Goal: Check status: Check status

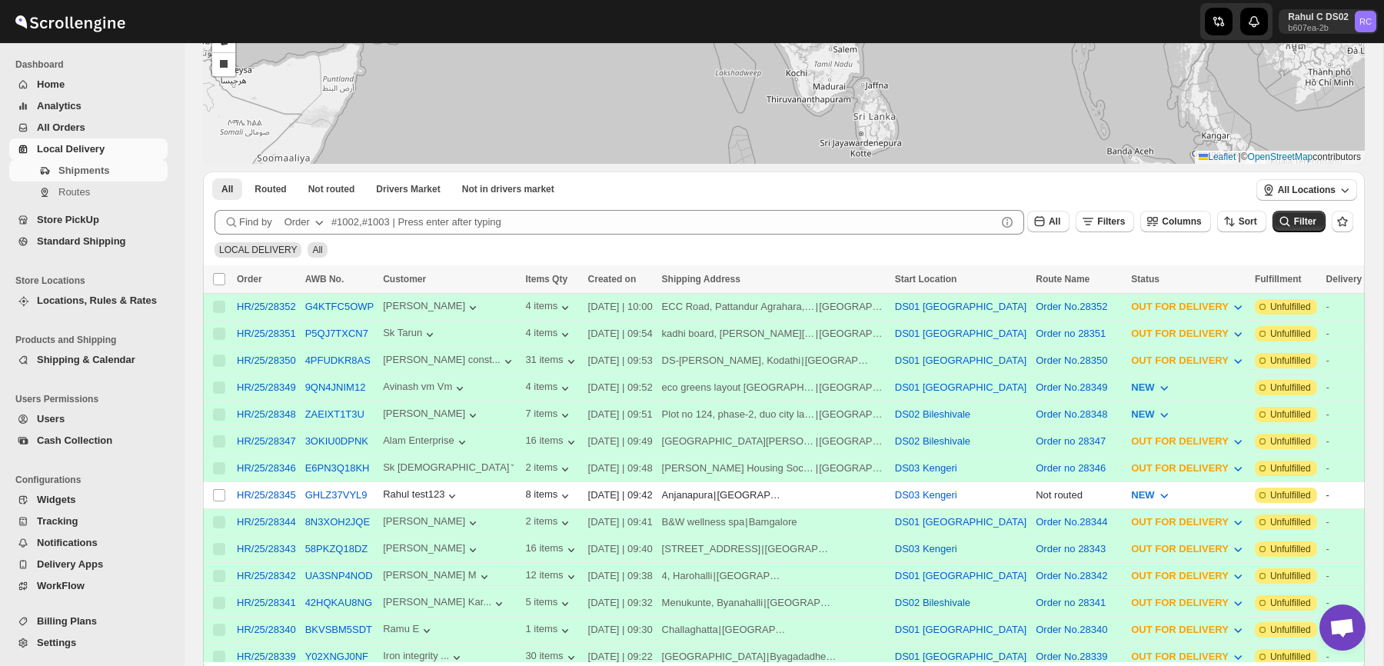
scroll to position [152, 0]
click at [109, 183] on button "Routes" at bounding box center [88, 192] width 158 height 22
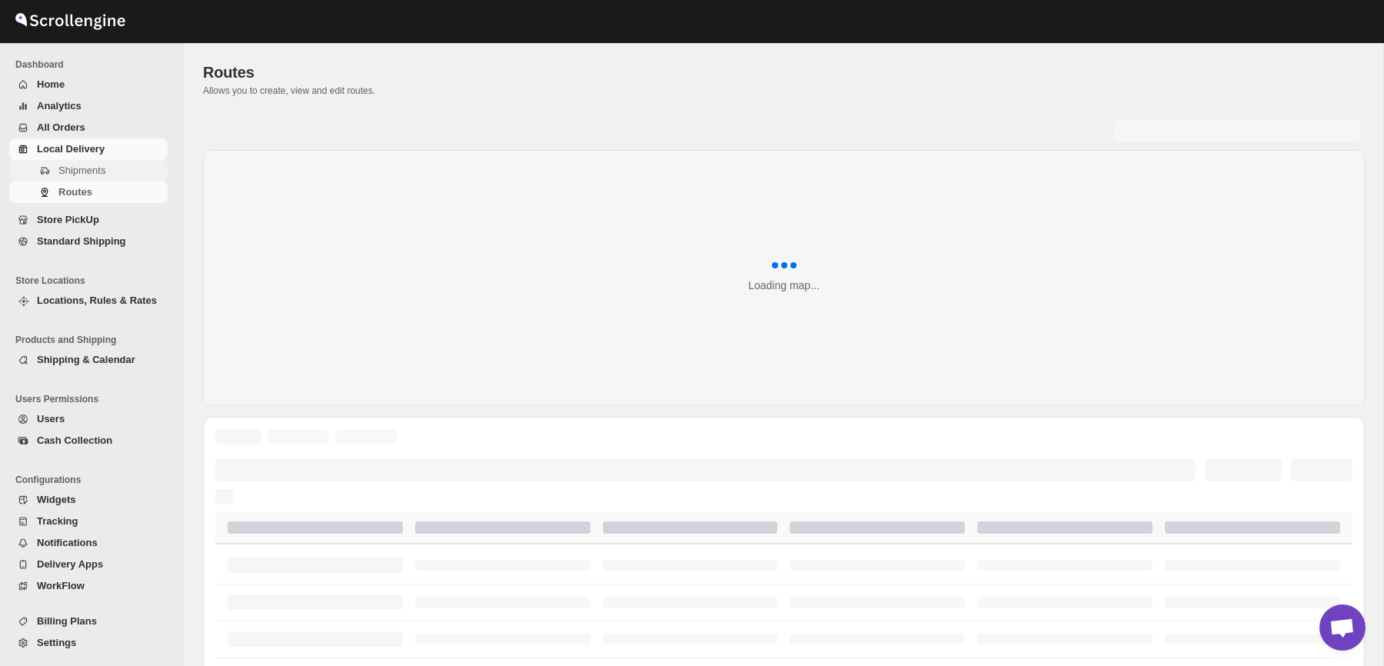
click at [109, 172] on span "Shipments" at bounding box center [111, 170] width 106 height 15
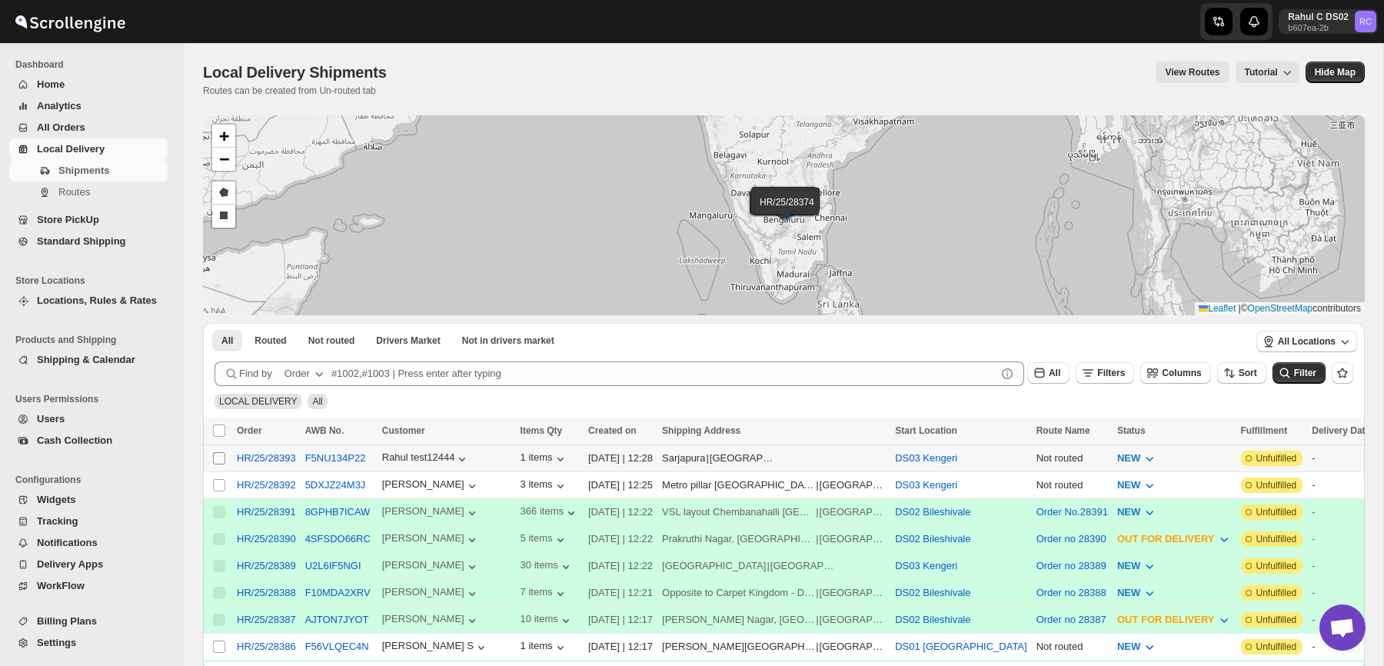
click at [218, 456] on input "Select shipment" at bounding box center [219, 458] width 12 height 12
checkbox input "true"
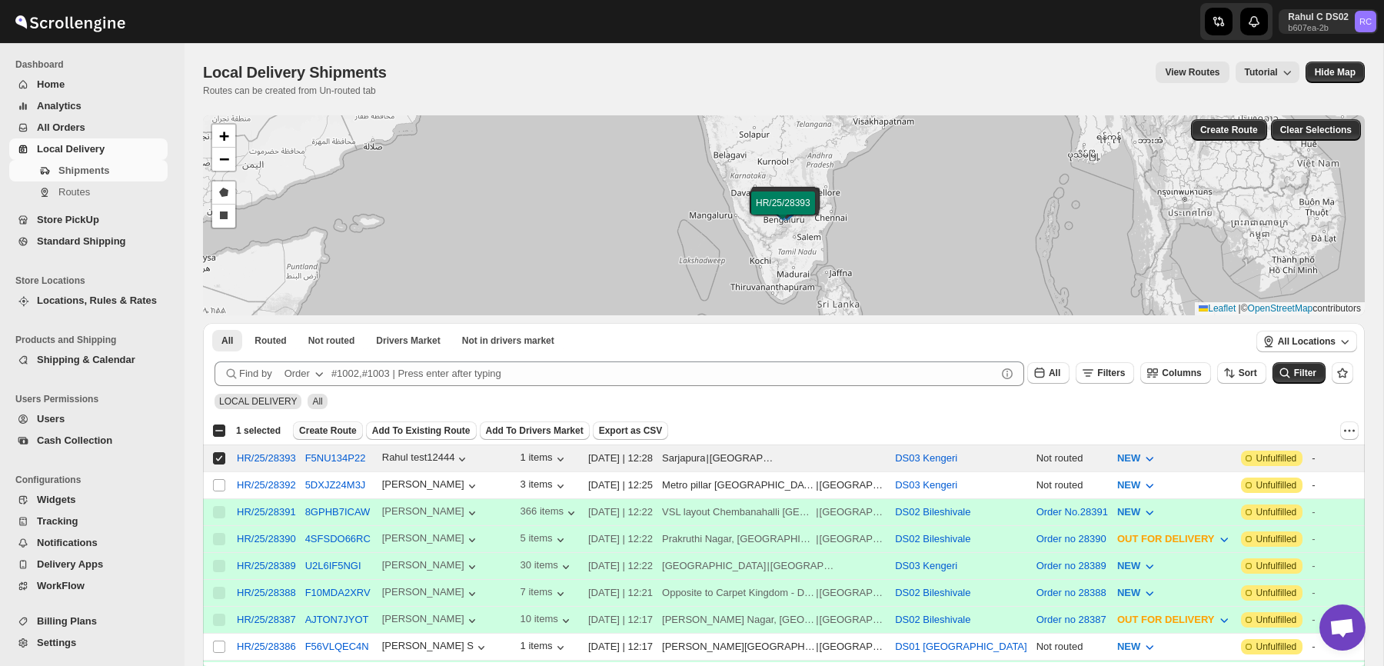
click at [341, 429] on span "Create Route" at bounding box center [328, 430] width 58 height 12
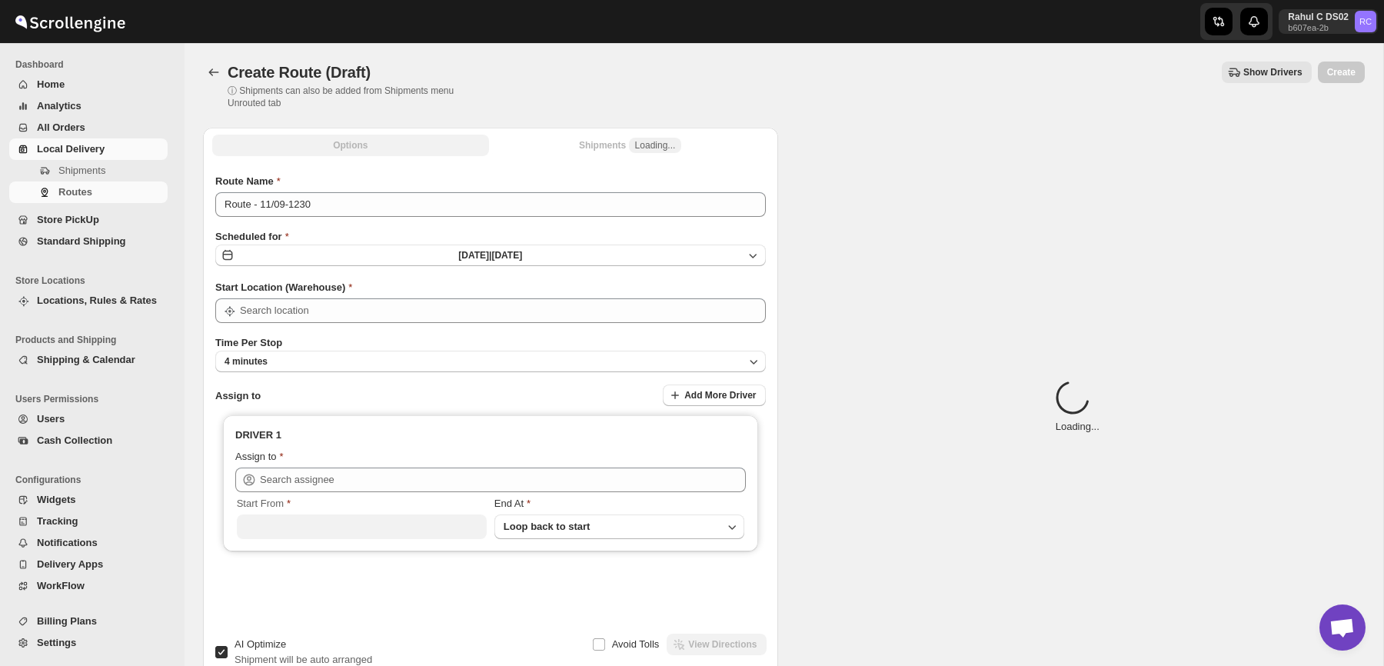
type input "DS03 Kengeri"
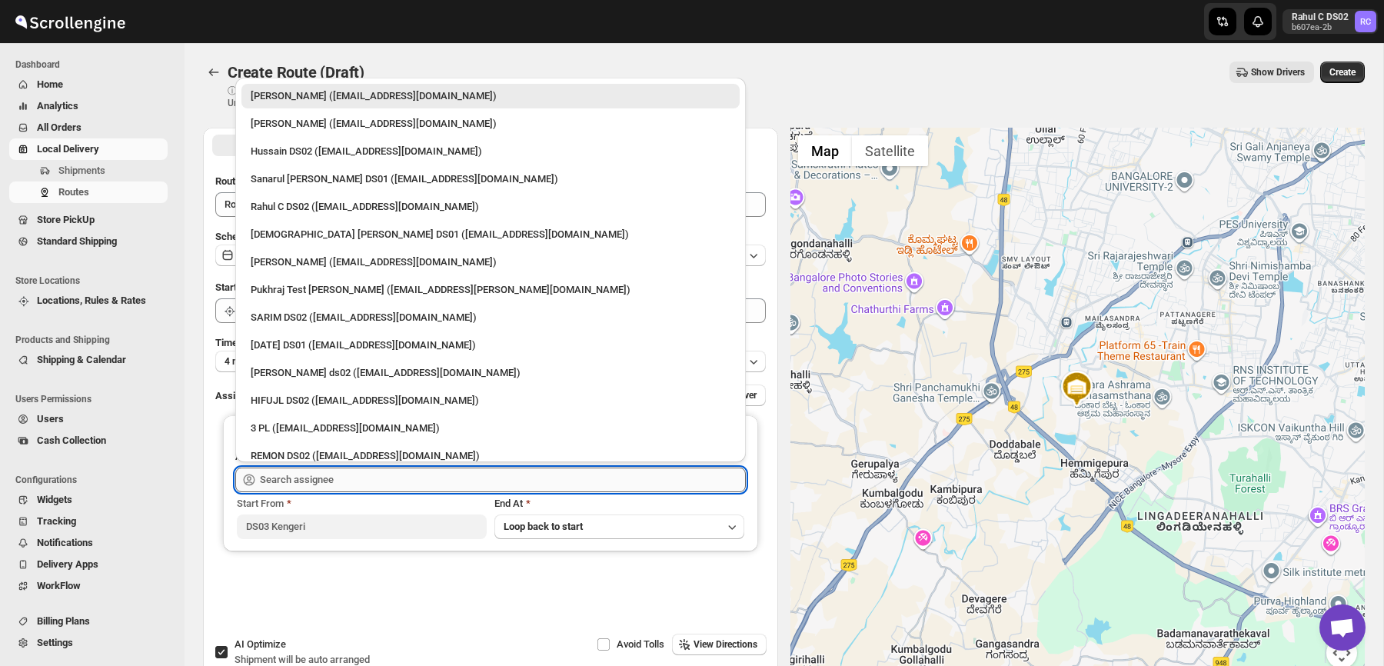
click at [517, 477] on input "text" at bounding box center [503, 479] width 486 height 25
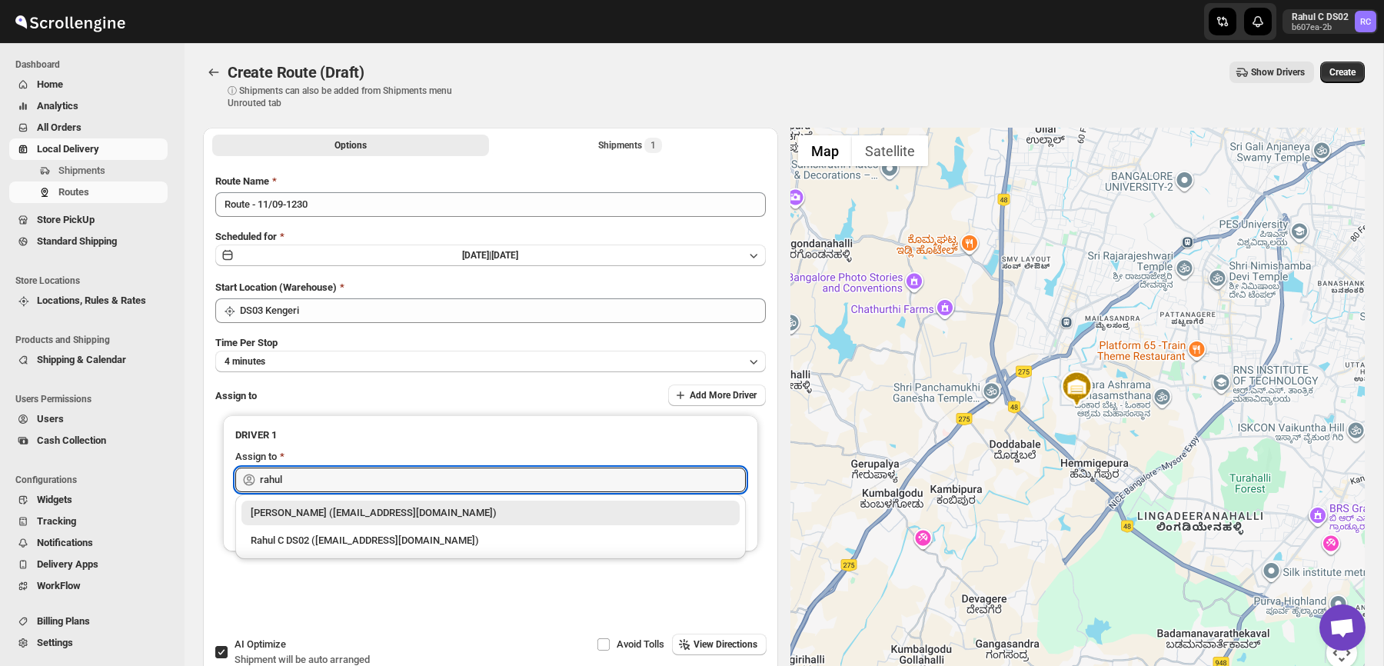
click at [434, 539] on div "Rahul C DS02 (rahul.chopra@home-run.co)" at bounding box center [491, 540] width 480 height 15
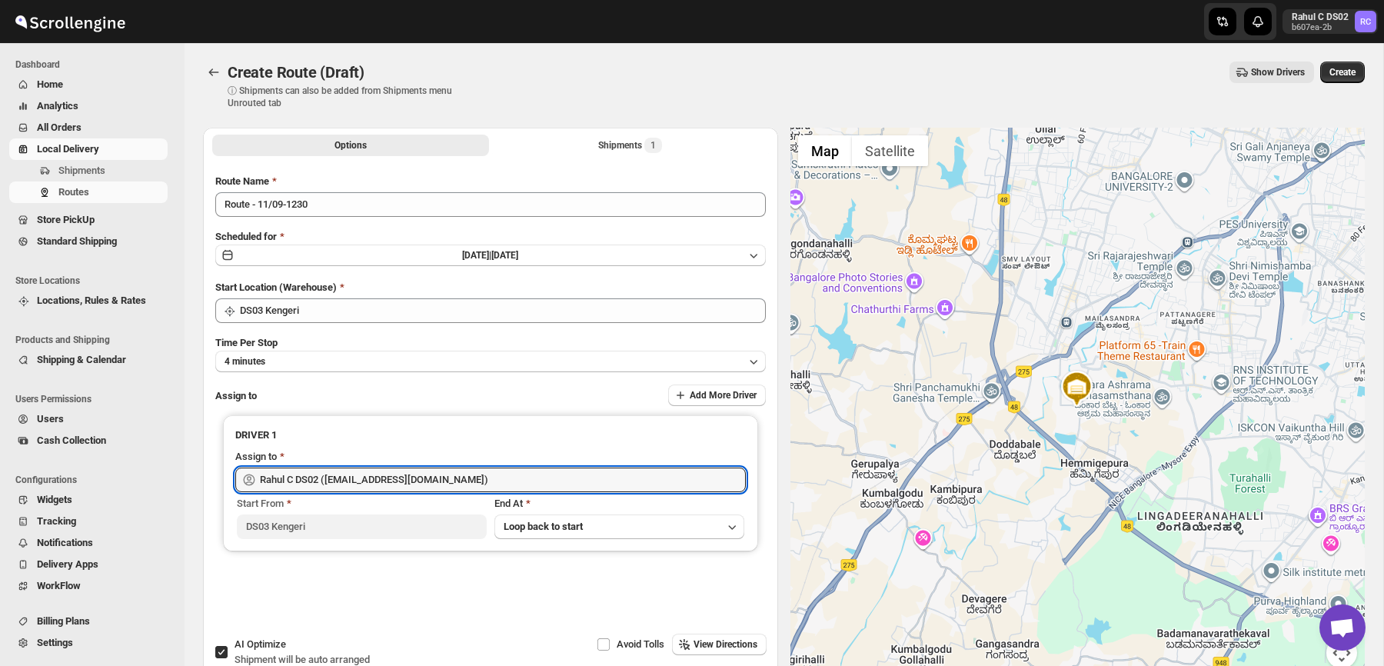
type input "Rahul C DS02 (rahul.chopra@home-run.co)"
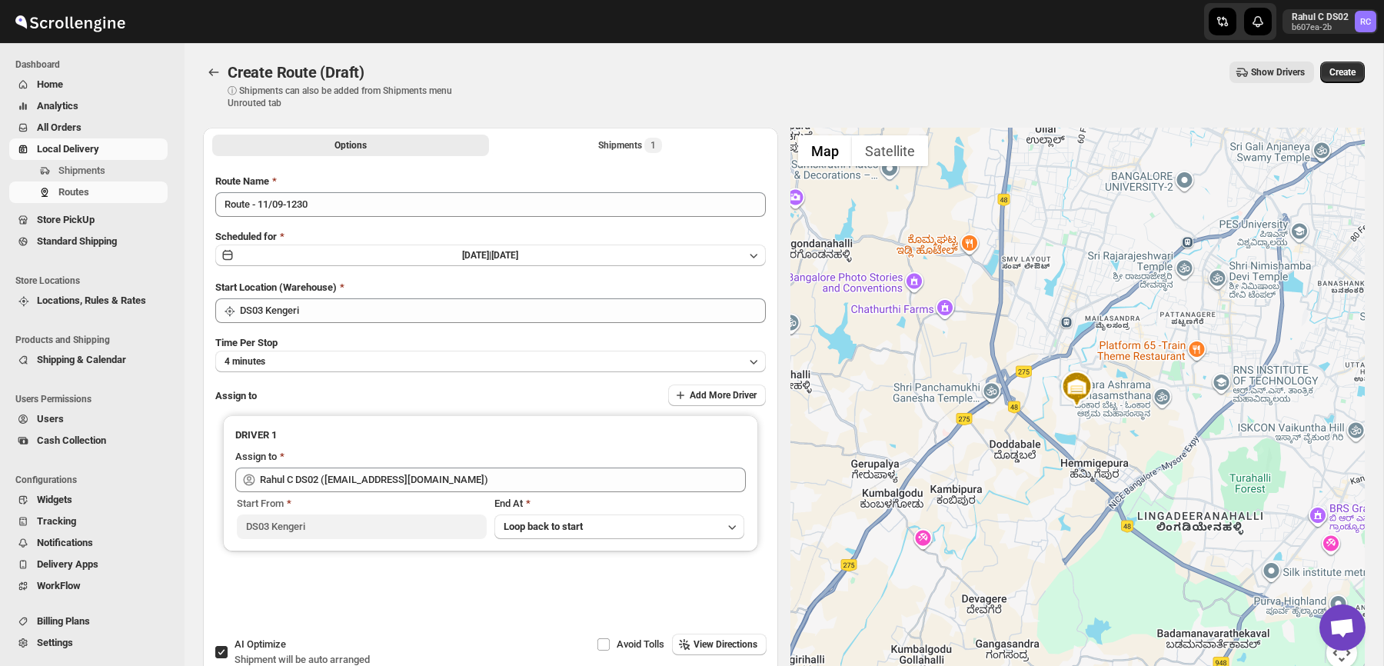
click at [1336, 85] on div "Create Route (Draft) ⓘ Shipments can also be added from Shipments menu Unrouted…" at bounding box center [784, 85] width 1162 height 48
click at [1344, 81] on button "Create" at bounding box center [1342, 72] width 45 height 22
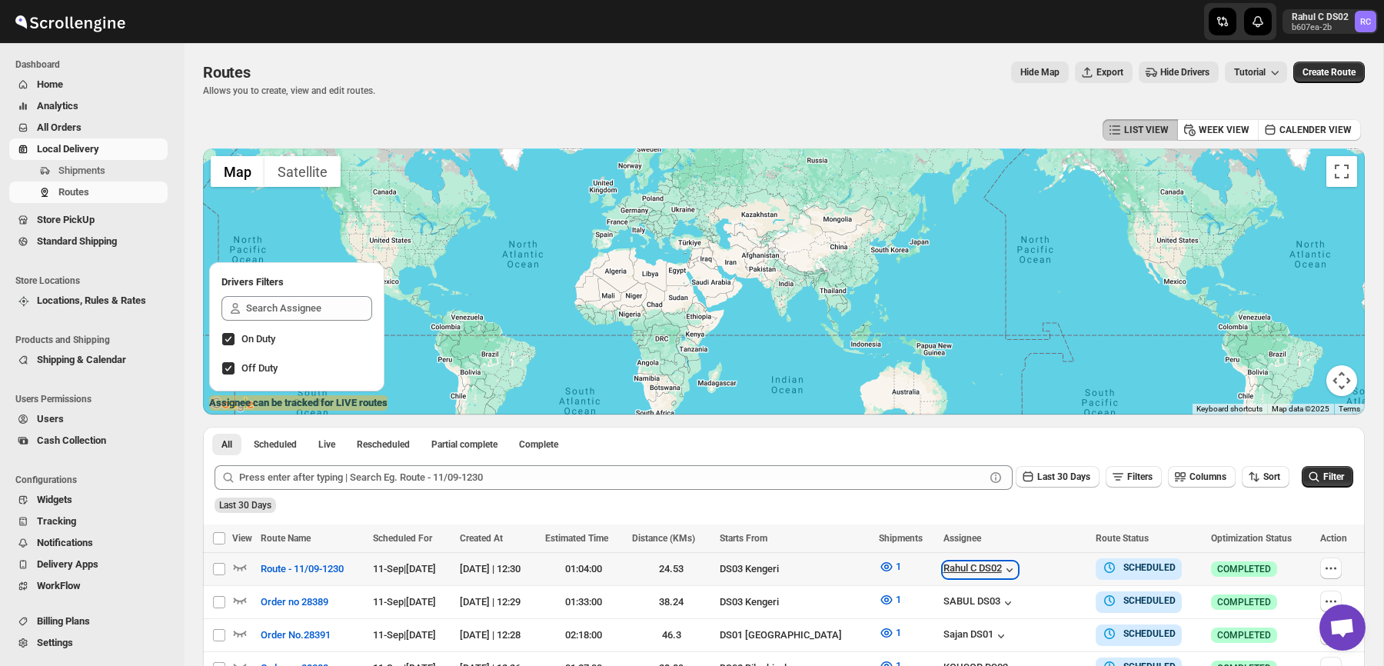
click at [993, 567] on div "Rahul C DS02" at bounding box center [980, 569] width 74 height 15
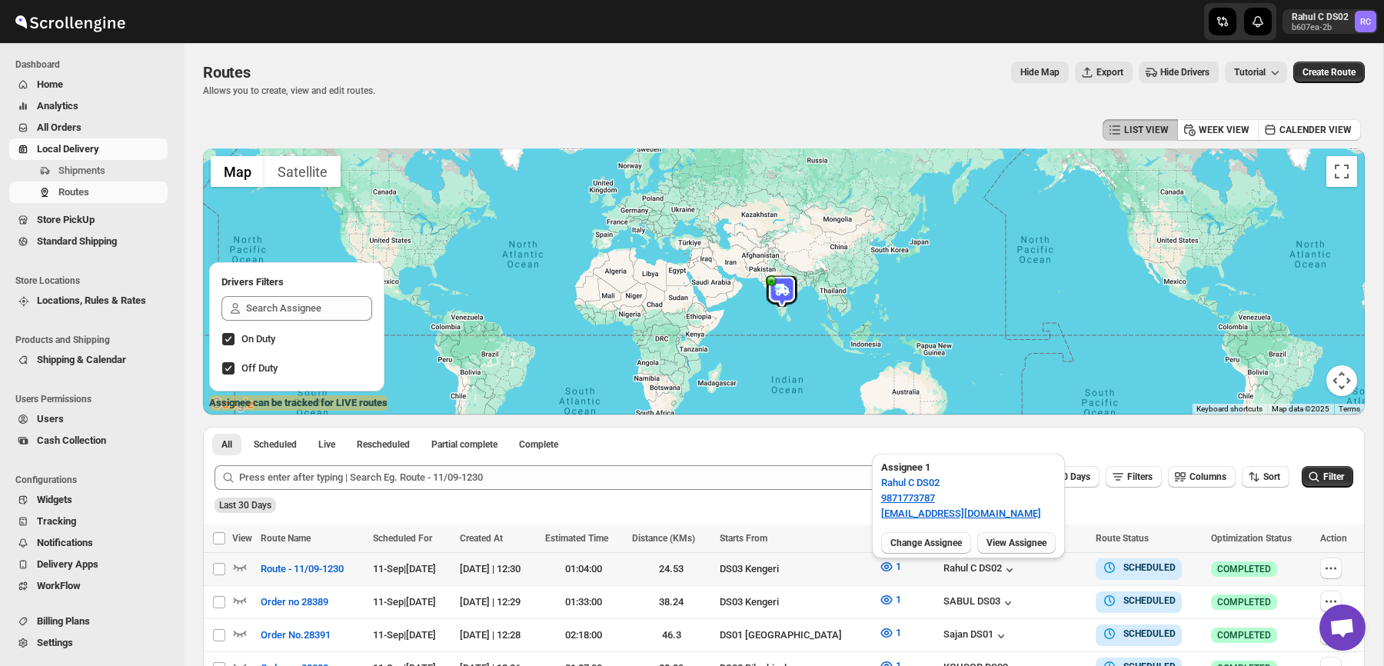
click at [1027, 540] on span "View Assignee" at bounding box center [1016, 543] width 60 height 12
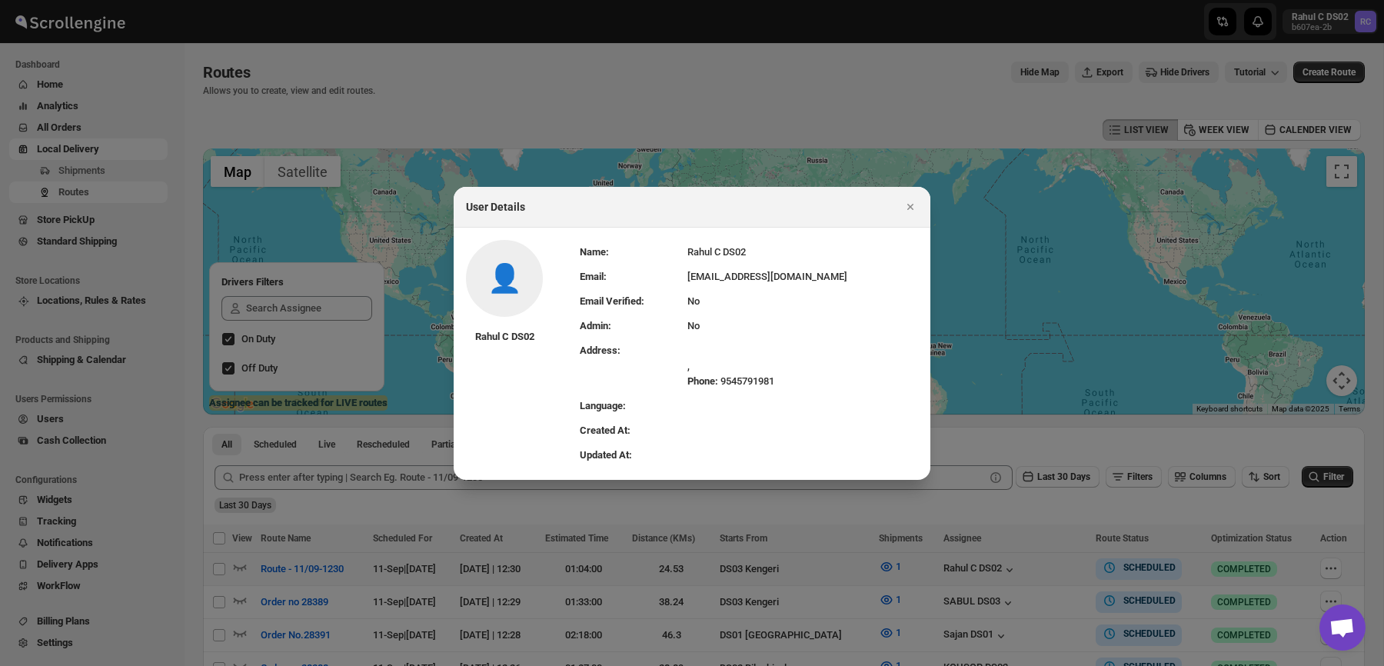
click at [792, 341] on td ", Phone: 9545791981" at bounding box center [802, 365] width 231 height 55
click at [909, 211] on icon "Close" at bounding box center [909, 206] width 15 height 15
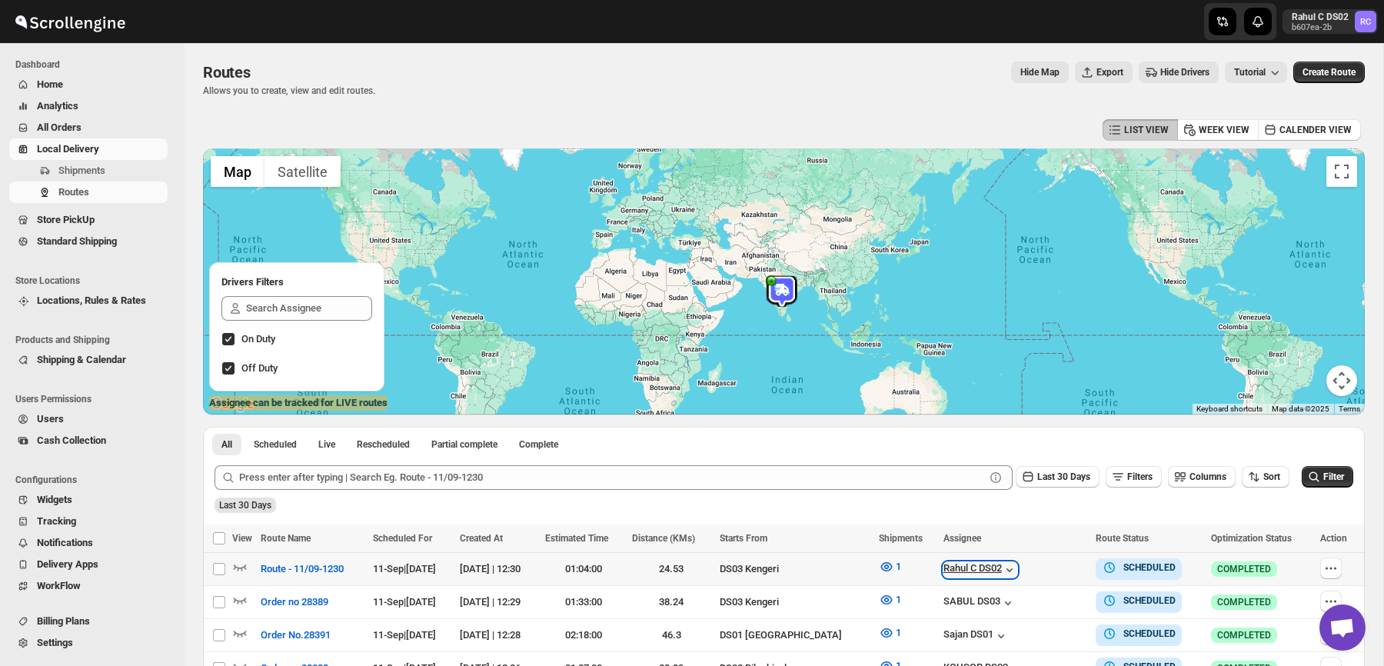
click at [1002, 565] on icon "button" at bounding box center [1009, 569] width 15 height 15
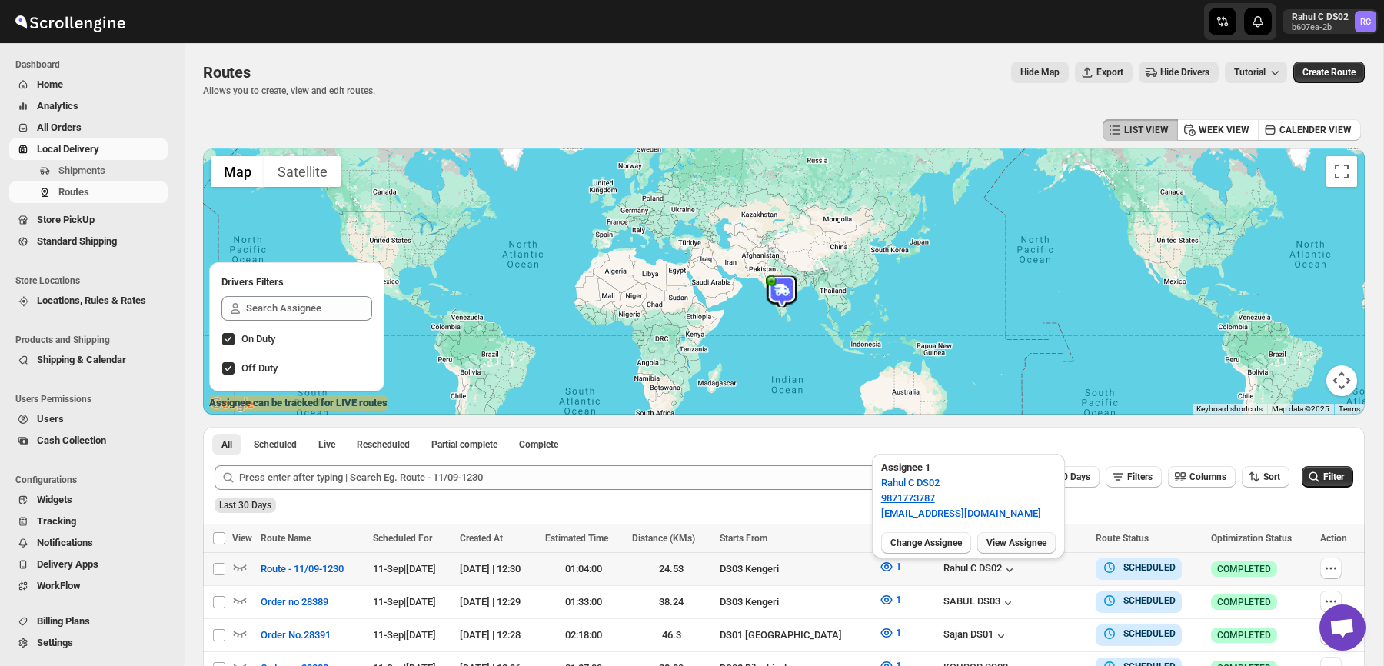
click at [1006, 538] on span "View Assignee" at bounding box center [1016, 543] width 60 height 12
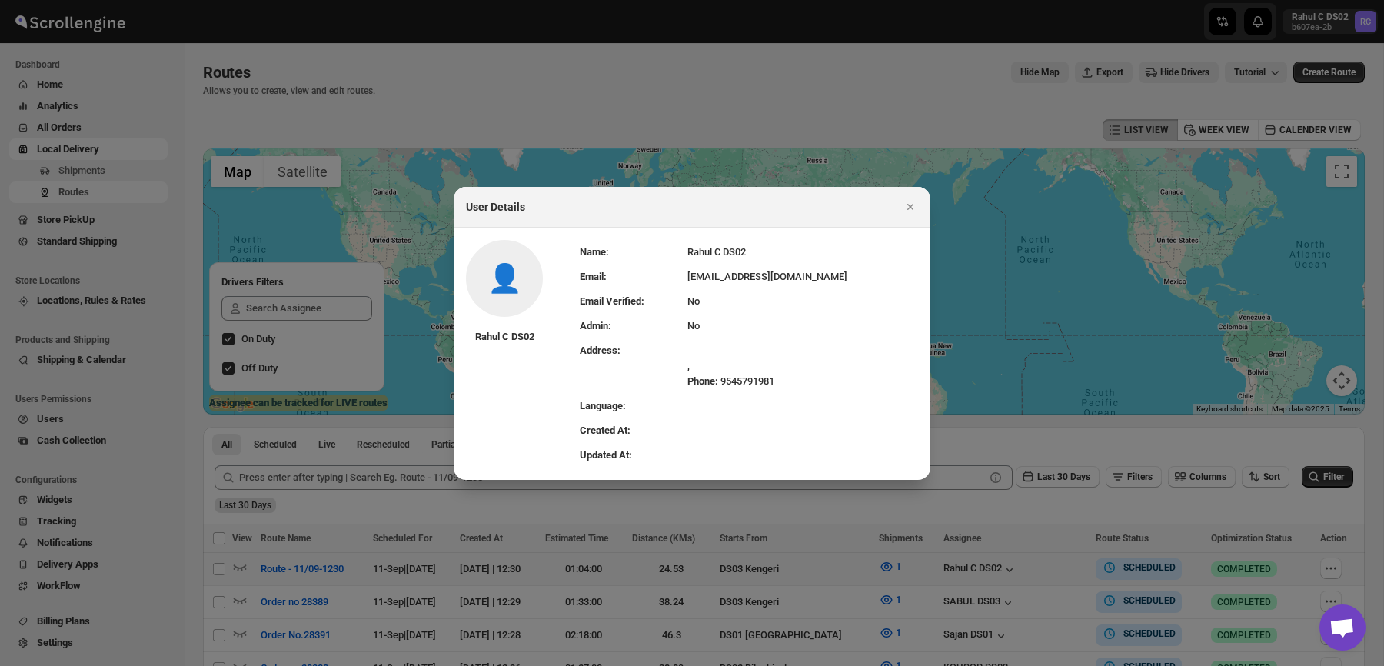
click at [355, 275] on div at bounding box center [692, 333] width 1384 height 666
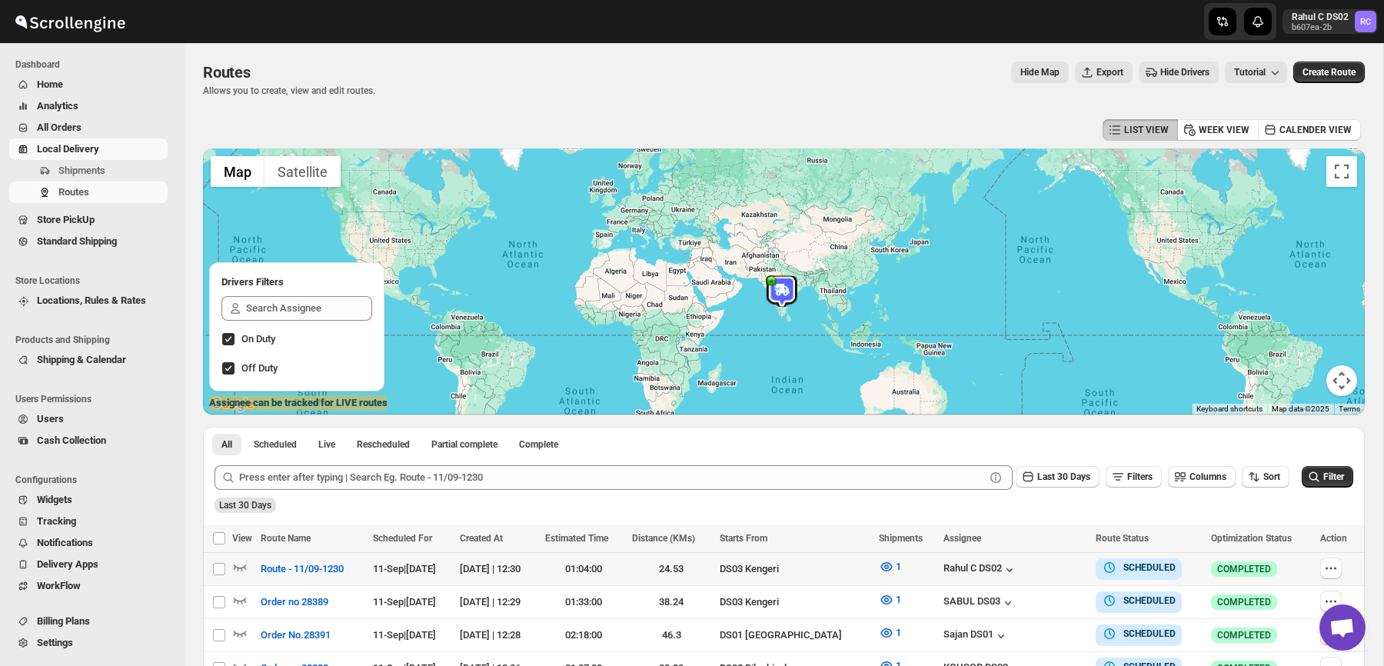
click at [105, 420] on span "Users" at bounding box center [101, 418] width 128 height 15
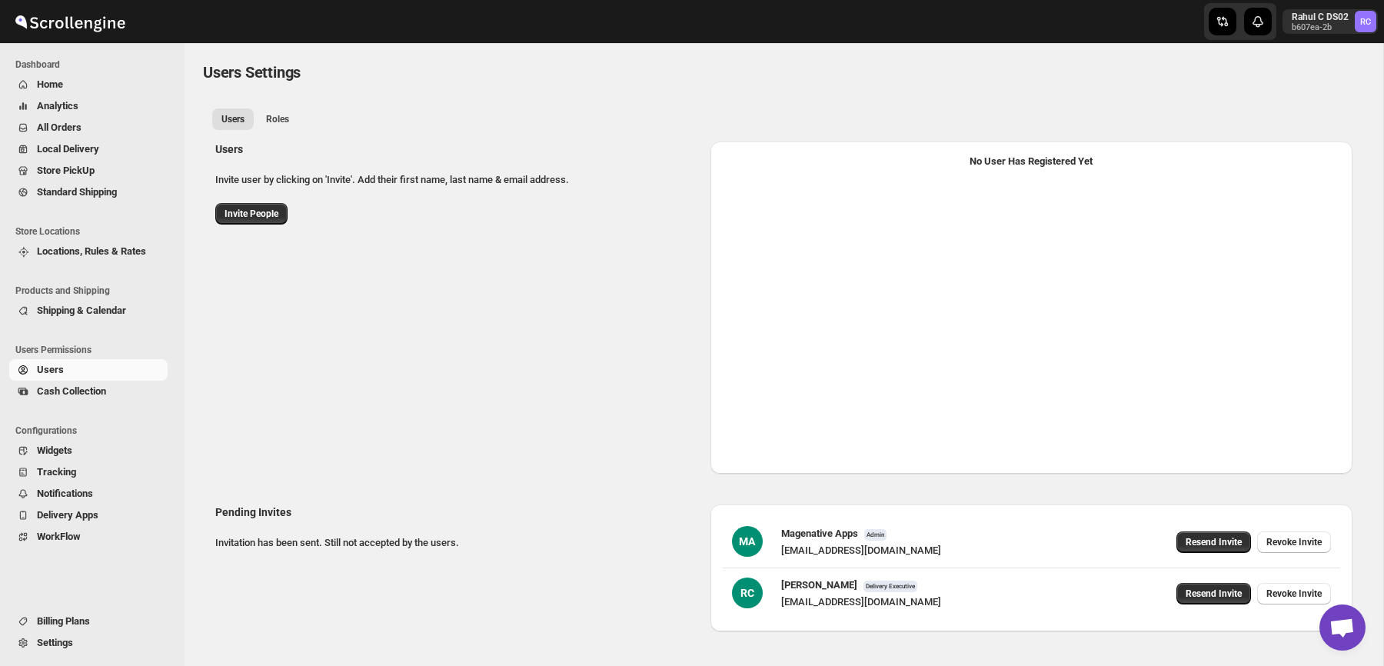
select select "637b767fbaab0276b10c91d5"
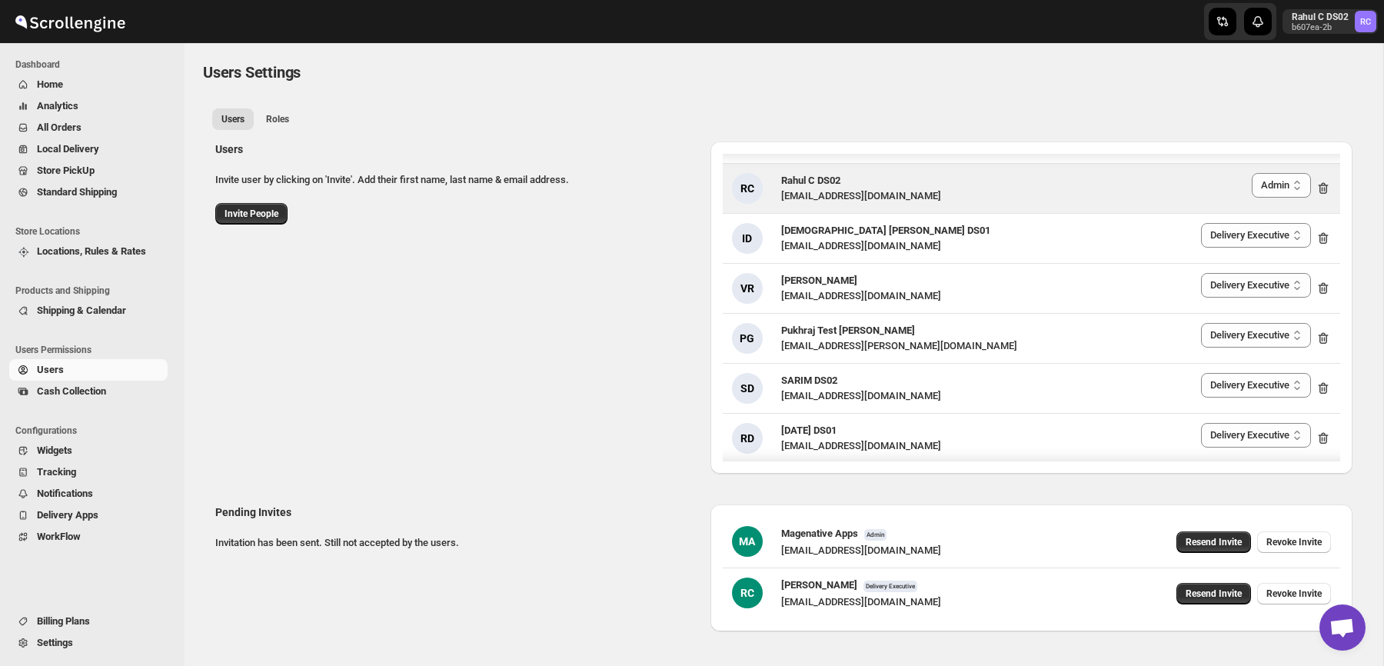
scroll to position [90, 0]
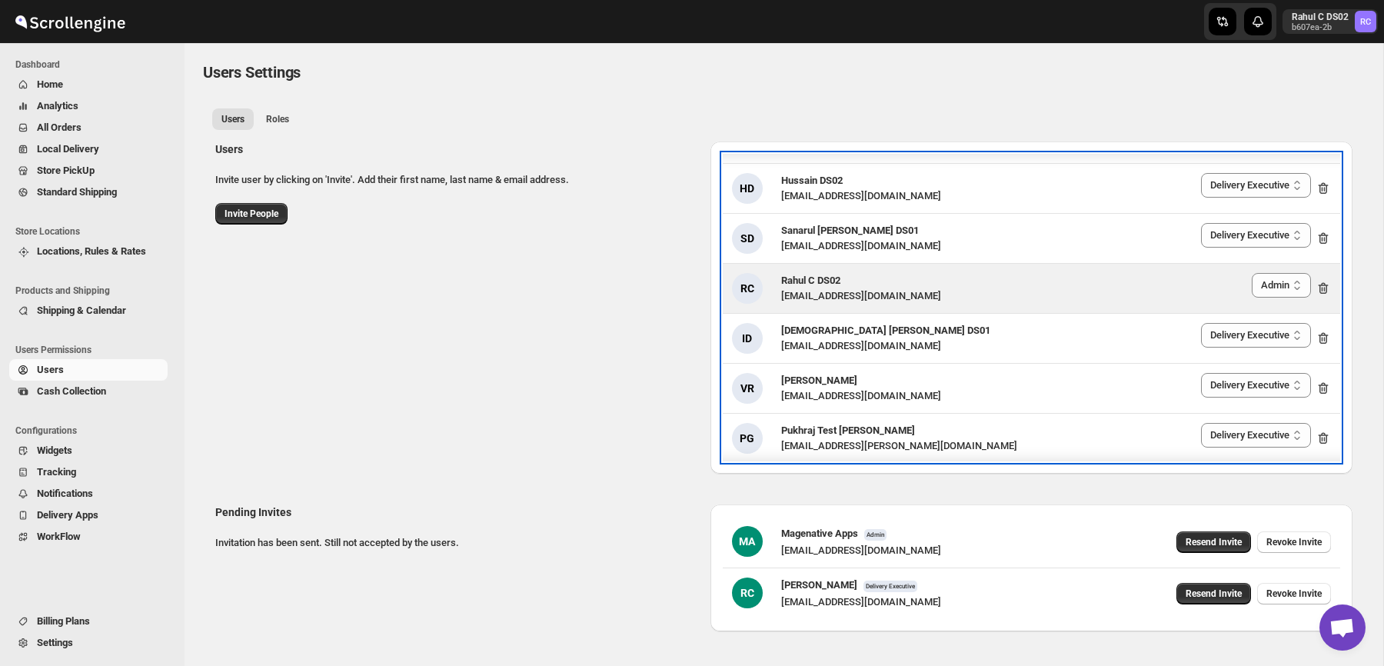
click at [913, 299] on div "RC Rahul C DS02 rahul.chopra@home-run.co Delivery Executive Manager Admin Admin" at bounding box center [1031, 288] width 599 height 31
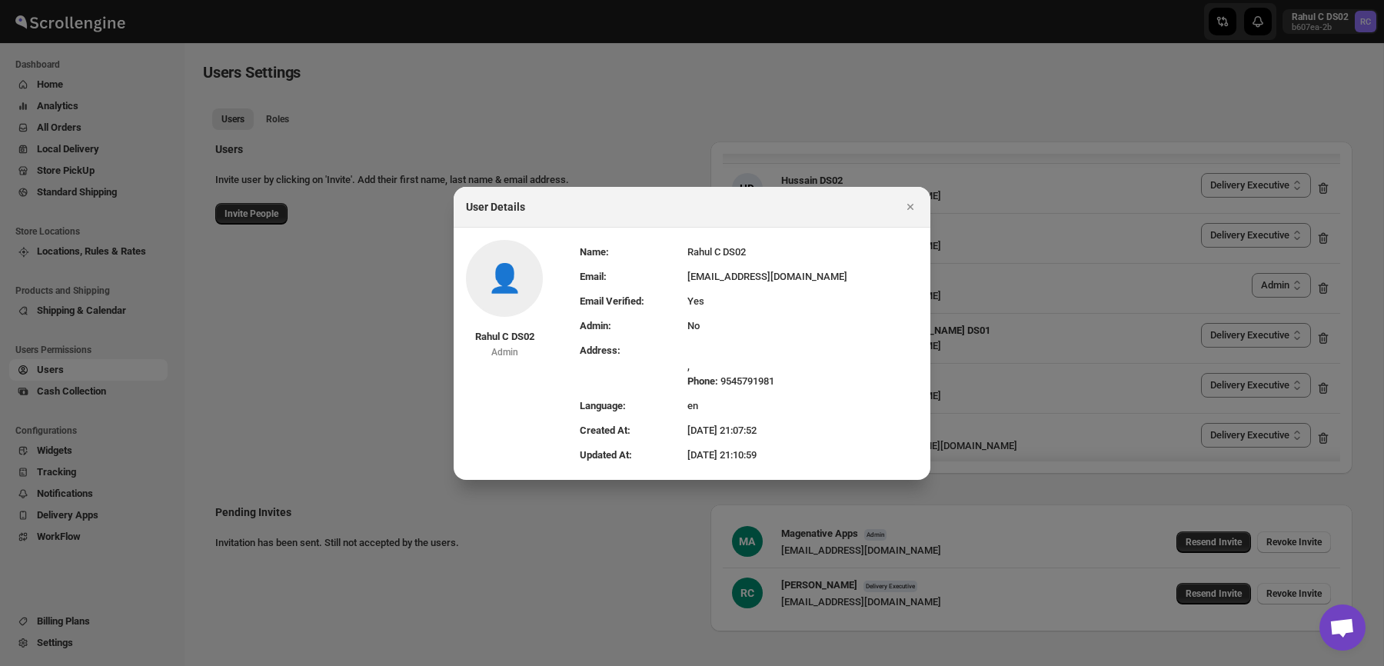
click at [672, 132] on div at bounding box center [692, 333] width 1384 height 666
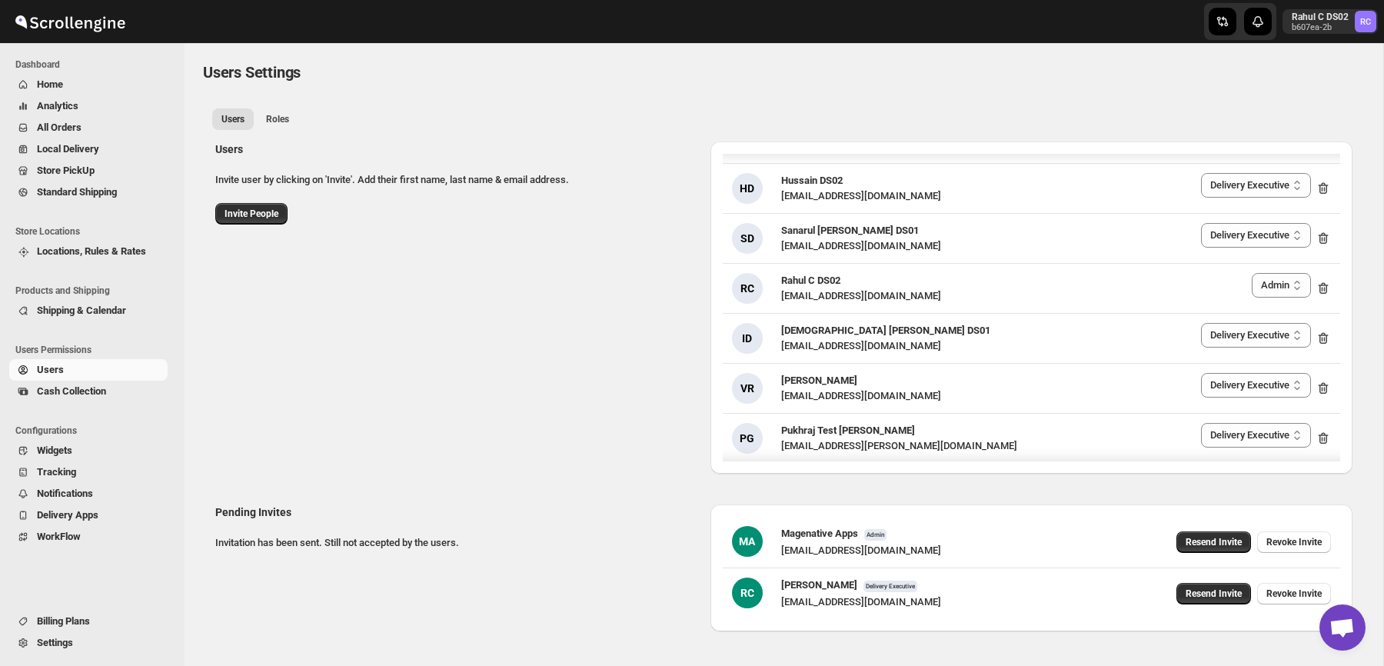
click at [80, 87] on span "Home" at bounding box center [101, 84] width 128 height 15
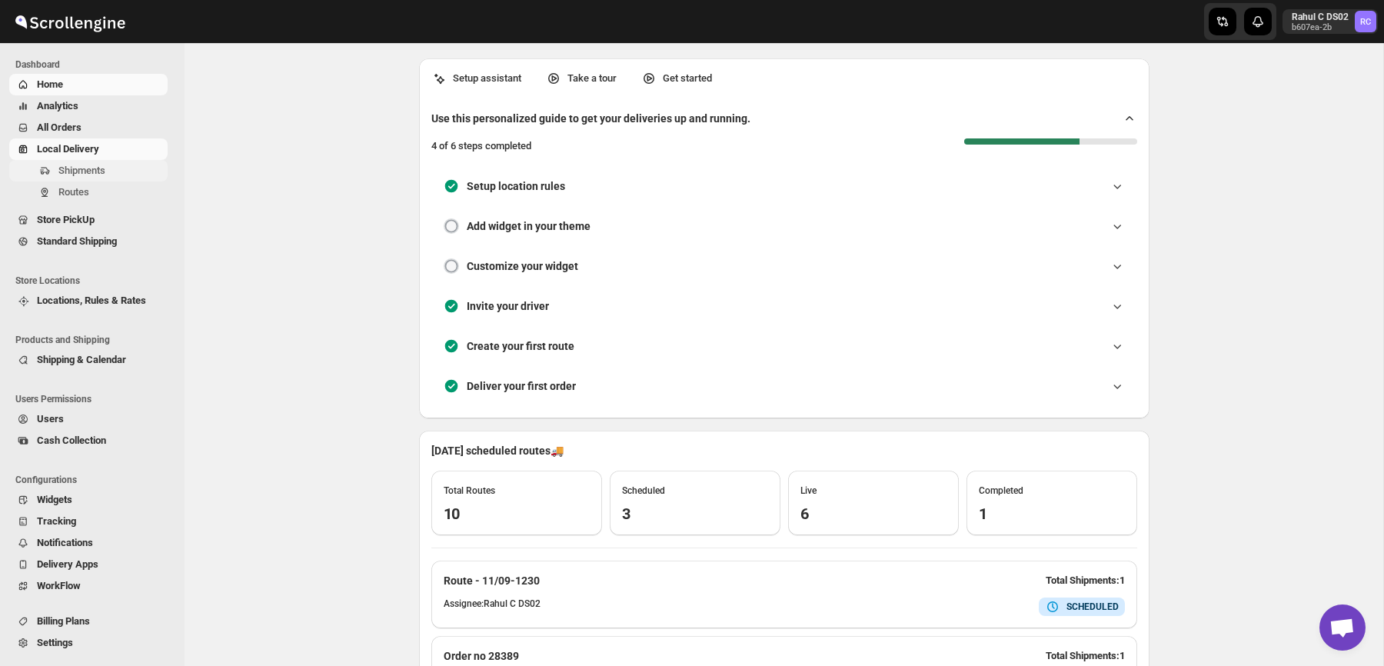
click at [114, 166] on span "Shipments" at bounding box center [111, 170] width 106 height 15
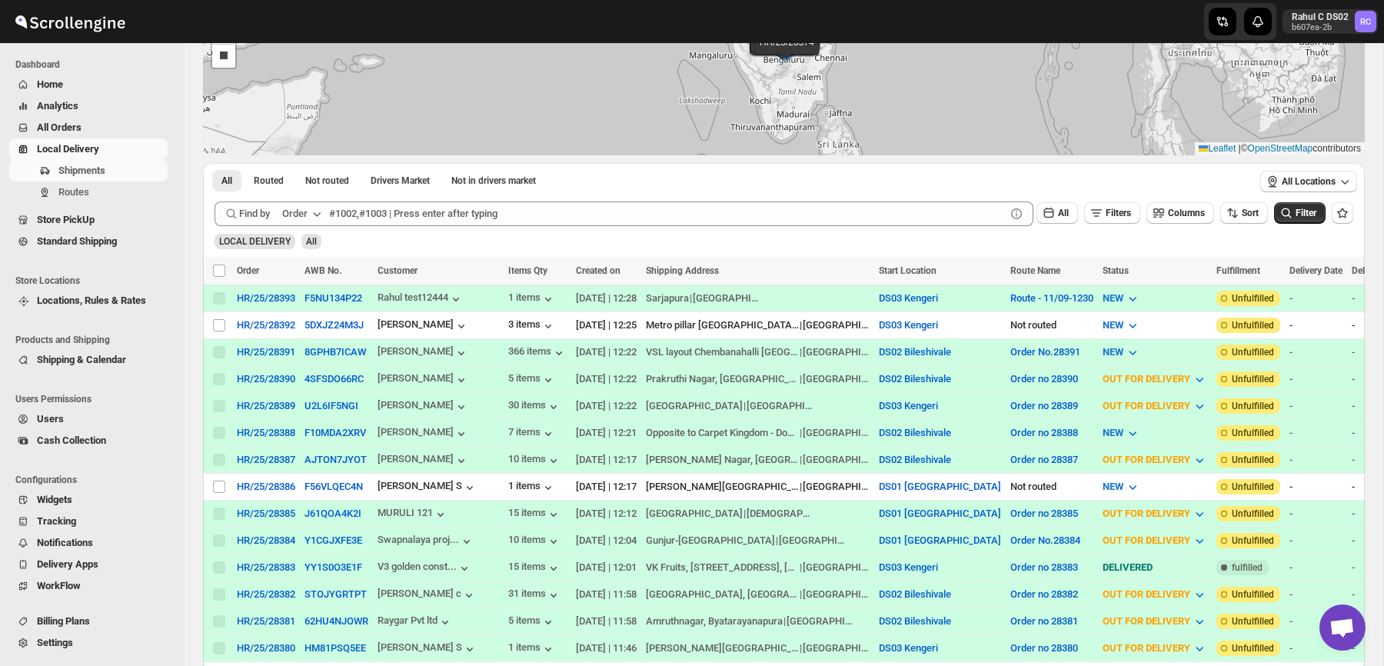
scroll to position [173, 0]
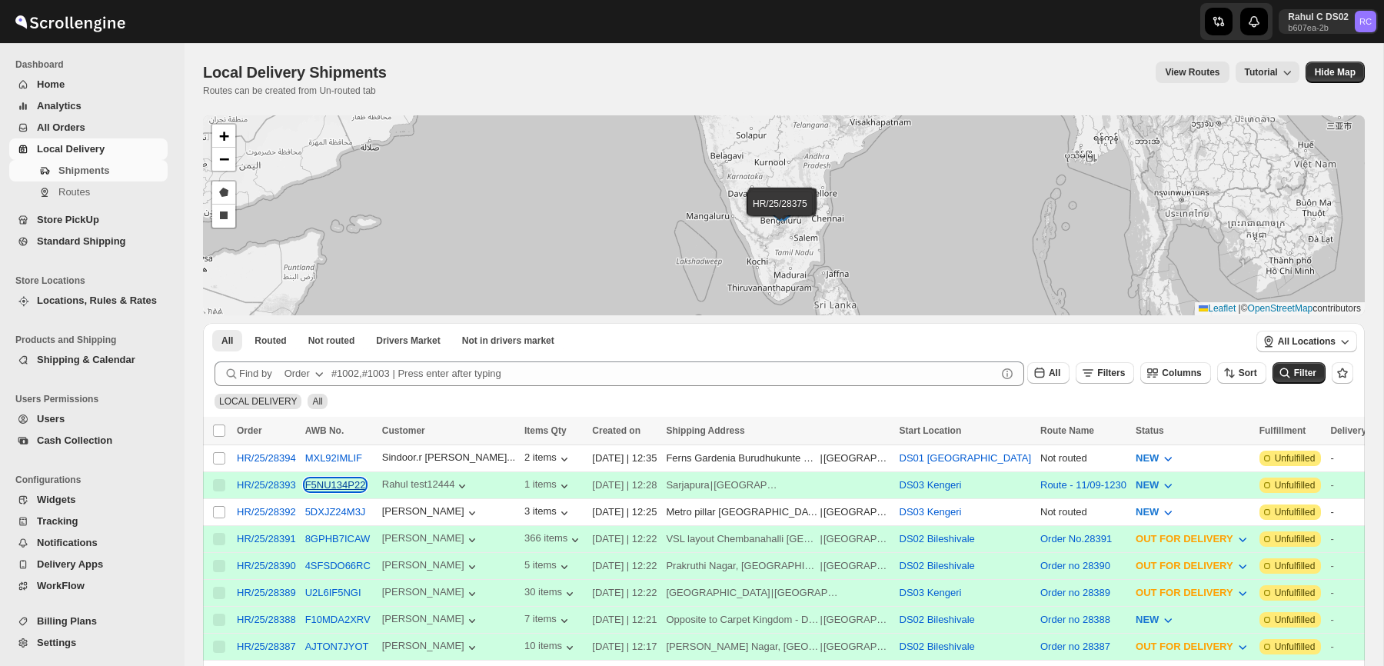
click at [338, 485] on button "F5NU134P22" at bounding box center [335, 485] width 61 height 12
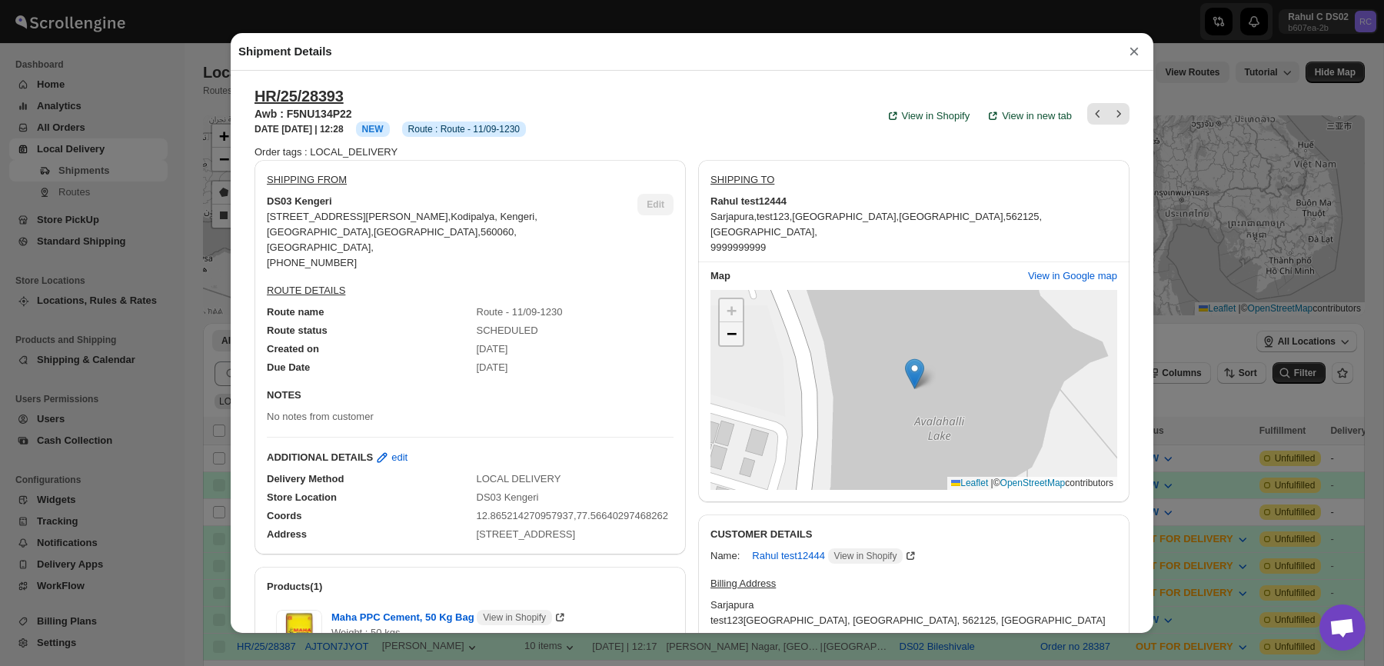
click at [736, 336] on span "−" at bounding box center [731, 333] width 10 height 19
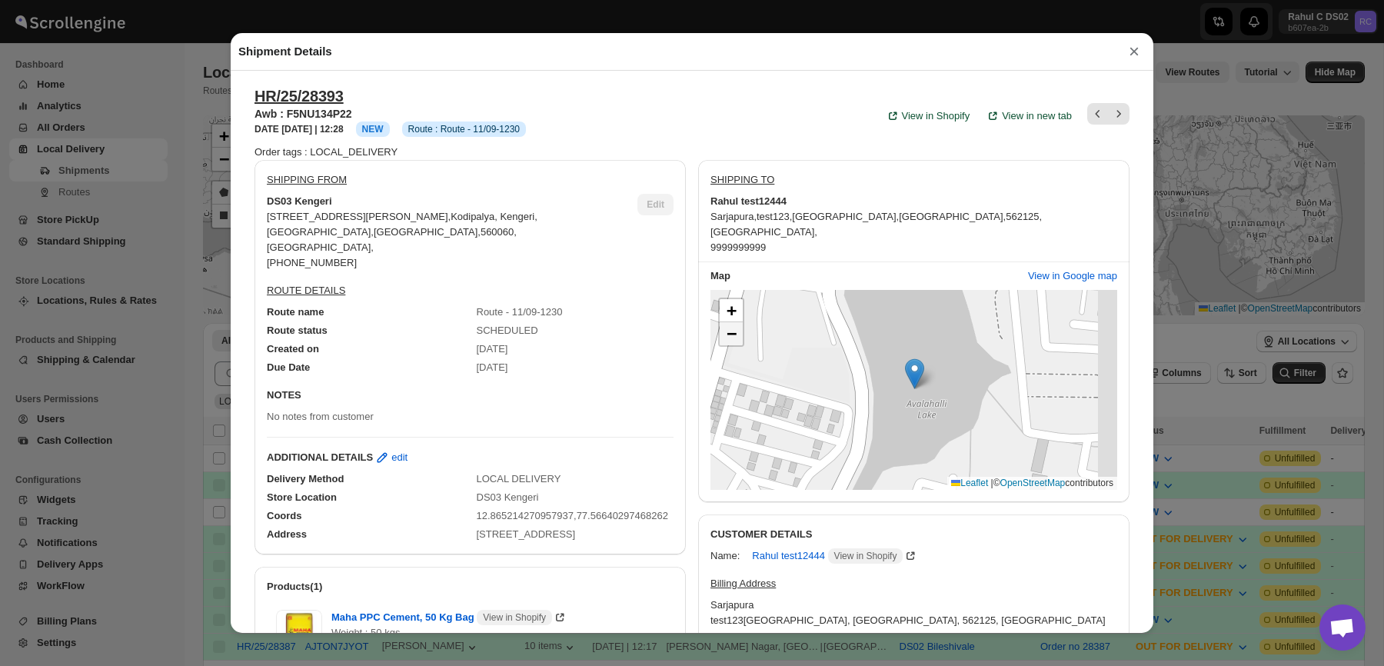
click at [736, 336] on span "−" at bounding box center [731, 333] width 10 height 19
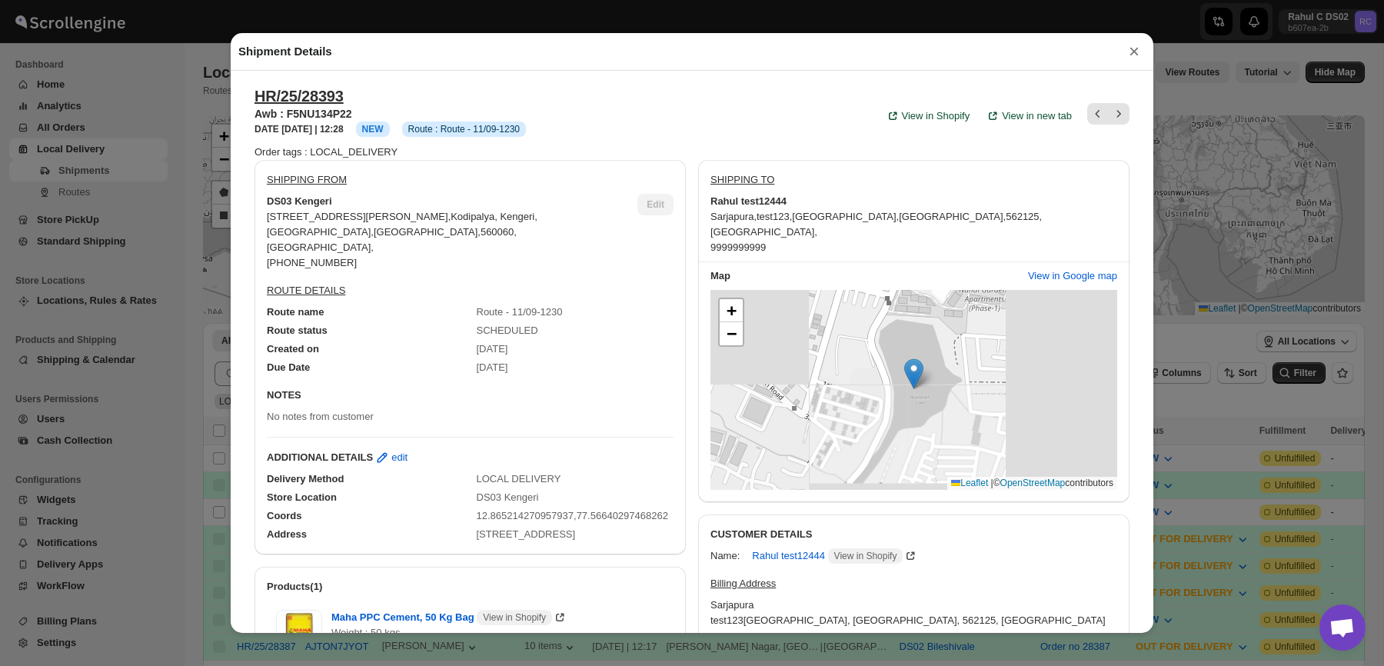
click at [912, 148] on div "SHIPPING FROM DS03 Kengeri 12/1A, CV Raman Road , Kodipalya, Kengeri , Bengalur…" at bounding box center [685, 620] width 887 height 944
click at [1129, 52] on button "×" at bounding box center [1133, 52] width 23 height 22
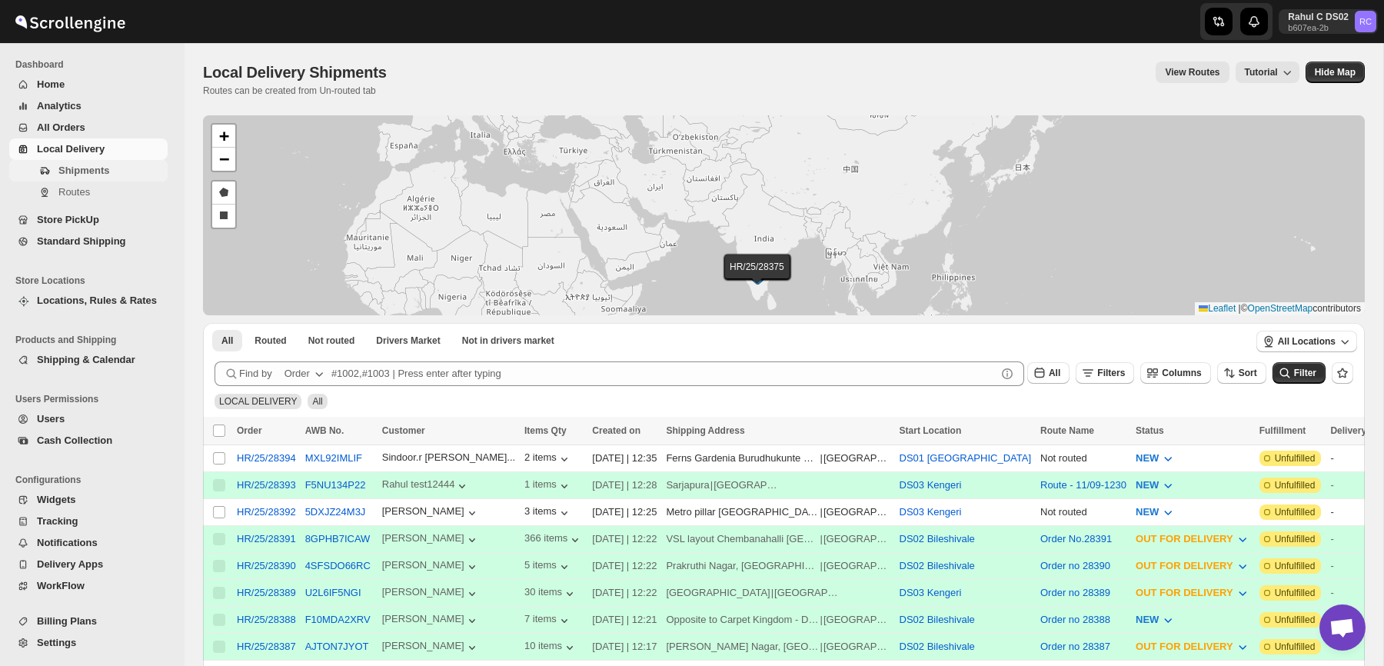
click at [83, 165] on span "Shipments" at bounding box center [83, 171] width 51 height 12
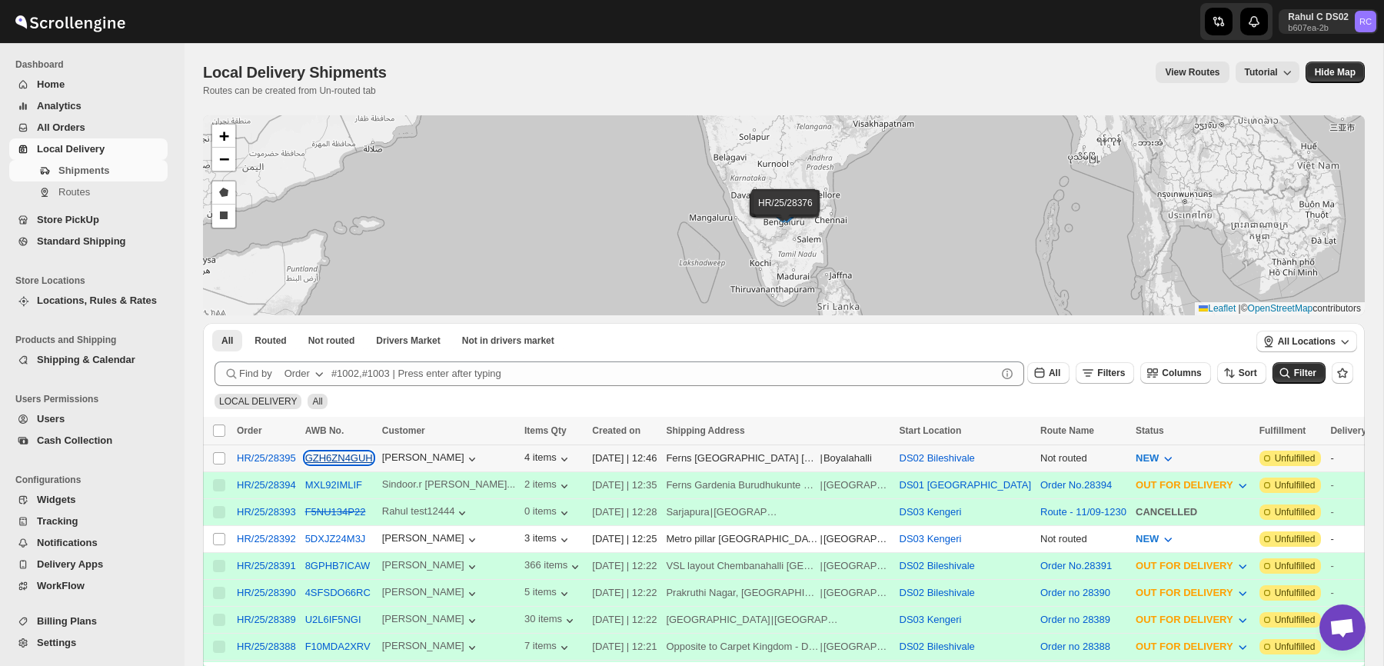
click at [360, 460] on button "GZH6ZN4GUH" at bounding box center [339, 458] width 68 height 12
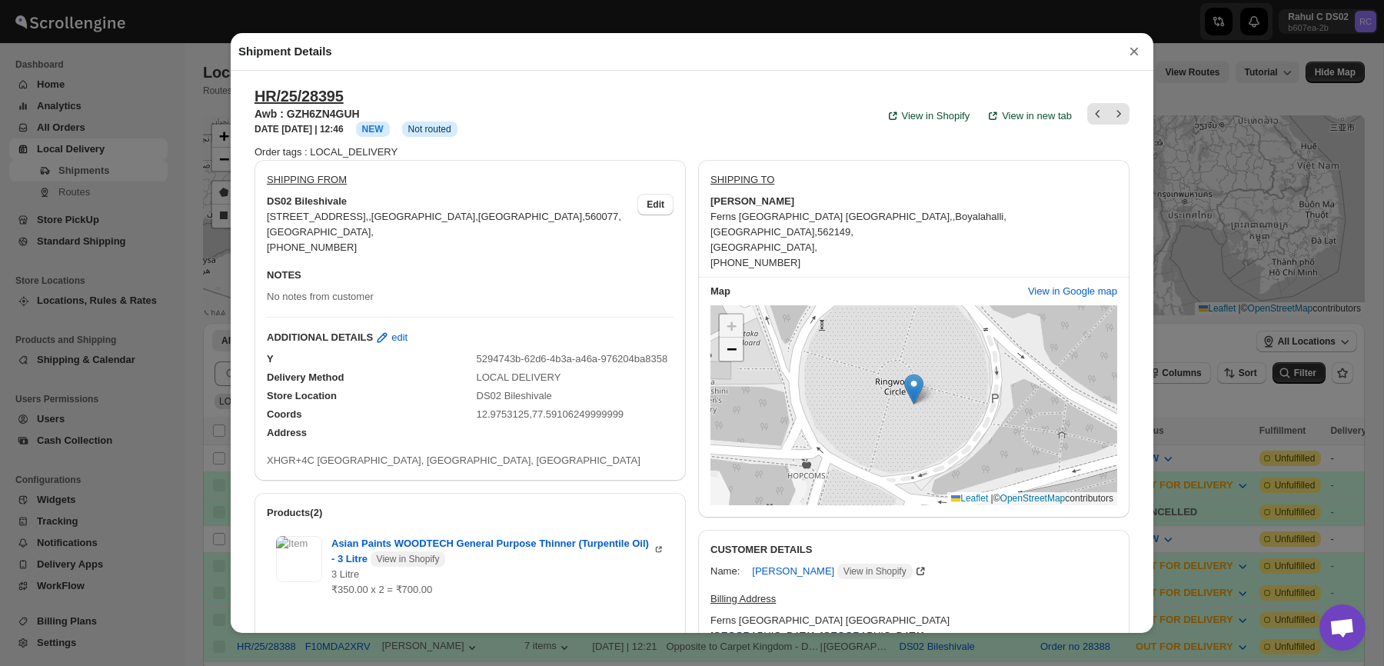
click at [737, 337] on link "−" at bounding box center [731, 348] width 23 height 23
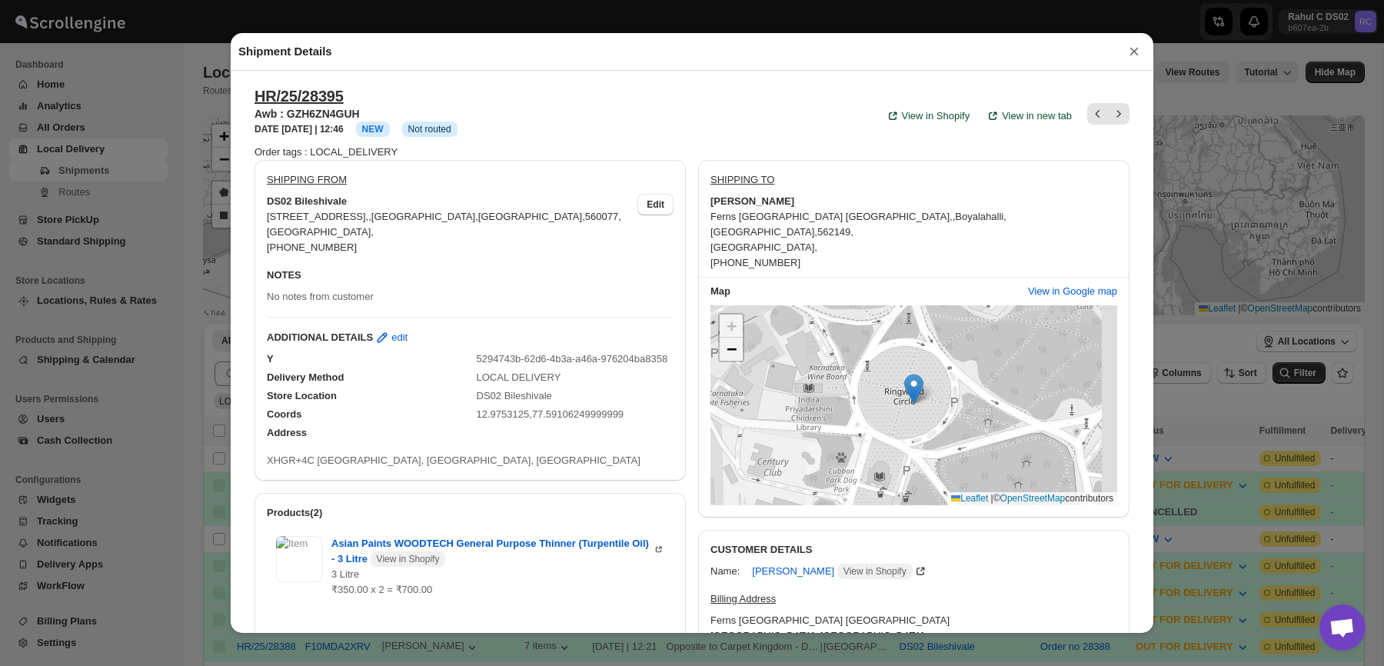
click at [737, 337] on link "−" at bounding box center [731, 348] width 23 height 23
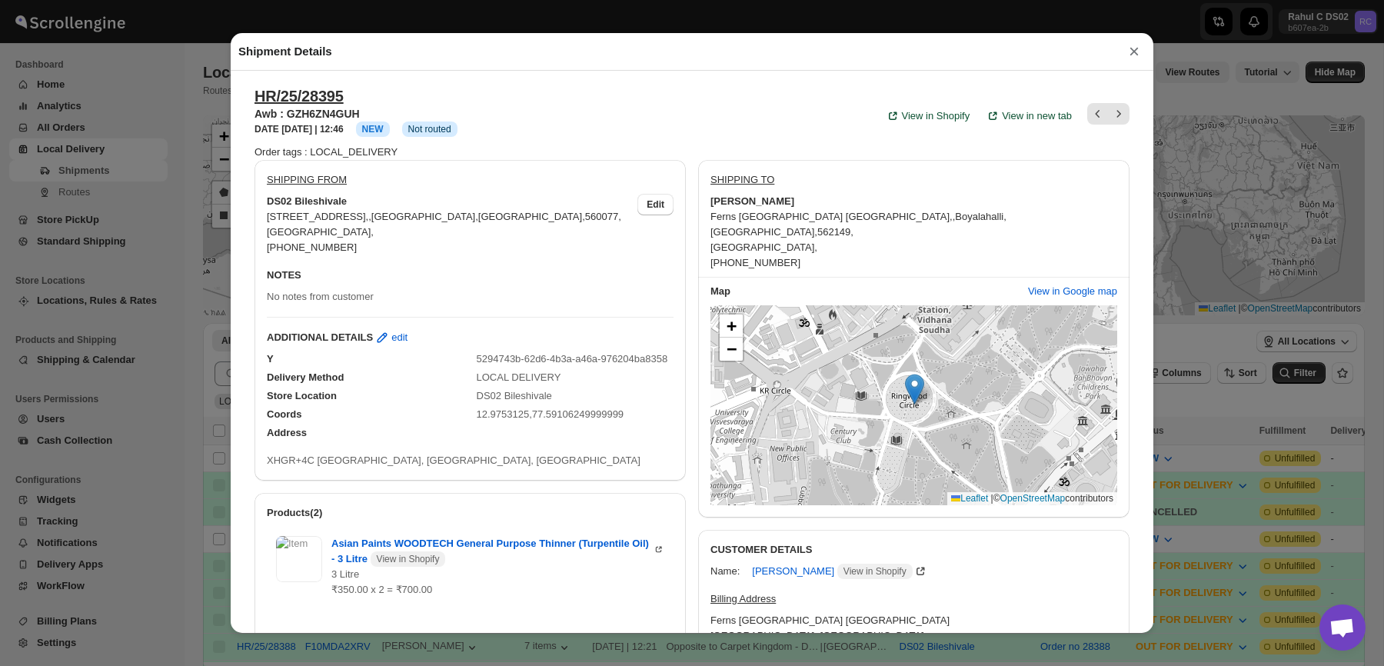
click at [893, 284] on div "Map" at bounding box center [862, 291] width 305 height 15
click at [735, 316] on span "+" at bounding box center [731, 325] width 10 height 19
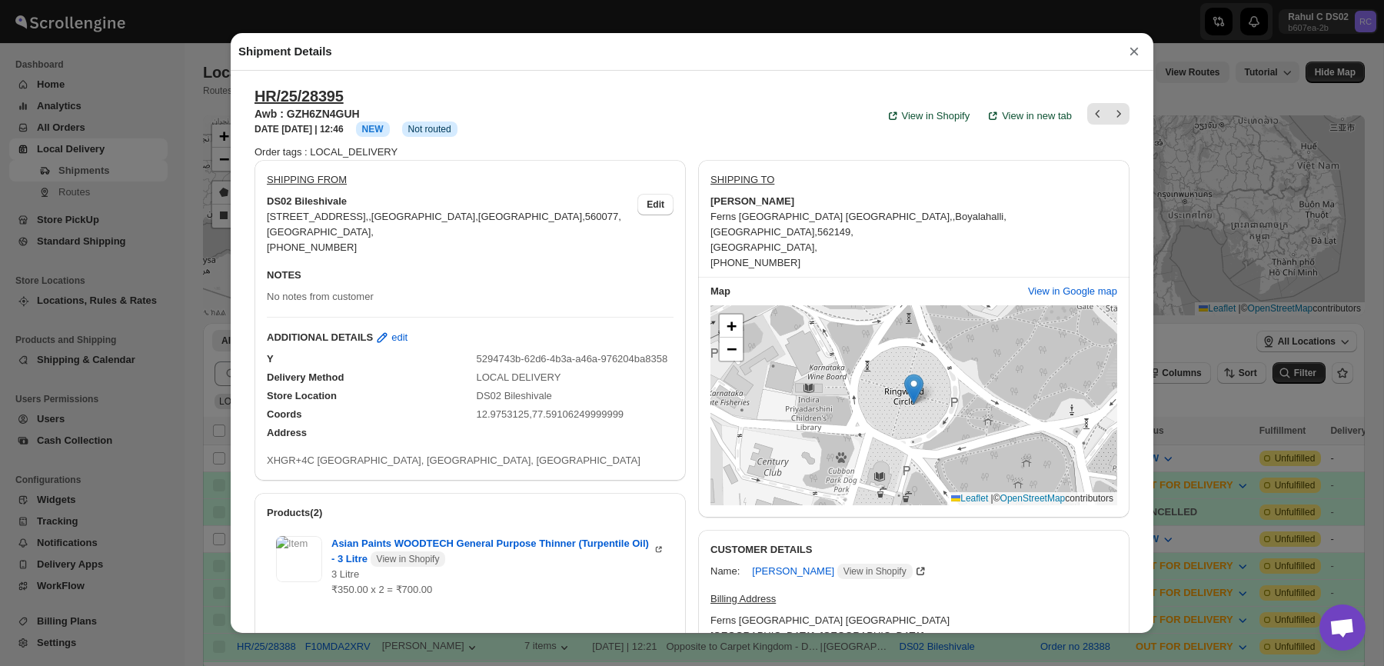
click at [783, 172] on div "SHIPPING TO" at bounding box center [913, 183] width 407 height 22
click at [361, 58] on div "Shipment Details ×" at bounding box center [692, 52] width 922 height 38
click at [169, 168] on div "Shipment Details × HR/25/28395 Awb : GZH6ZN4GUH DATE [DATE] | 12:46 Info NEW In…" at bounding box center [692, 333] width 1384 height 666
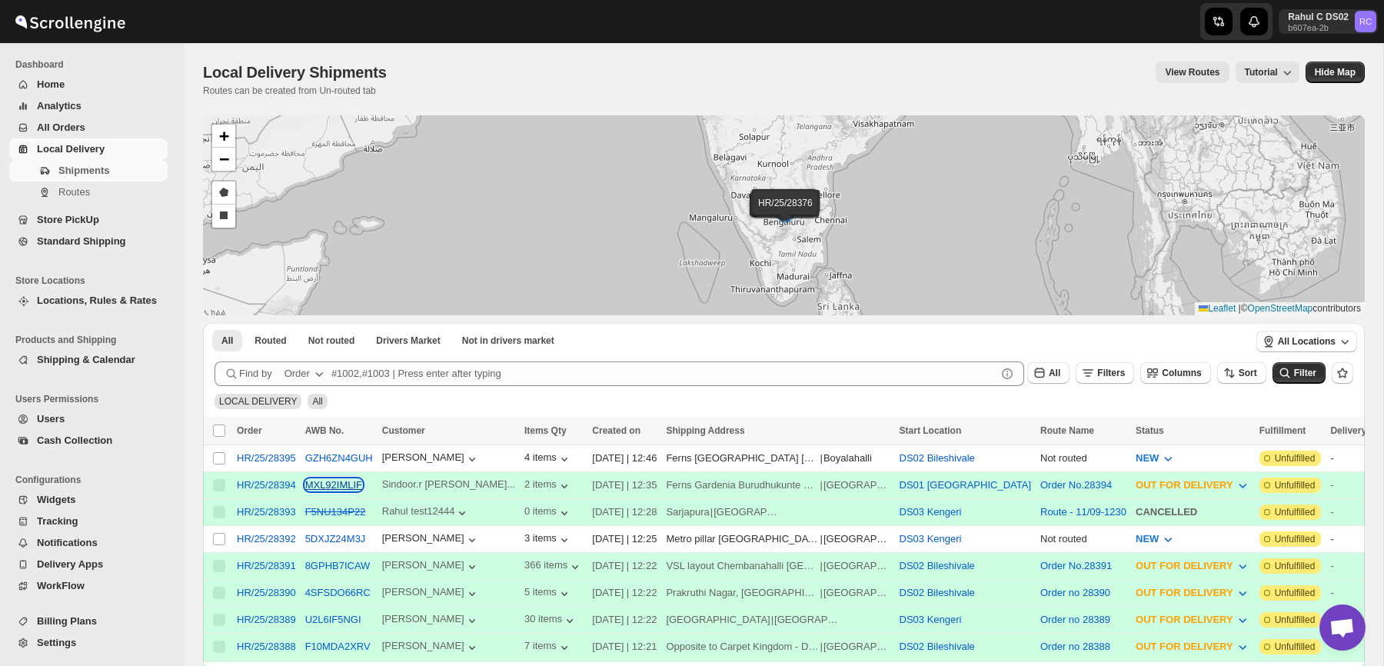
click at [349, 488] on button "MXL92IMLIF" at bounding box center [333, 485] width 57 height 12
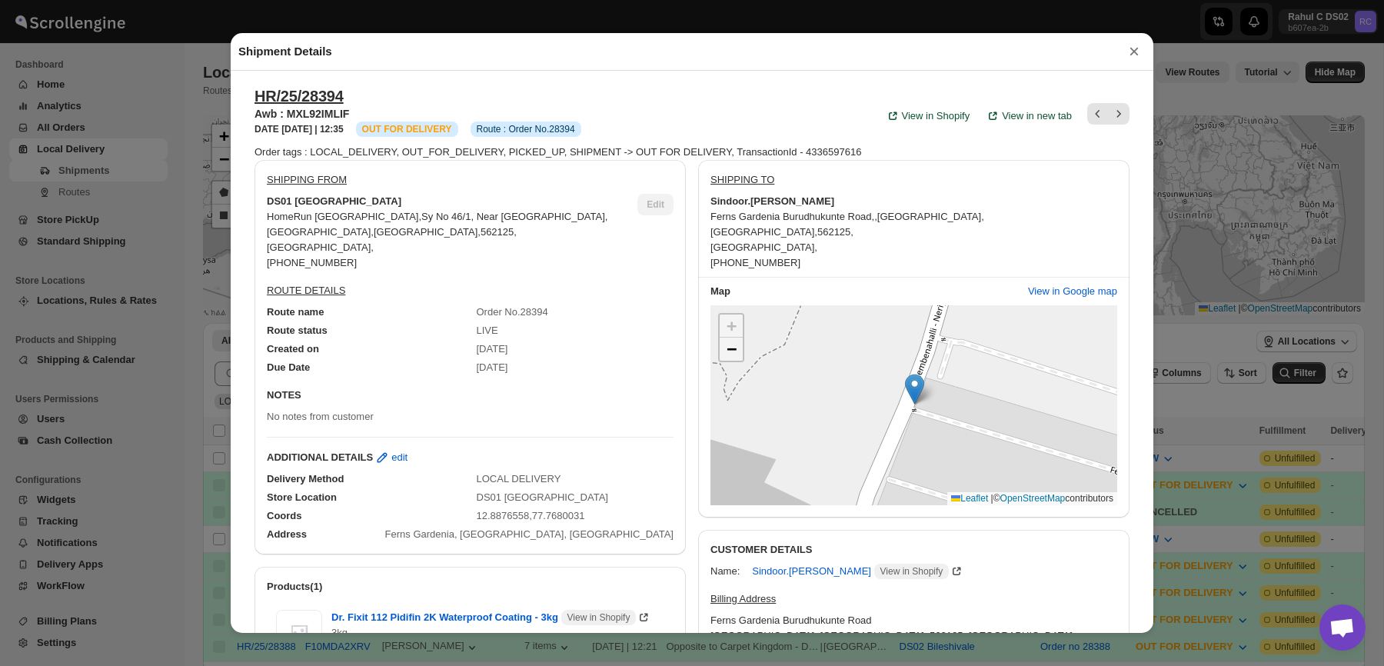
click at [728, 339] on span "−" at bounding box center [731, 348] width 10 height 19
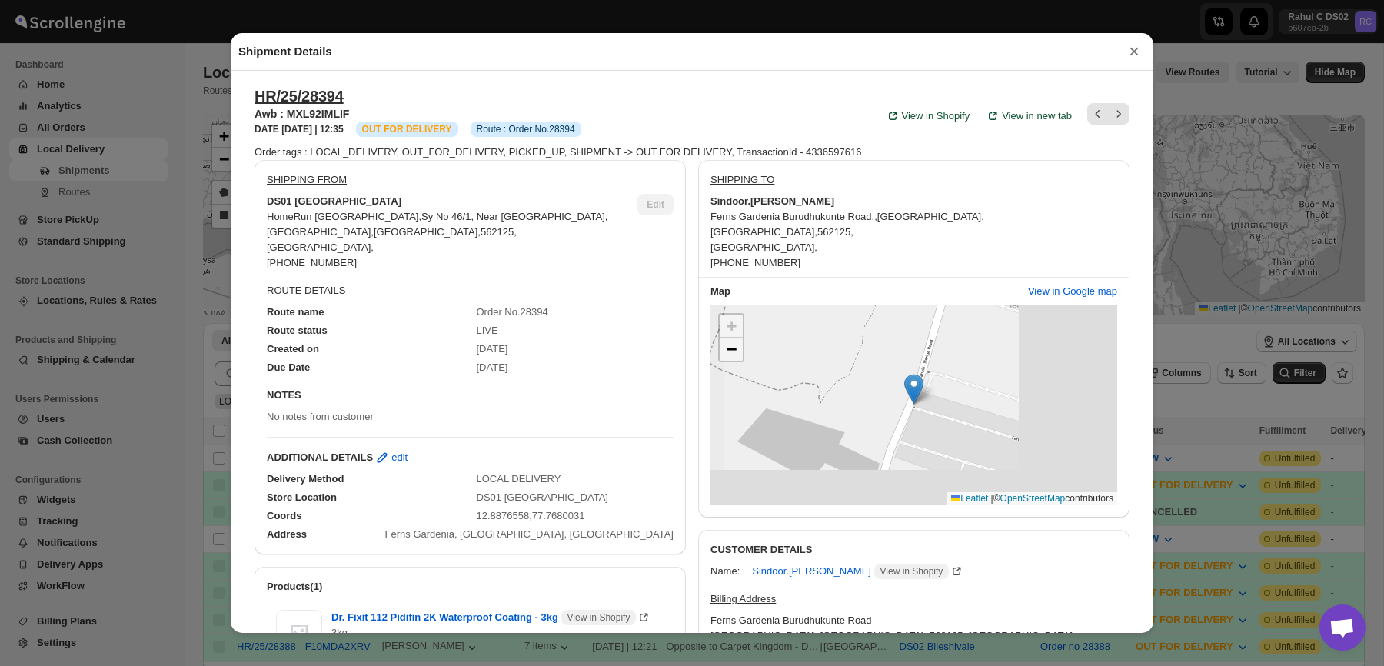
click at [728, 339] on span "−" at bounding box center [731, 348] width 10 height 19
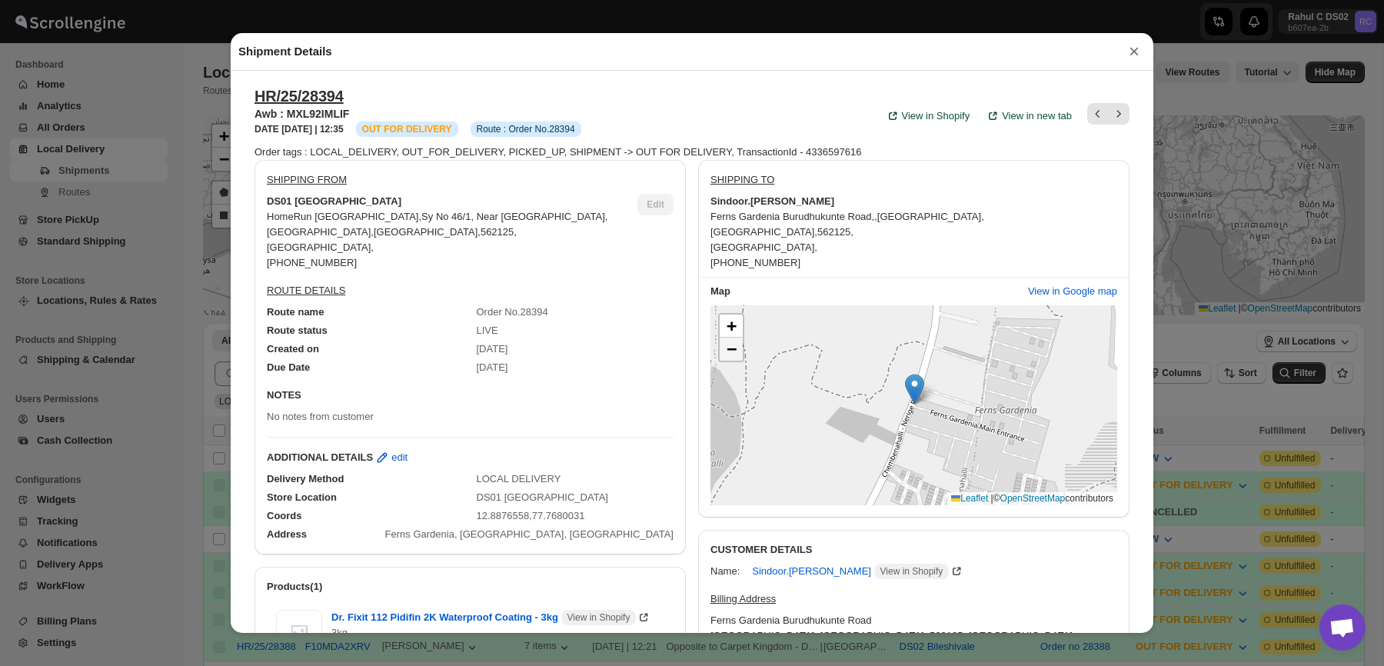
click at [728, 339] on span "−" at bounding box center [731, 348] width 10 height 19
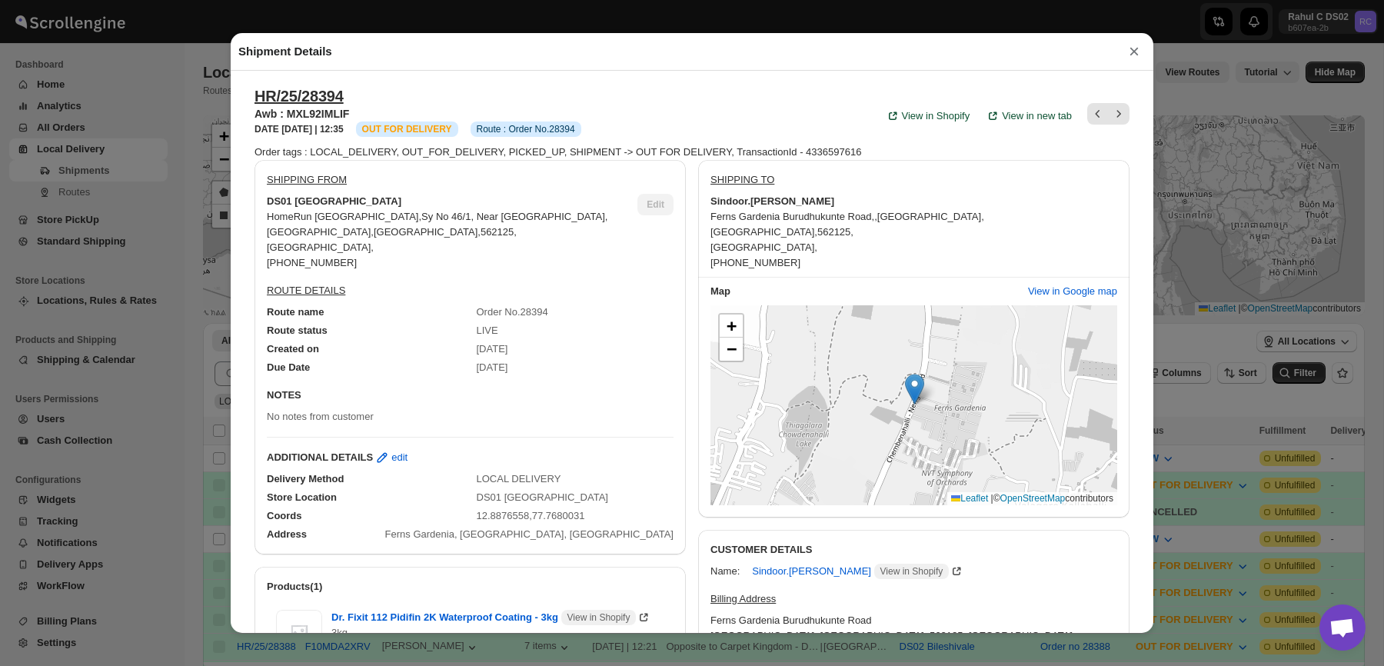
click at [685, 16] on div "Shipment Details × HR/25/28394 Awb : MXL92IMLIF DATE [DATE] | 12:35 Info OUT FO…" at bounding box center [692, 333] width 1384 height 666
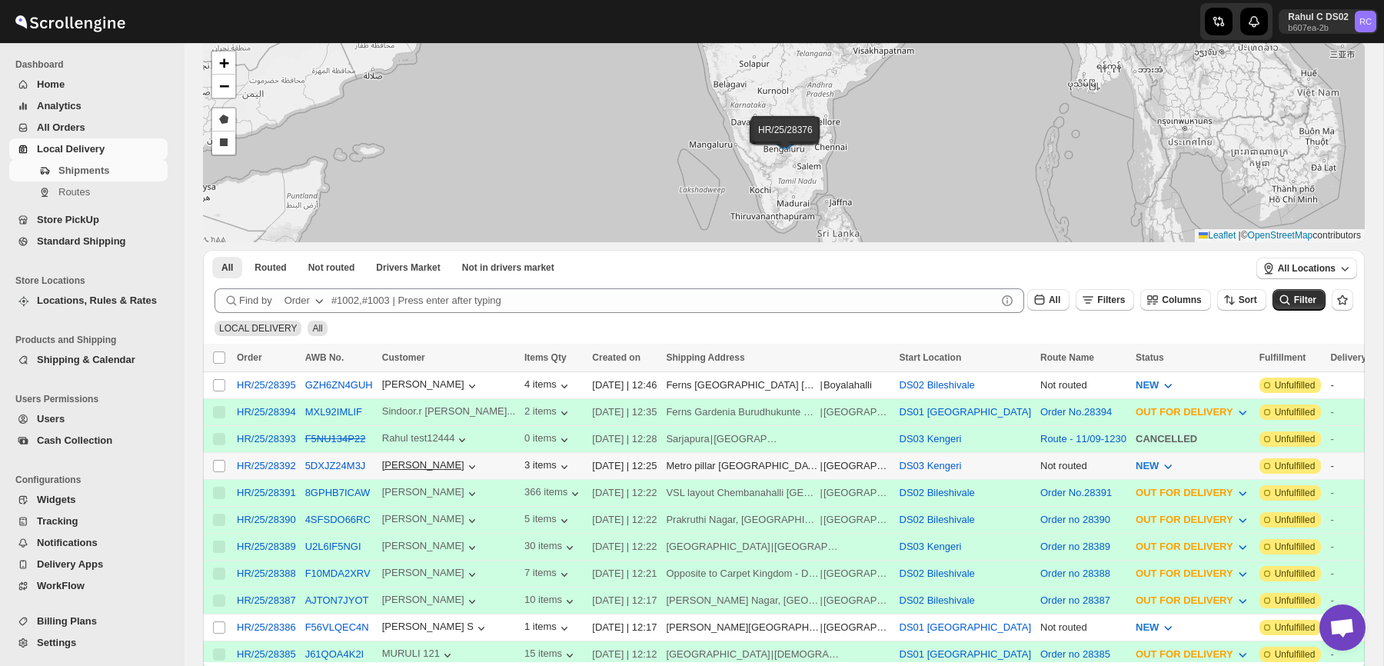
scroll to position [444, 0]
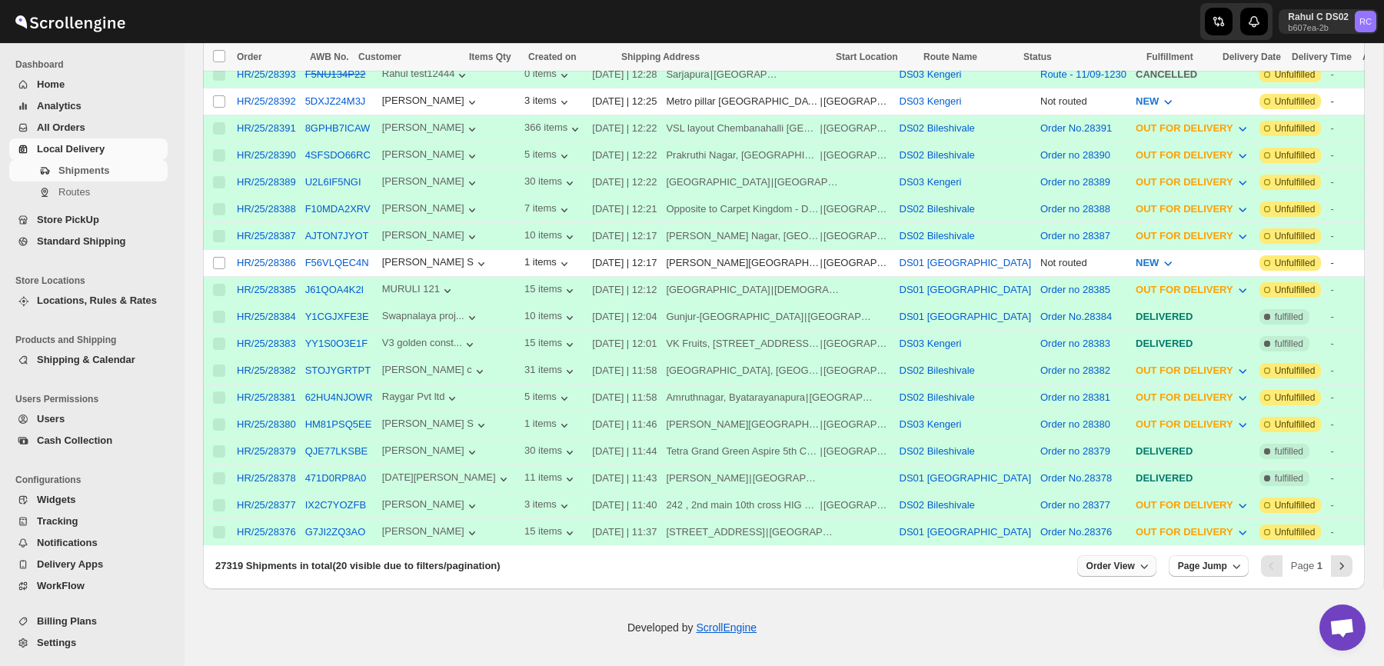
click at [1113, 573] on button "Order View" at bounding box center [1116, 566] width 79 height 22
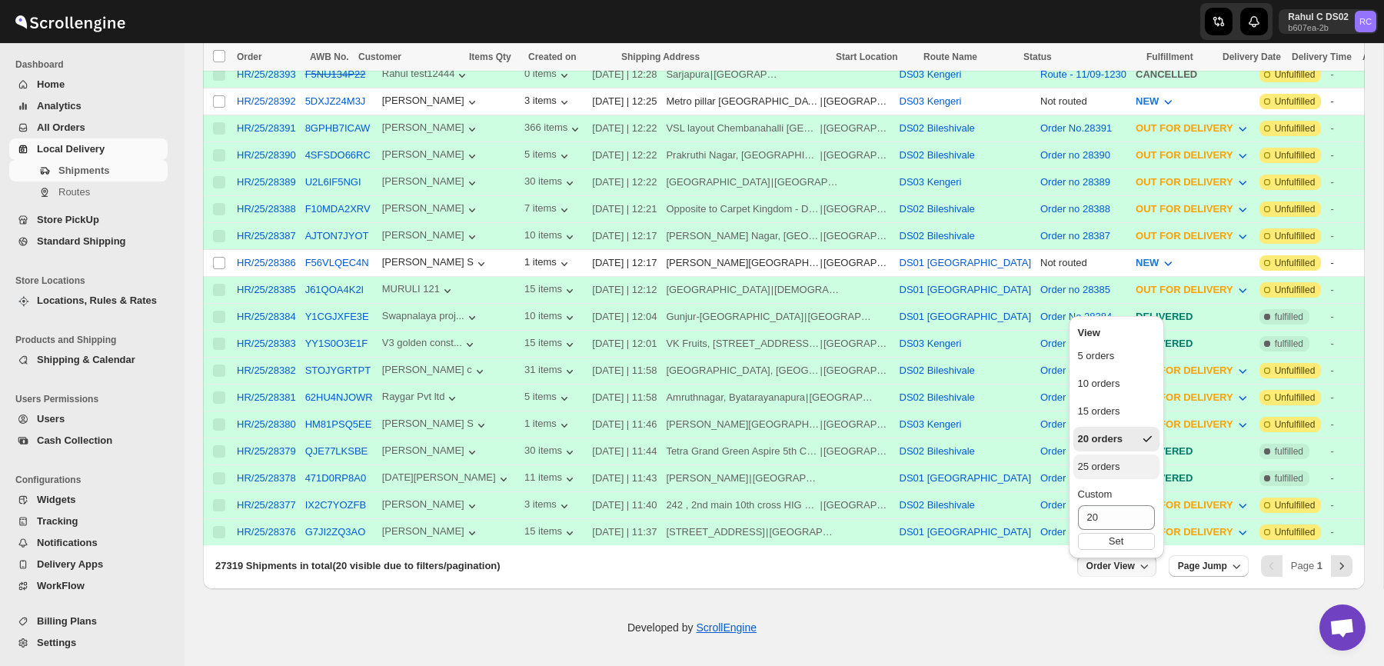
click at [1118, 468] on button "25 orders" at bounding box center [1116, 466] width 86 height 25
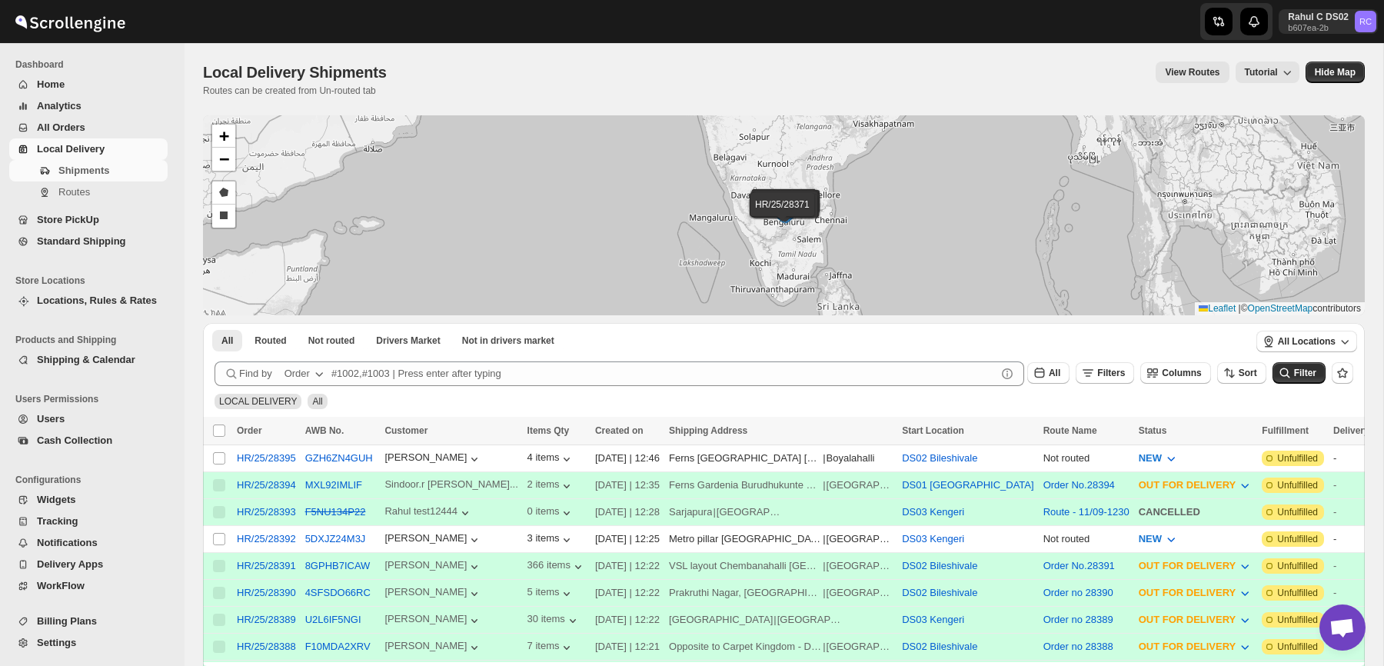
scroll to position [579, 0]
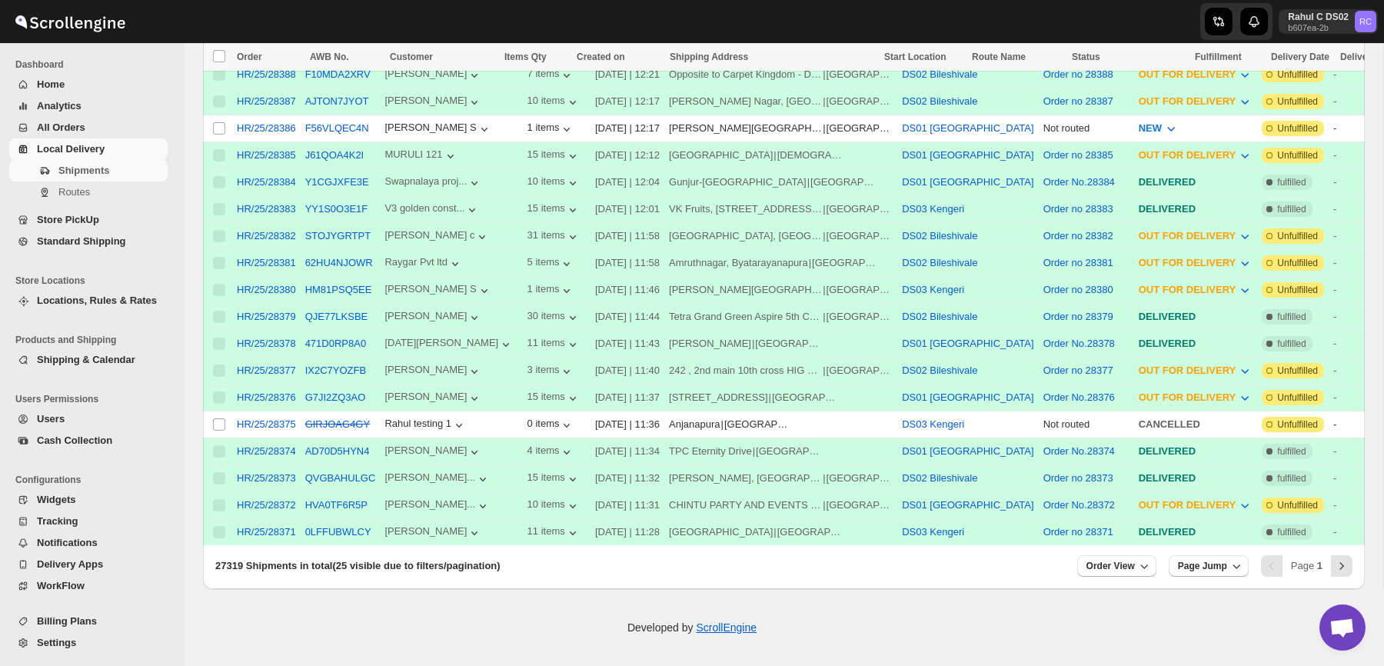
click at [1355, 563] on div "27319 Shipments in total (25 visible due to filters/pagination) Order View Page…" at bounding box center [784, 569] width 1162 height 40
click at [1347, 563] on icon "Next" at bounding box center [1341, 565] width 15 height 15
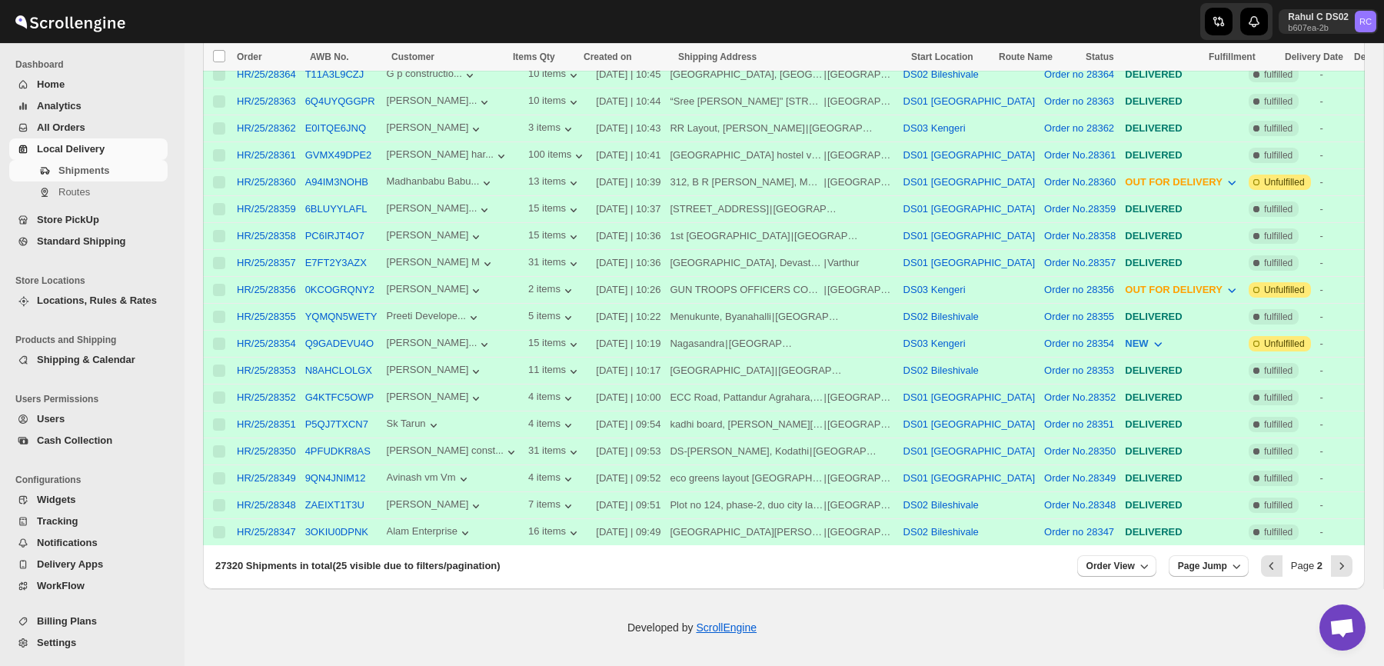
click at [1332, 538] on td "-" at bounding box center [1349, 531] width 68 height 27
click at [1335, 559] on icon "Next" at bounding box center [1341, 565] width 15 height 15
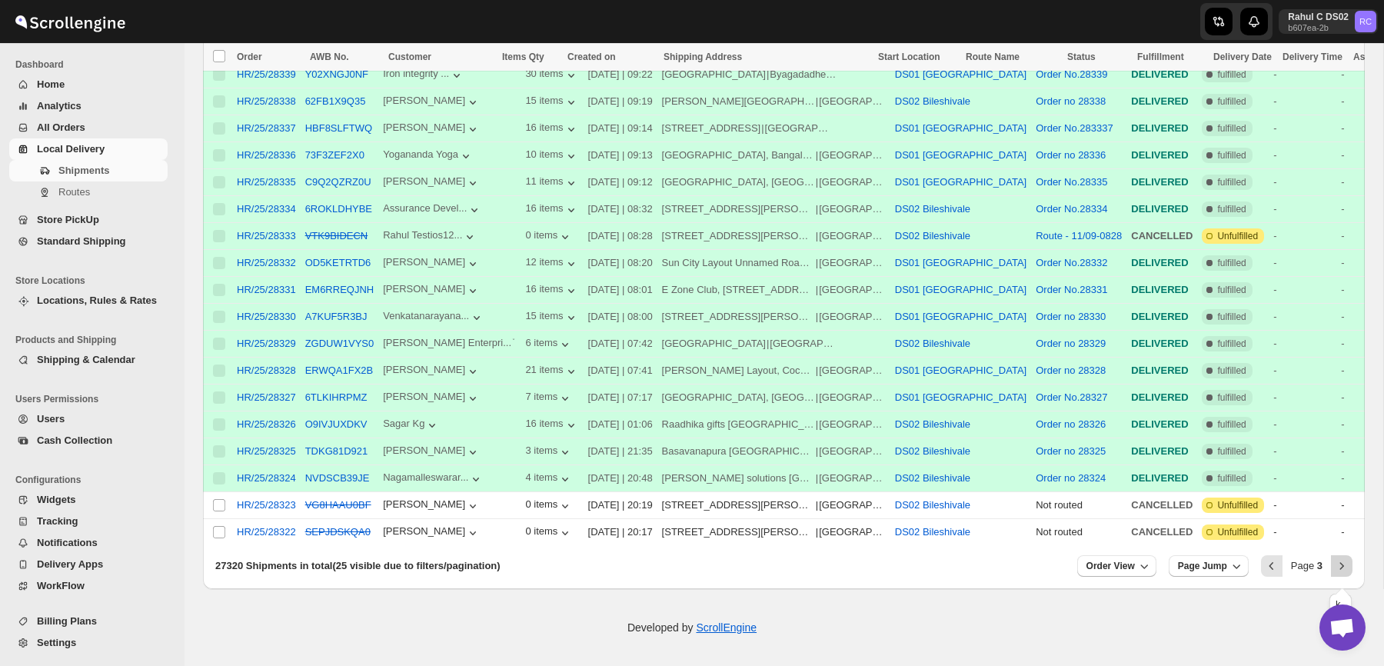
click at [1333, 567] on button "Next" at bounding box center [1342, 566] width 22 height 22
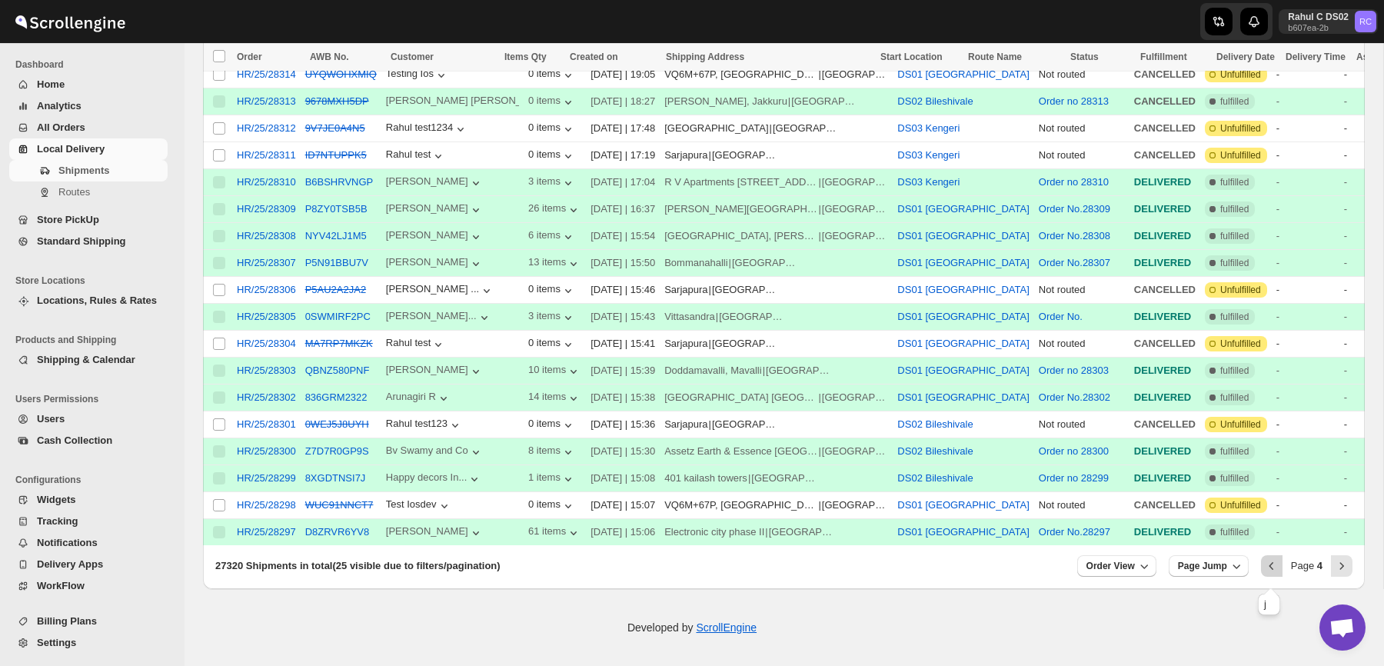
click at [1273, 571] on icon "Previous" at bounding box center [1271, 565] width 15 height 15
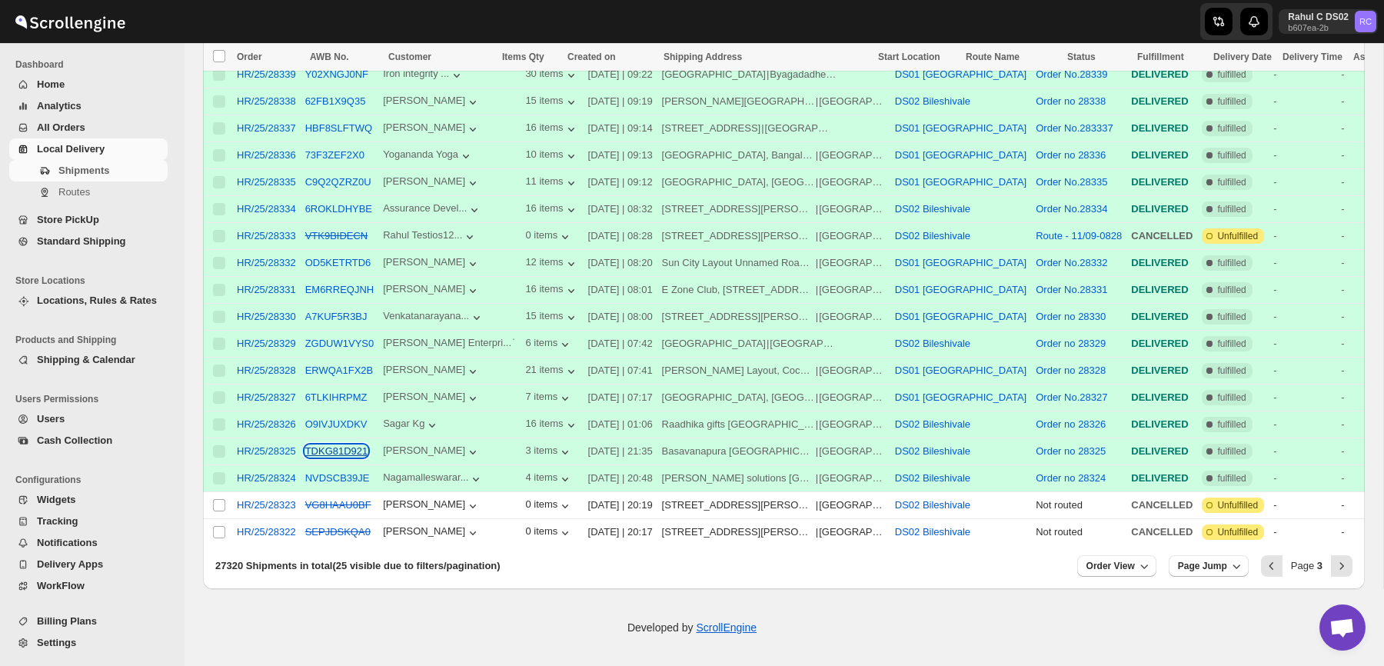
click at [331, 446] on button "TDKG81D921" at bounding box center [336, 451] width 63 height 12
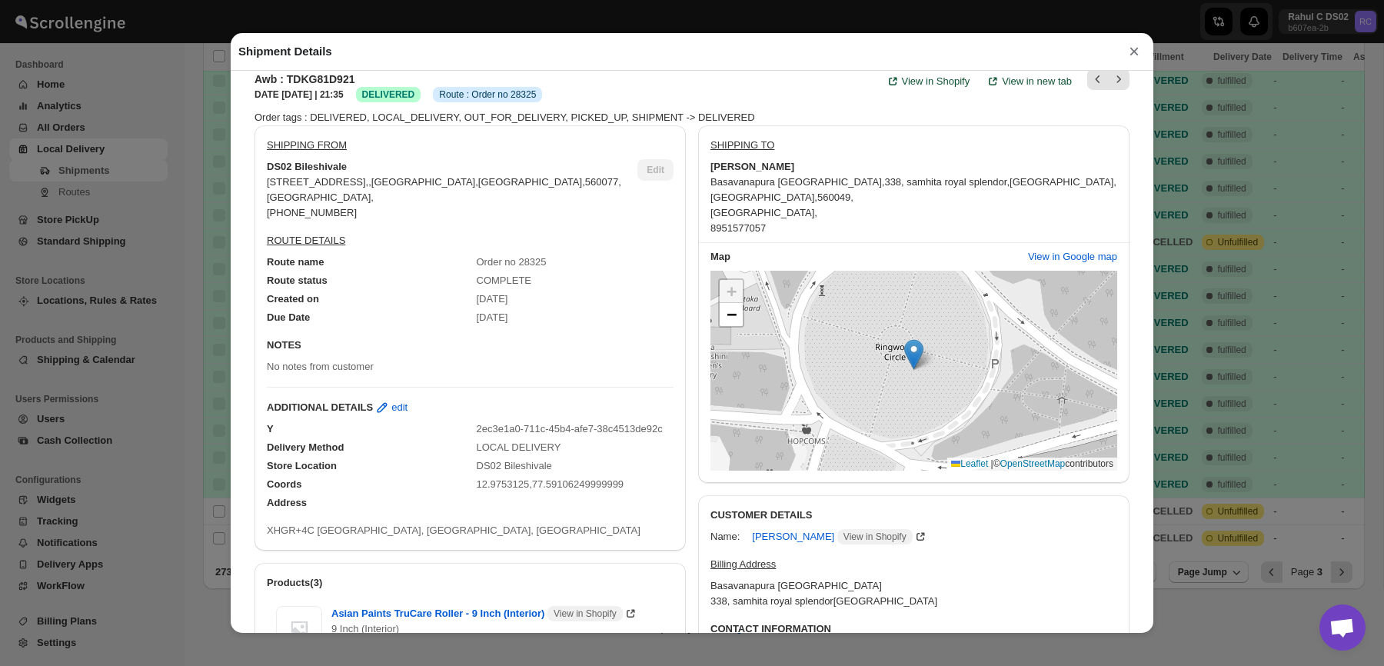
scroll to position [0, 0]
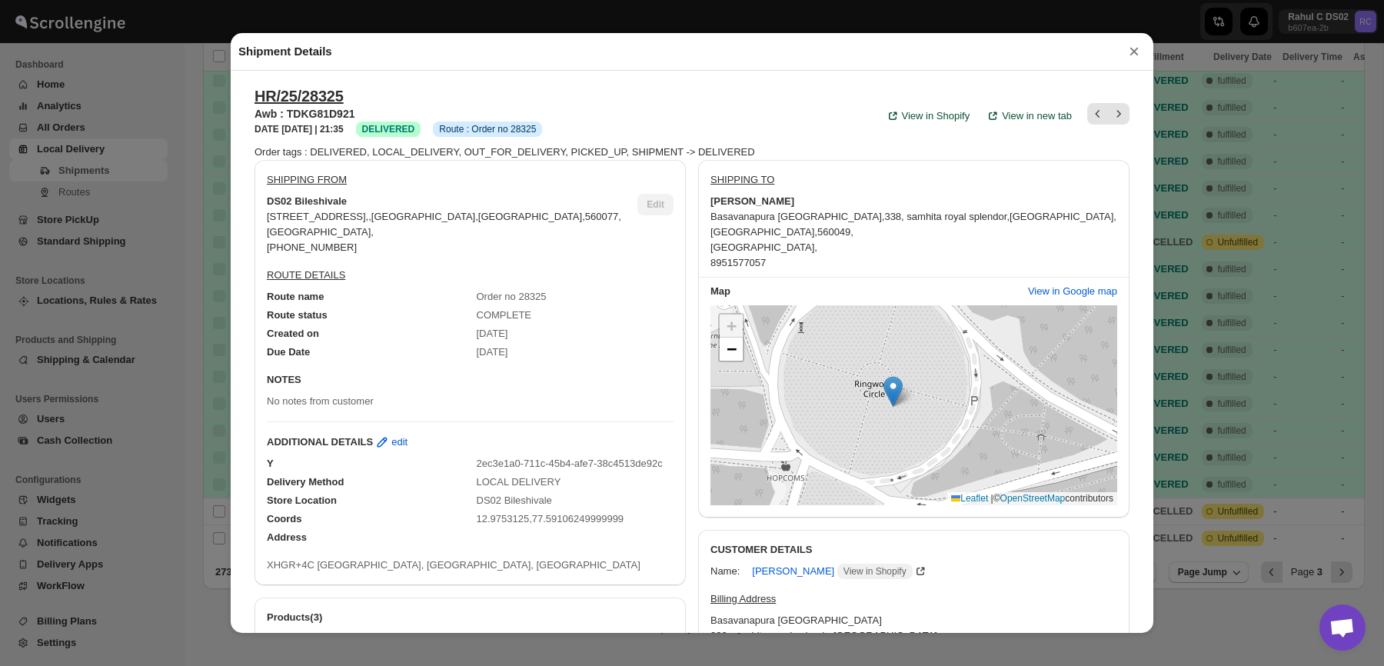
drag, startPoint x: 911, startPoint y: 380, endPoint x: 889, endPoint y: 382, distance: 21.6
click at [889, 382] on img at bounding box center [892, 391] width 19 height 31
click at [736, 353] on span "−" at bounding box center [731, 348] width 10 height 19
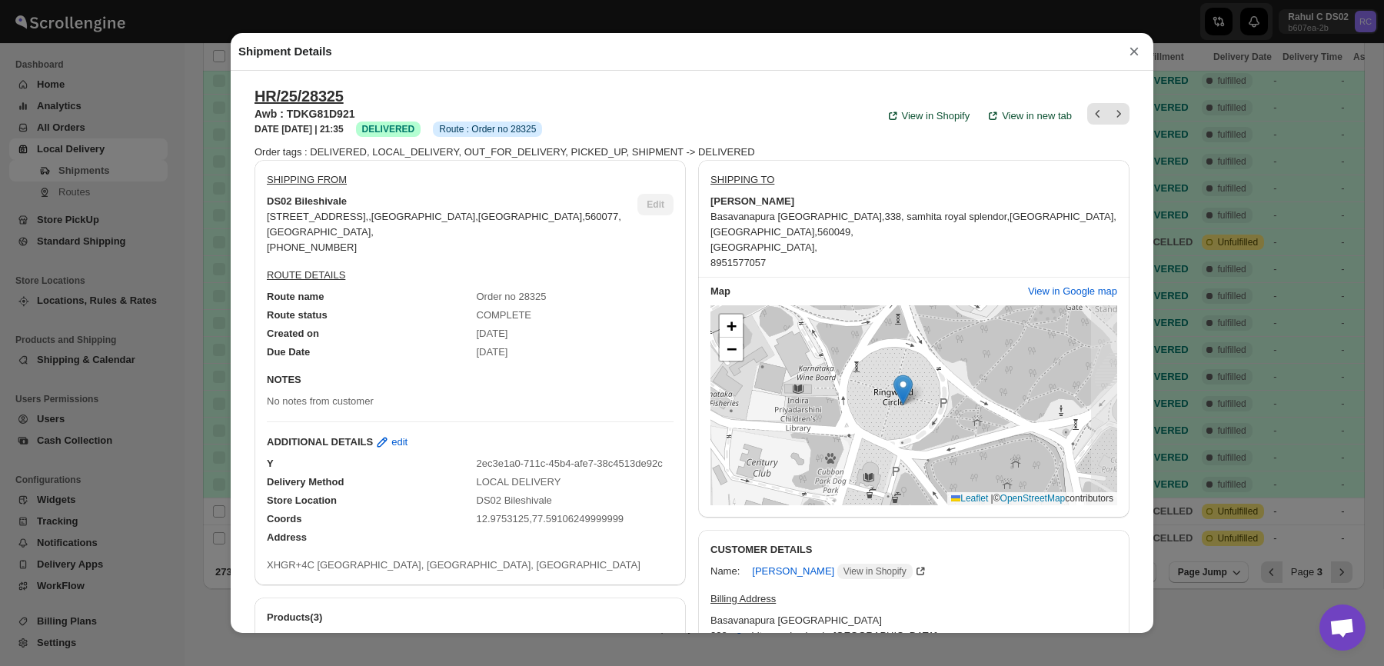
click at [846, 238] on div "Basavanapura [GEOGRAPHIC_DATA] , 338, samhita royal splendor , [GEOGRAPHIC_DATA]" at bounding box center [913, 239] width 407 height 61
click at [809, 214] on span "Basavanapura [GEOGRAPHIC_DATA] ," at bounding box center [797, 217] width 174 height 12
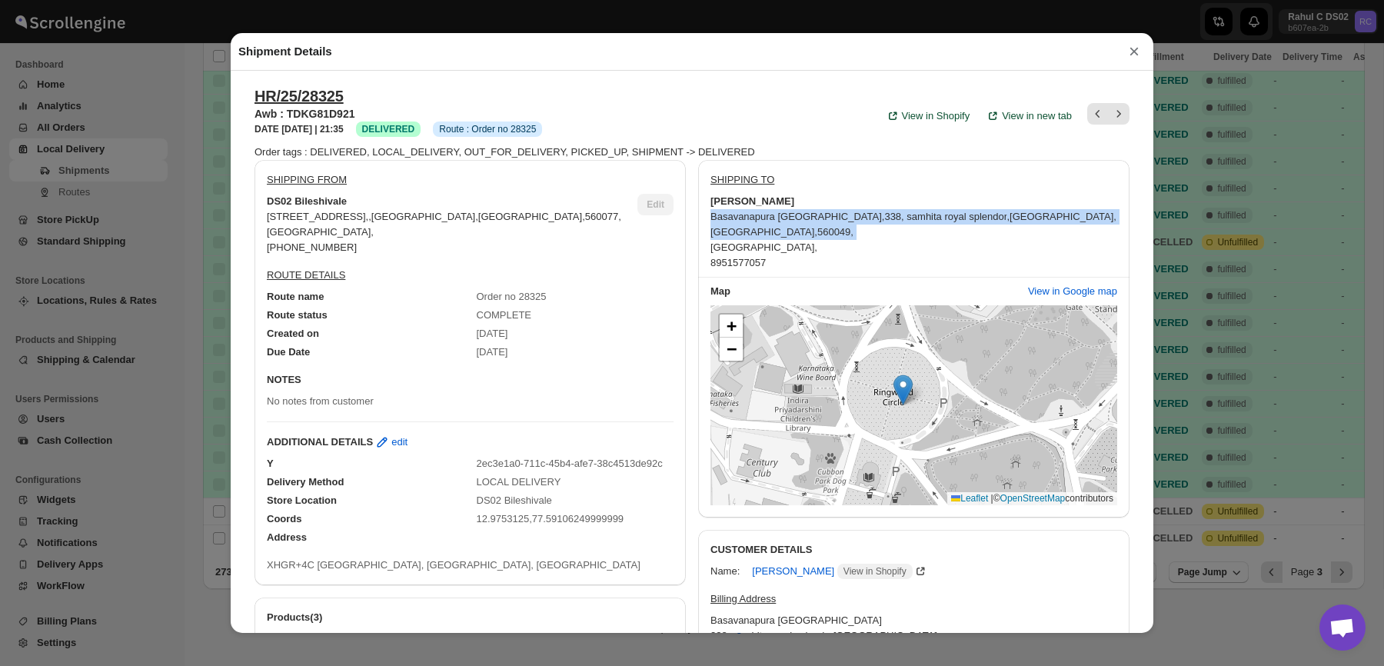
click at [809, 214] on span "Basavanapura [GEOGRAPHIC_DATA] ," at bounding box center [797, 217] width 174 height 12
drag, startPoint x: 1027, startPoint y: 297, endPoint x: 989, endPoint y: 304, distance: 39.2
click at [988, 308] on div "Map View in Google map + − Leaflet | © OpenStreetMap contributors" at bounding box center [913, 398] width 431 height 240
click at [1055, 301] on button "View in Google map" at bounding box center [1073, 291] width 108 height 25
click at [188, 99] on div "Shipment Details × HR/25/28325 Awb : TDKG81D921 DATE [DATE] | 21:35 Success DEL…" at bounding box center [692, 333] width 1384 height 666
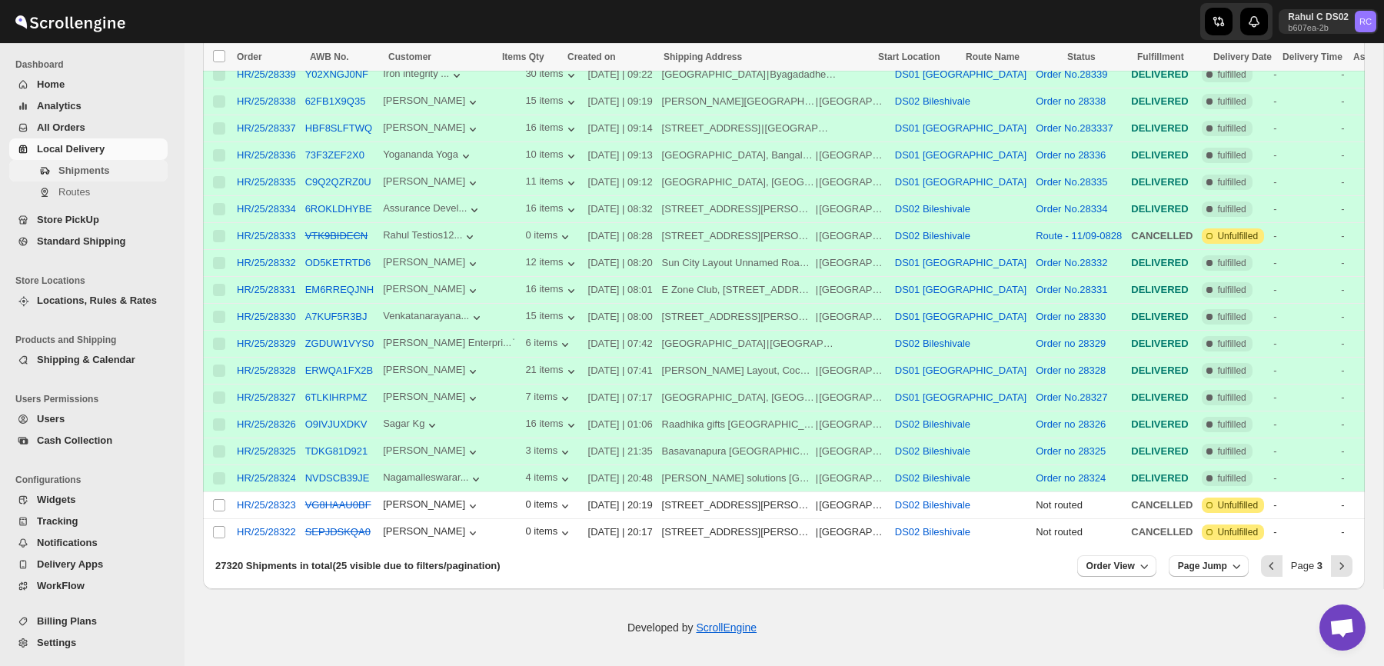
click at [120, 167] on span "Shipments" at bounding box center [111, 170] width 106 height 15
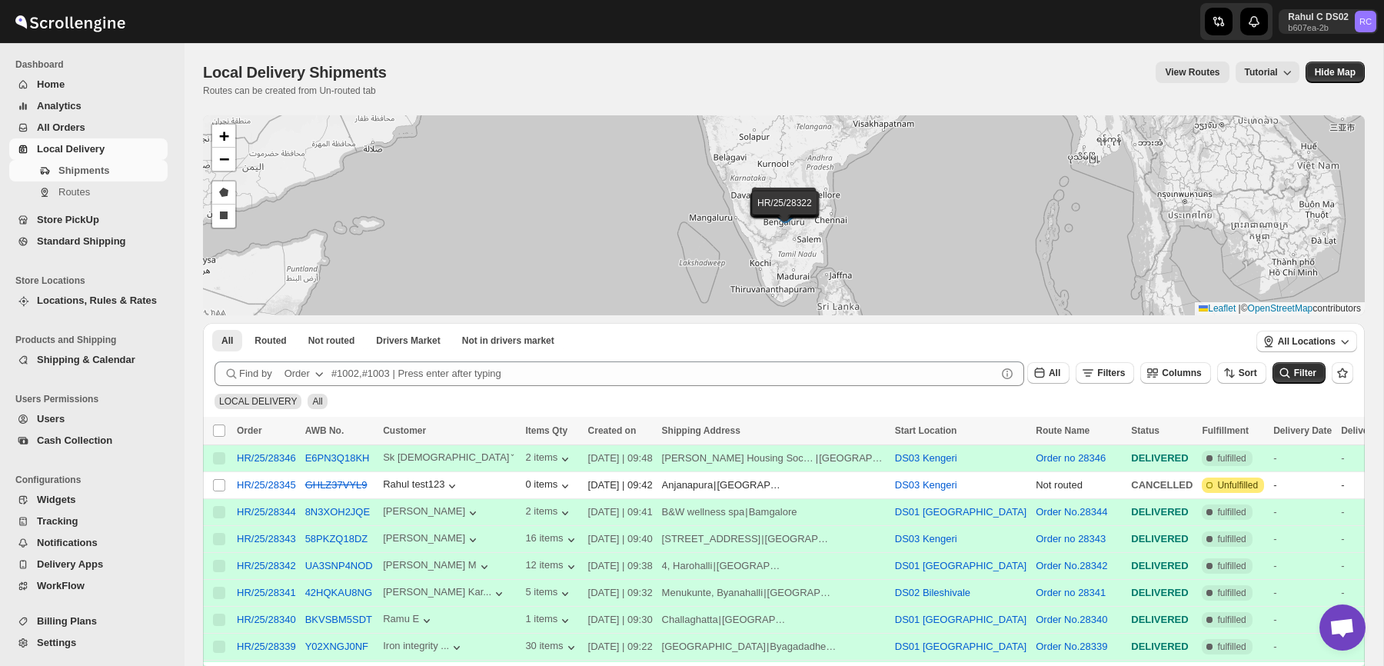
scroll to position [579, 0]
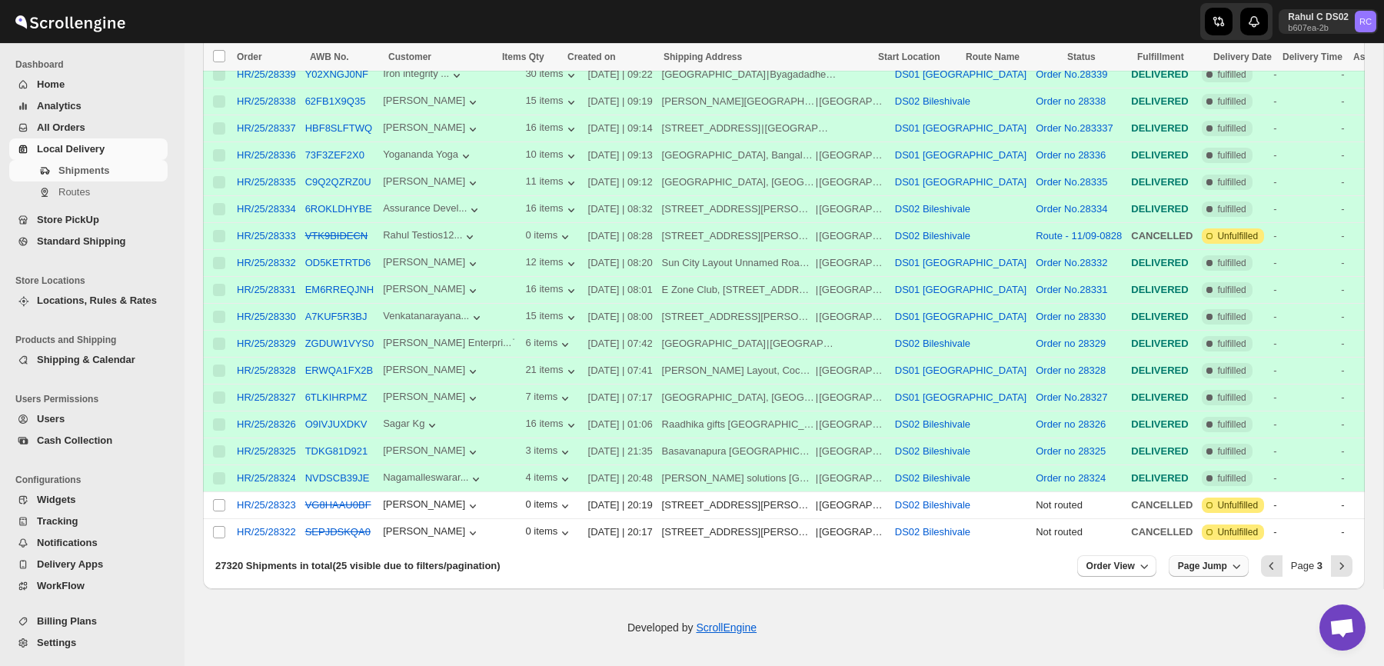
click at [1245, 563] on button "Page Jump" at bounding box center [1208, 566] width 80 height 22
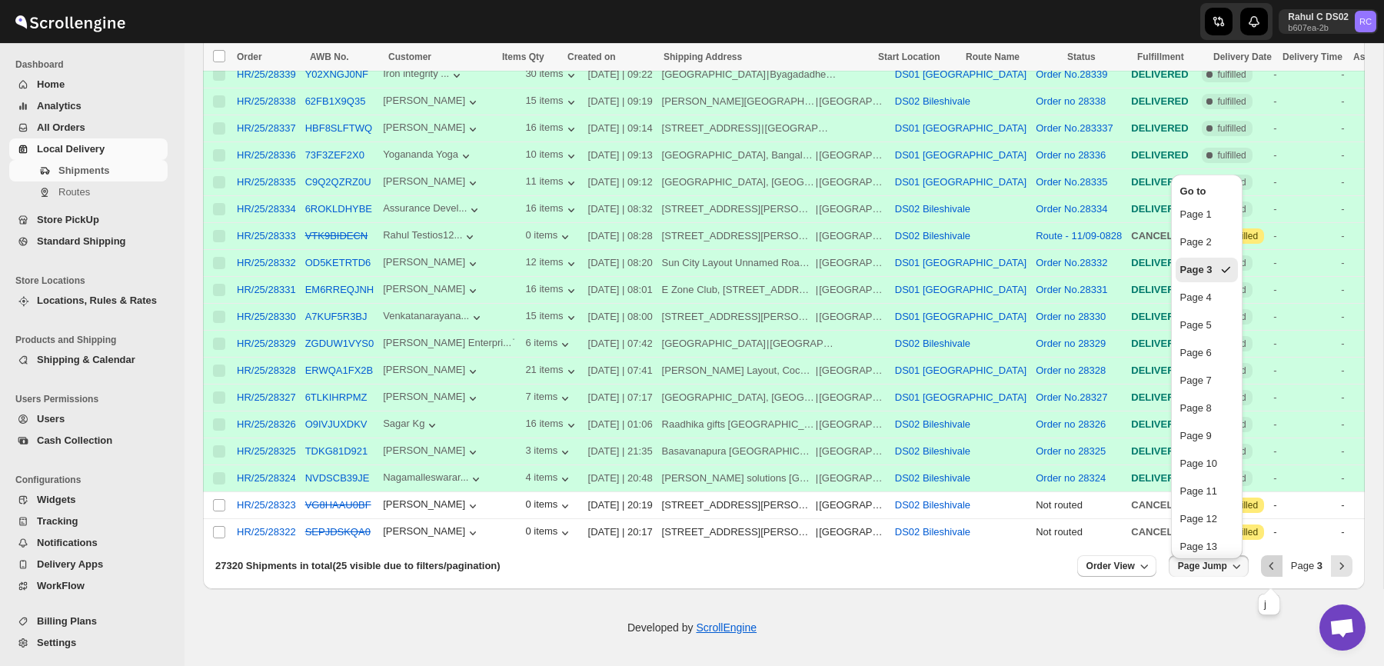
click at [1269, 563] on icon "Previous" at bounding box center [1271, 565] width 15 height 15
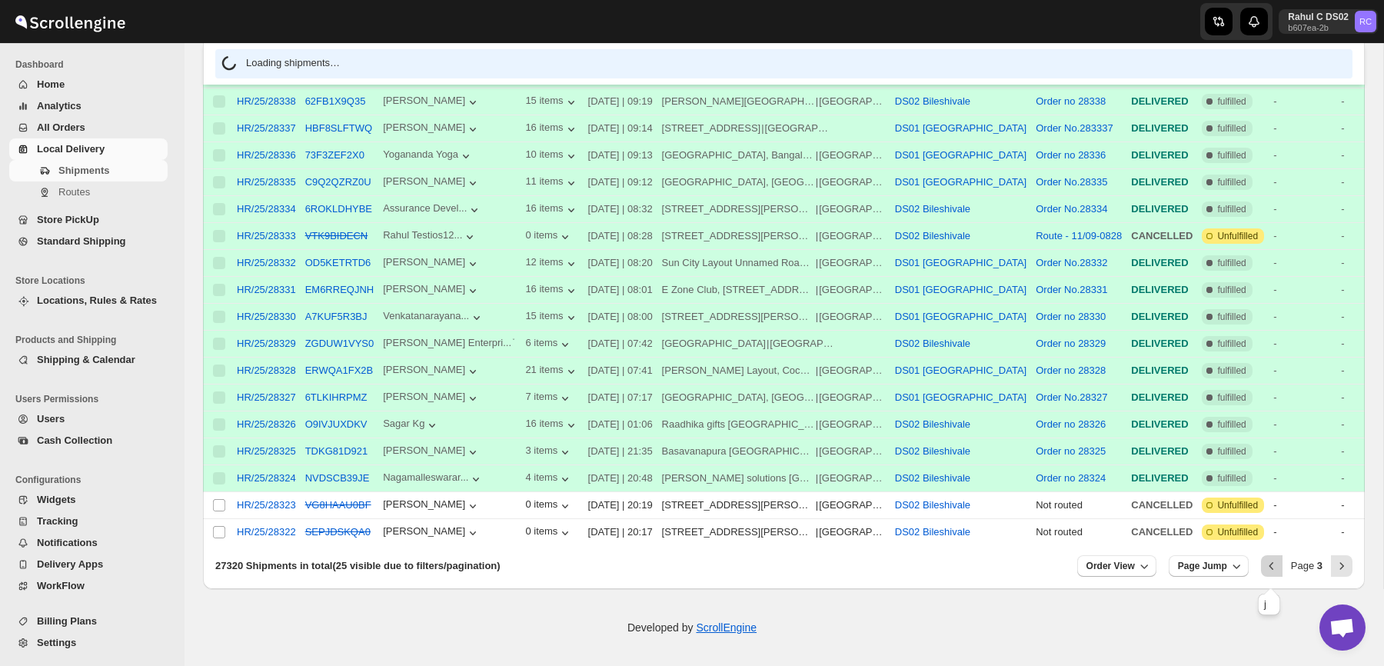
click at [1268, 563] on icon "Previous" at bounding box center [1271, 565] width 15 height 15
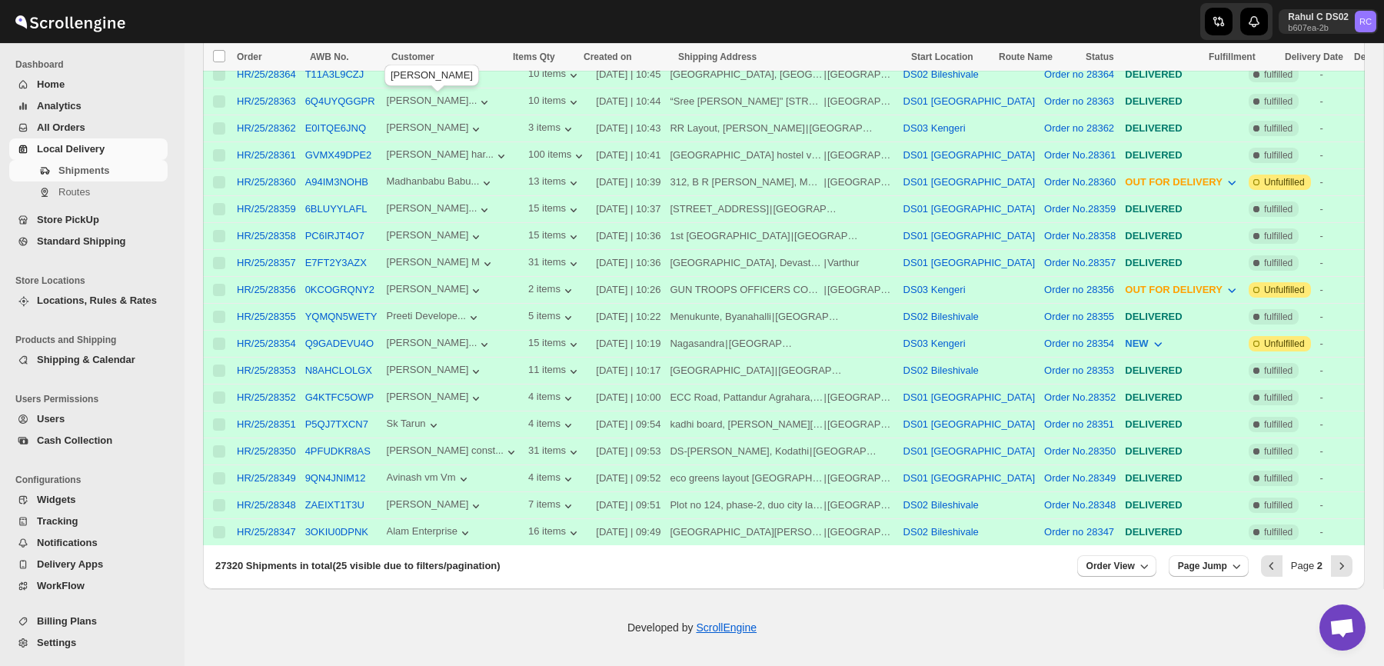
scroll to position [0, 0]
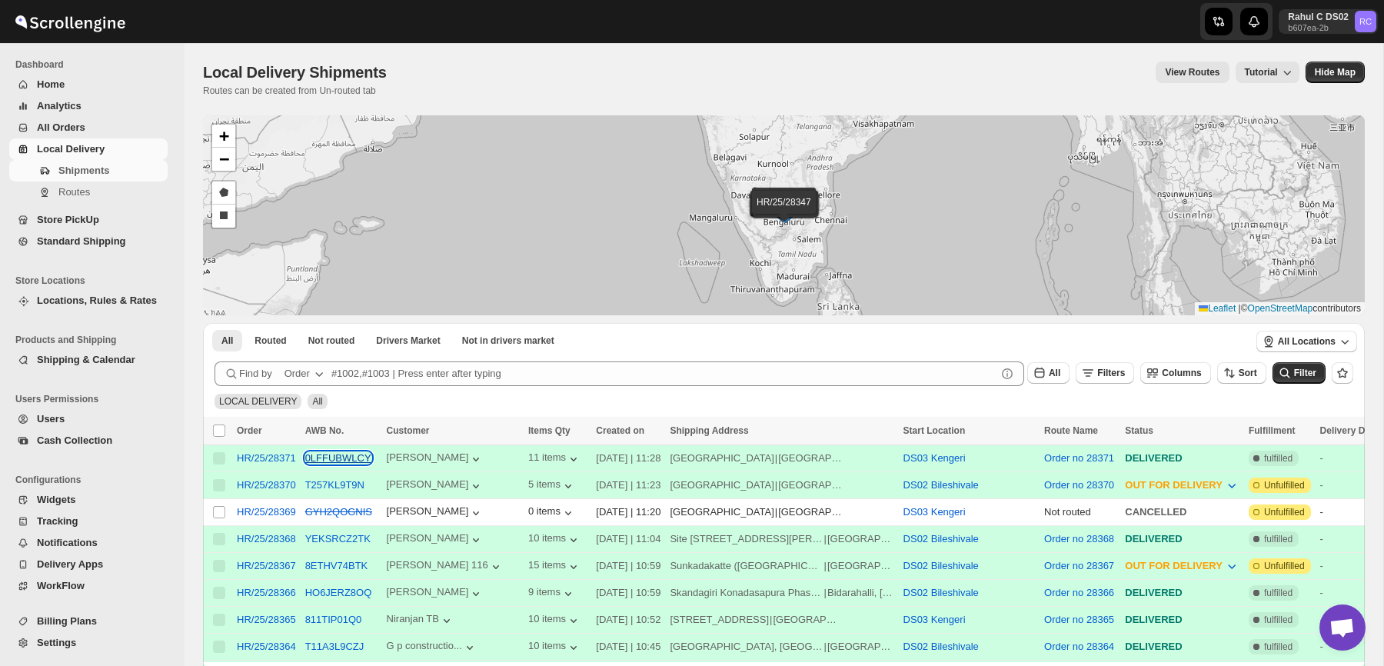
click at [344, 460] on button "0LFFUBWLCY" at bounding box center [338, 458] width 66 height 12
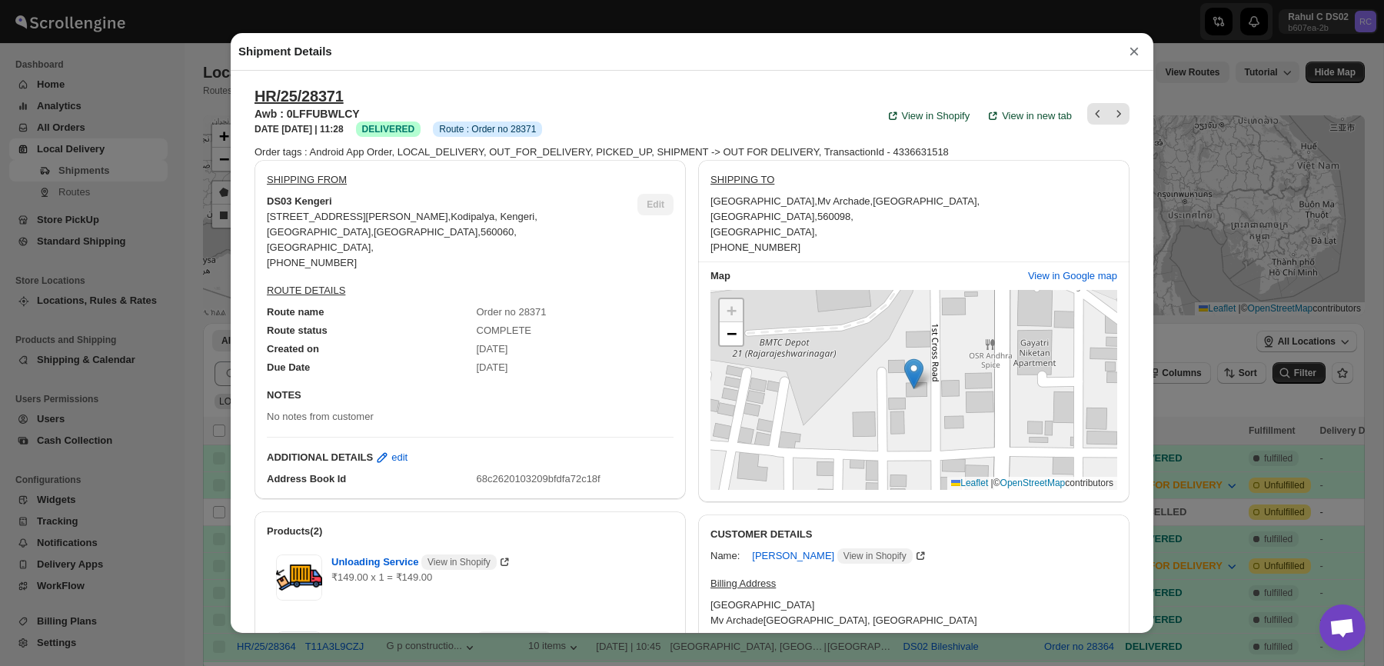
click at [33, 288] on div "Shipment Details × HR/25/28371 Awb : 0LFFUBWLCY DATE [DATE] | 11:28 Success DEL…" at bounding box center [692, 333] width 1384 height 666
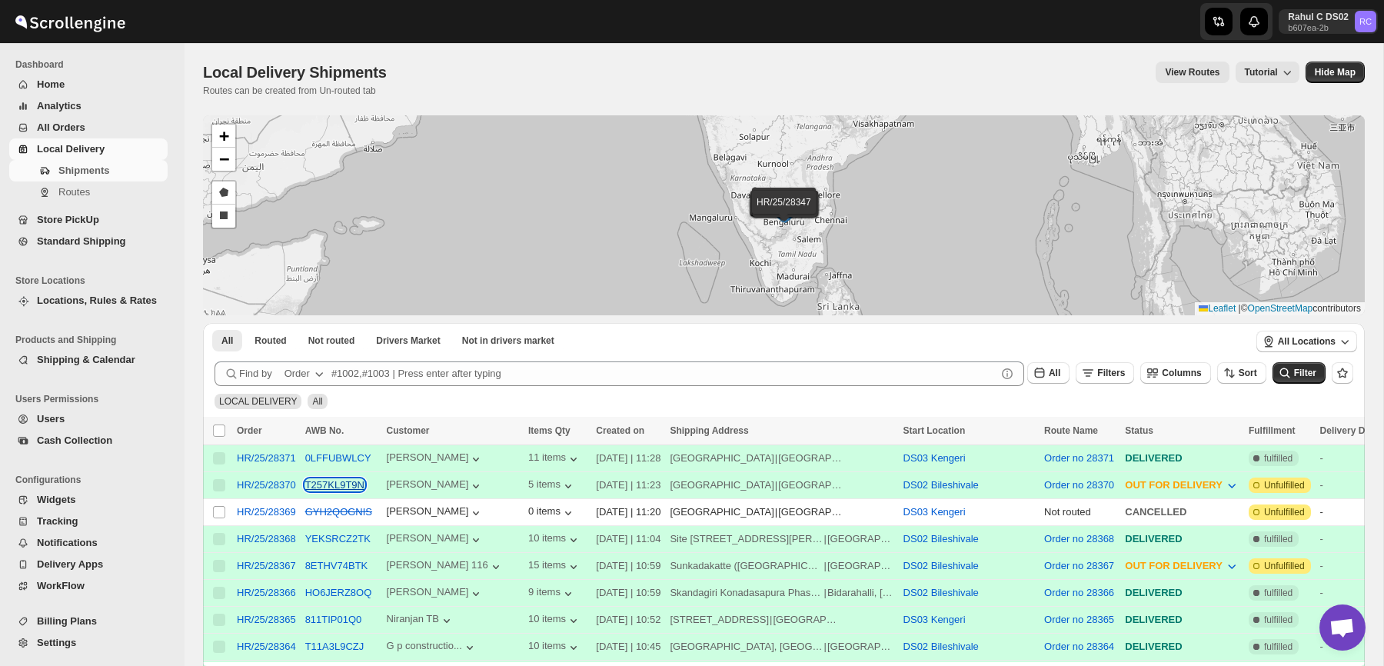
click at [364, 485] on button "T257KL9T9N" at bounding box center [334, 485] width 59 height 12
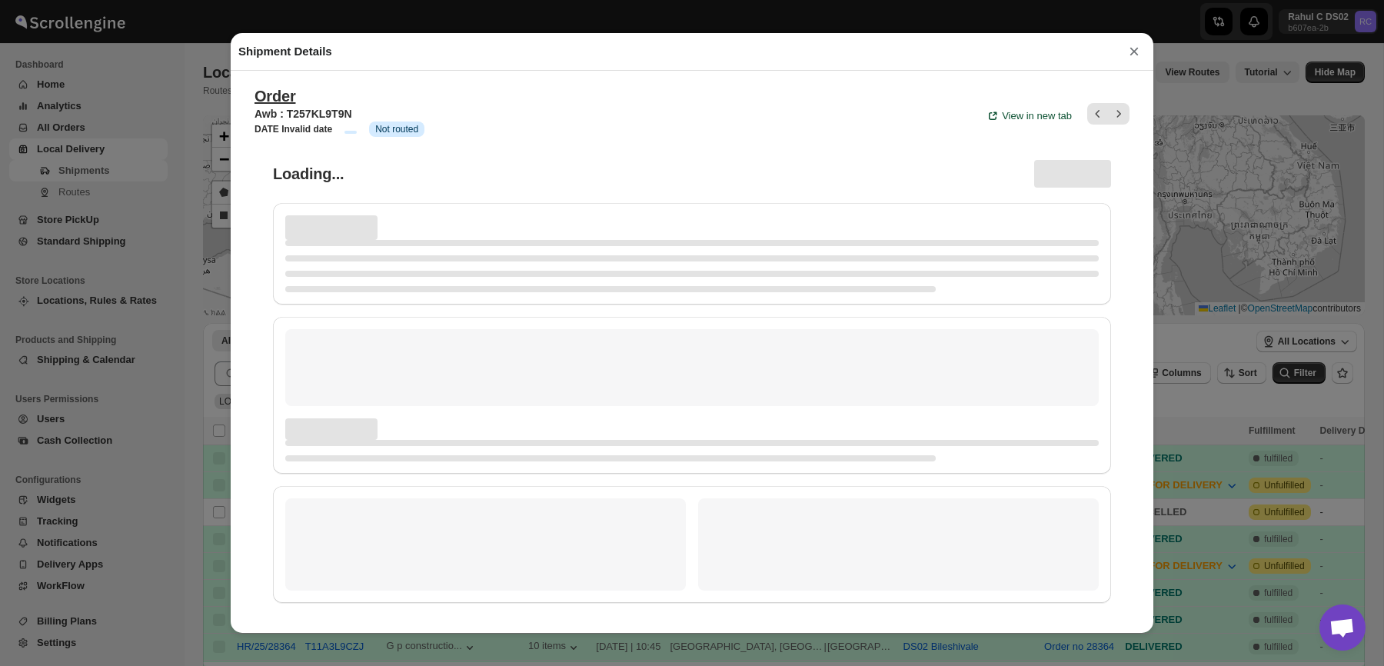
click at [78, 344] on div "Shipment Details × Order Awb : T257KL9T9N DATE Invalid date Info Info Not route…" at bounding box center [692, 333] width 1384 height 666
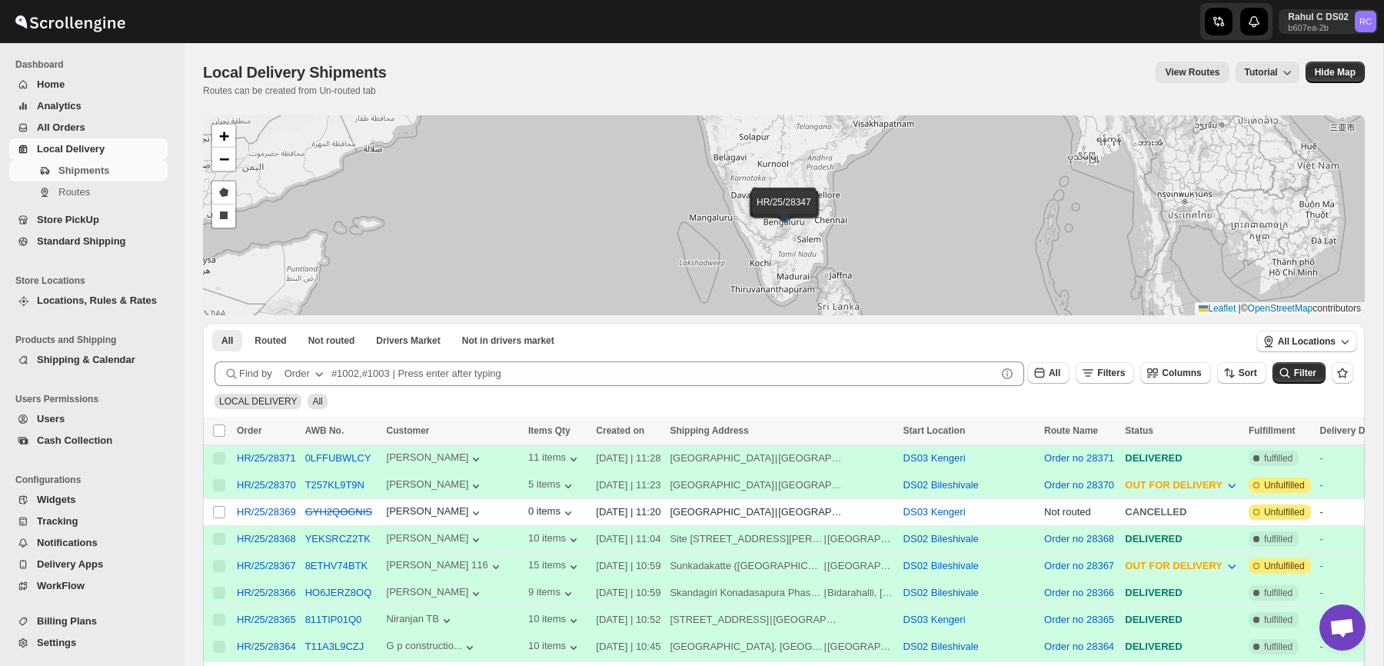
scroll to position [579, 0]
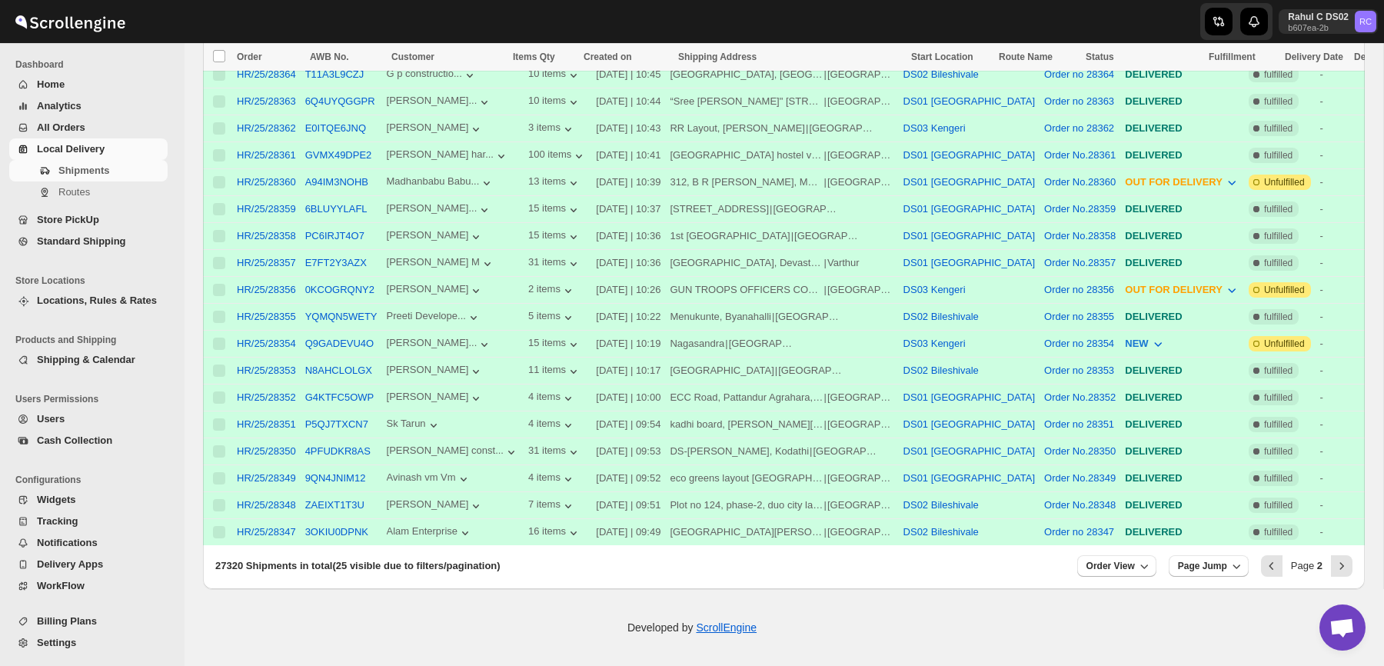
click at [1271, 577] on div "27320 Shipments in total (25 visible due to filters/pagination) Order View Page…" at bounding box center [784, 569] width 1162 height 40
click at [1271, 564] on icon "Previous" at bounding box center [1271, 565] width 15 height 15
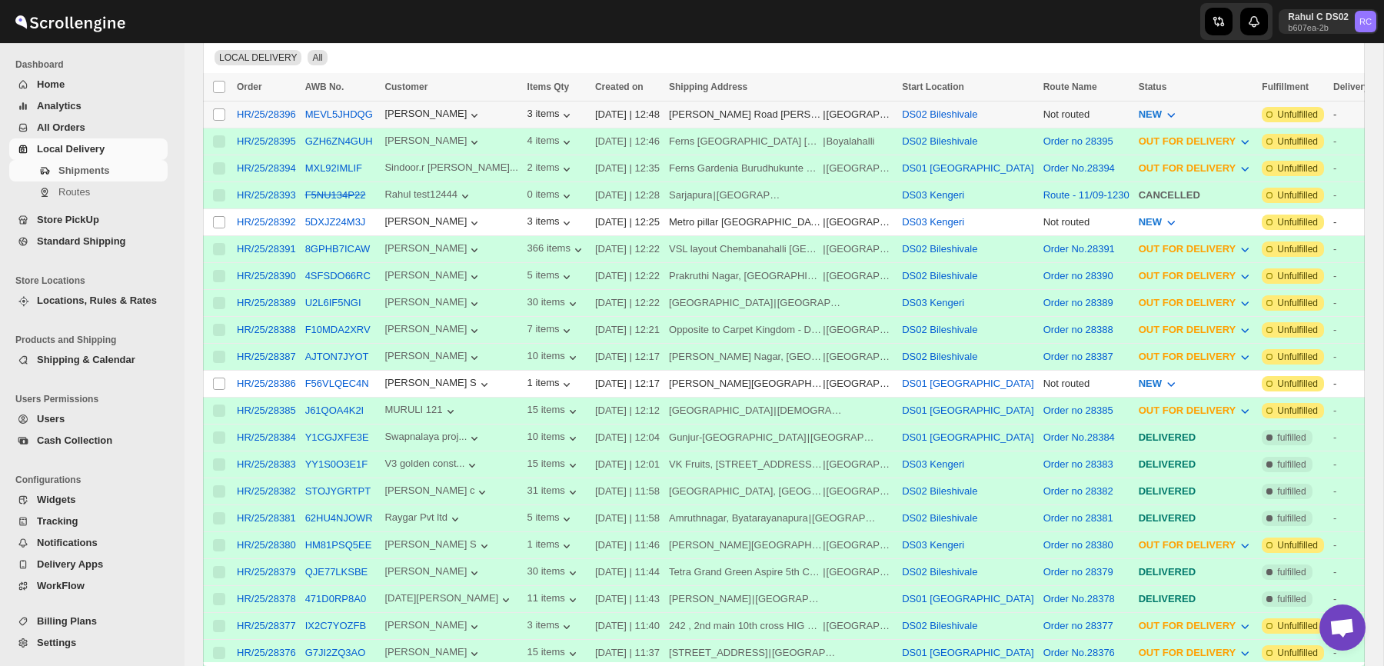
scroll to position [208, 0]
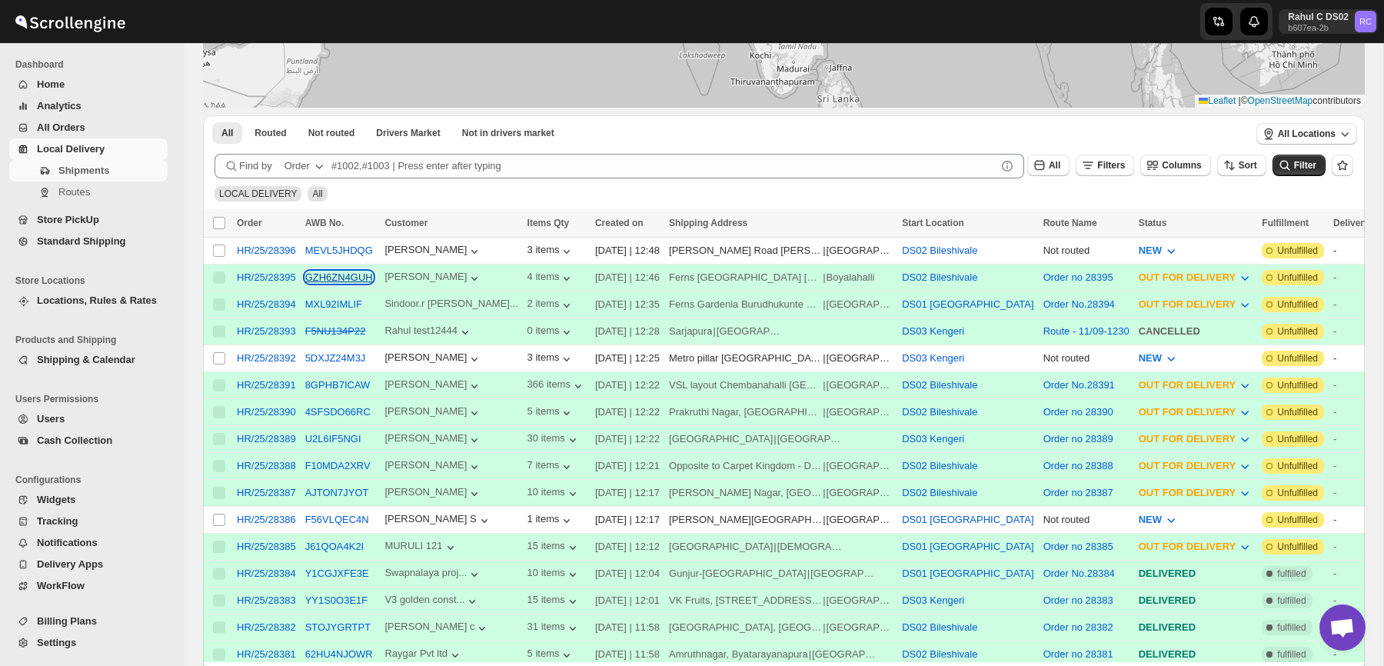
click at [342, 277] on button "GZH6ZN4GUH" at bounding box center [339, 277] width 68 height 12
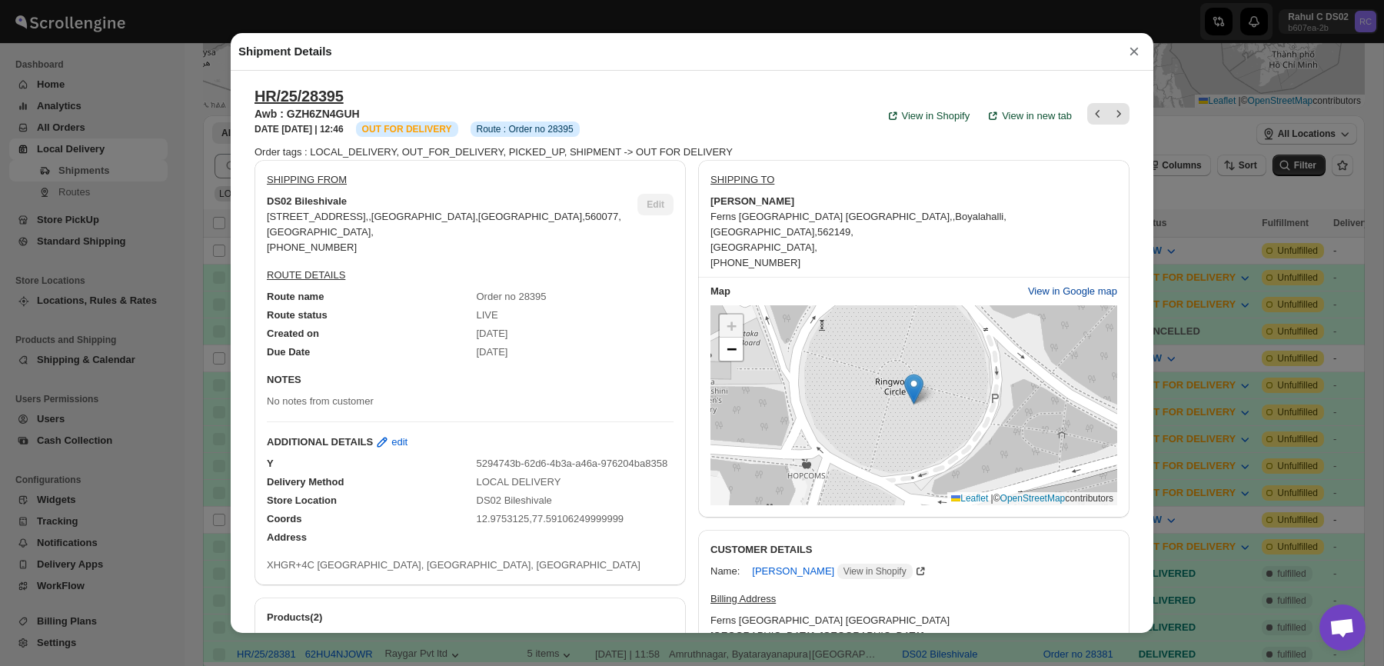
click at [1072, 284] on span "View in Google map" at bounding box center [1072, 291] width 89 height 15
click at [146, 110] on div "Shipment Details × HR/25/28395 Awb : GZH6ZN4GUH DATE [DATE] | 12:46 Info OUT FO…" at bounding box center [692, 333] width 1384 height 666
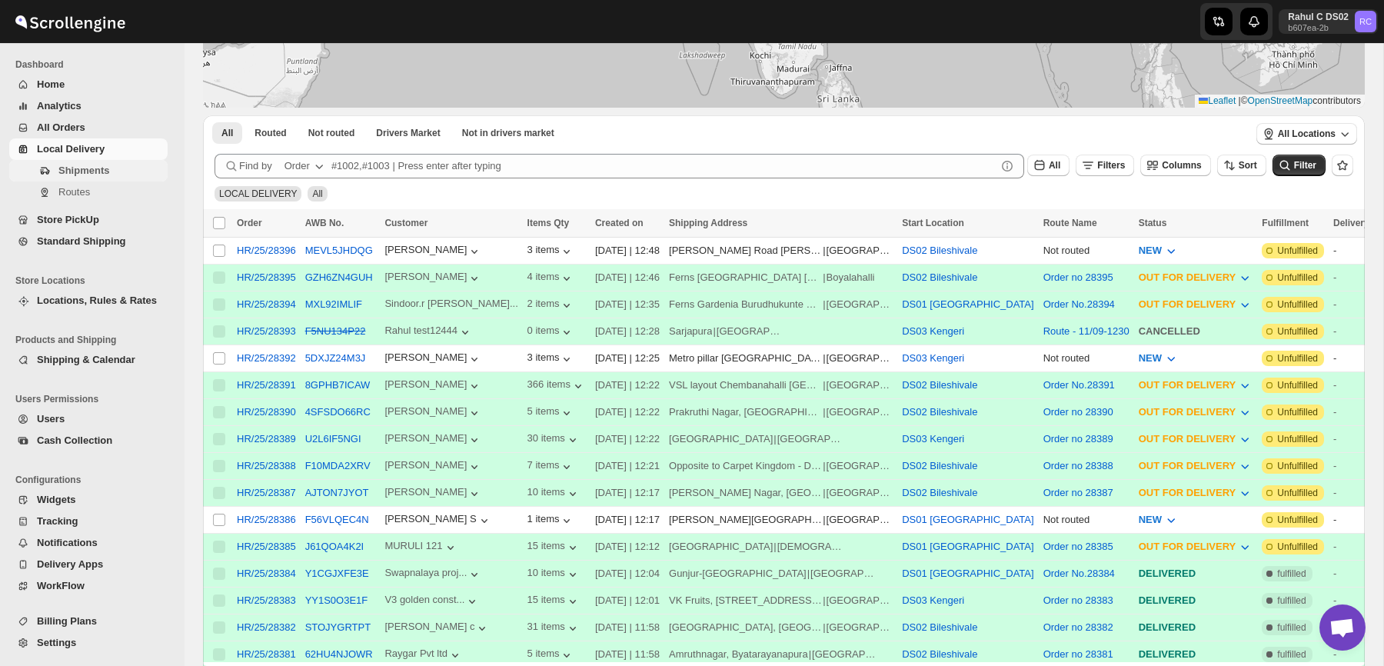
click at [117, 170] on span "Shipments" at bounding box center [111, 170] width 106 height 15
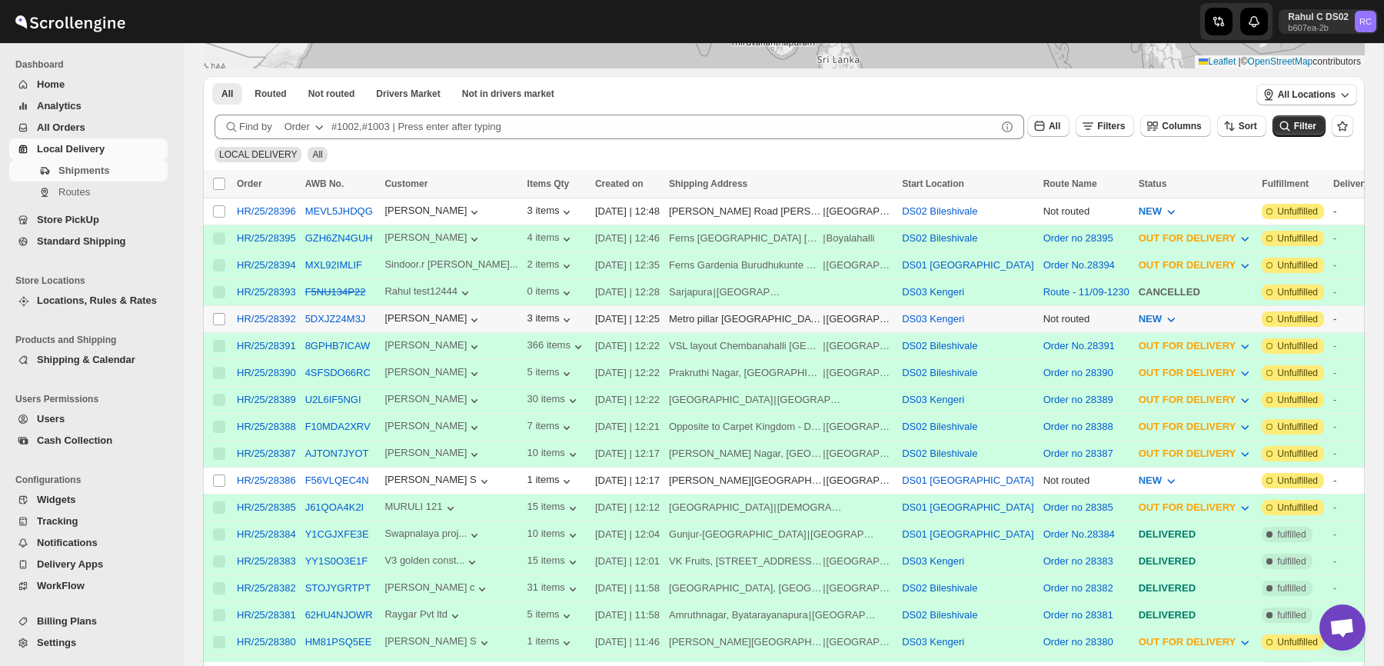
scroll to position [263, 0]
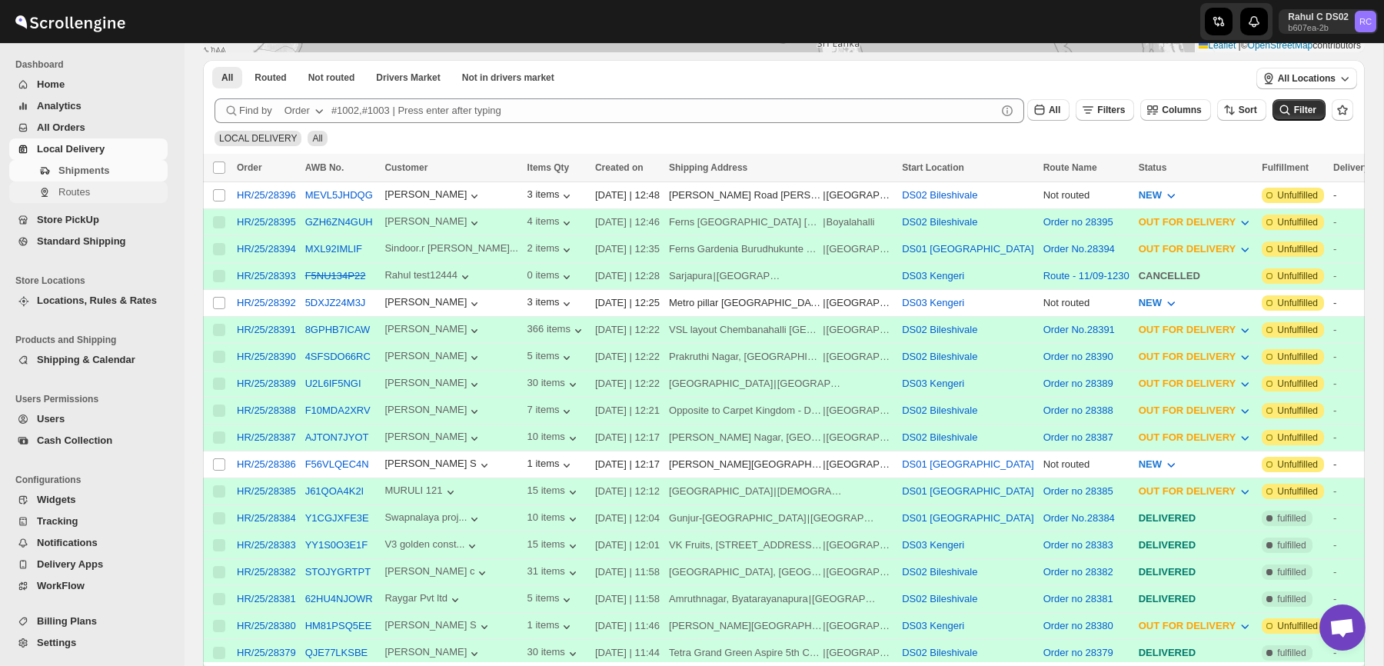
click at [137, 194] on span "Routes" at bounding box center [111, 191] width 106 height 15
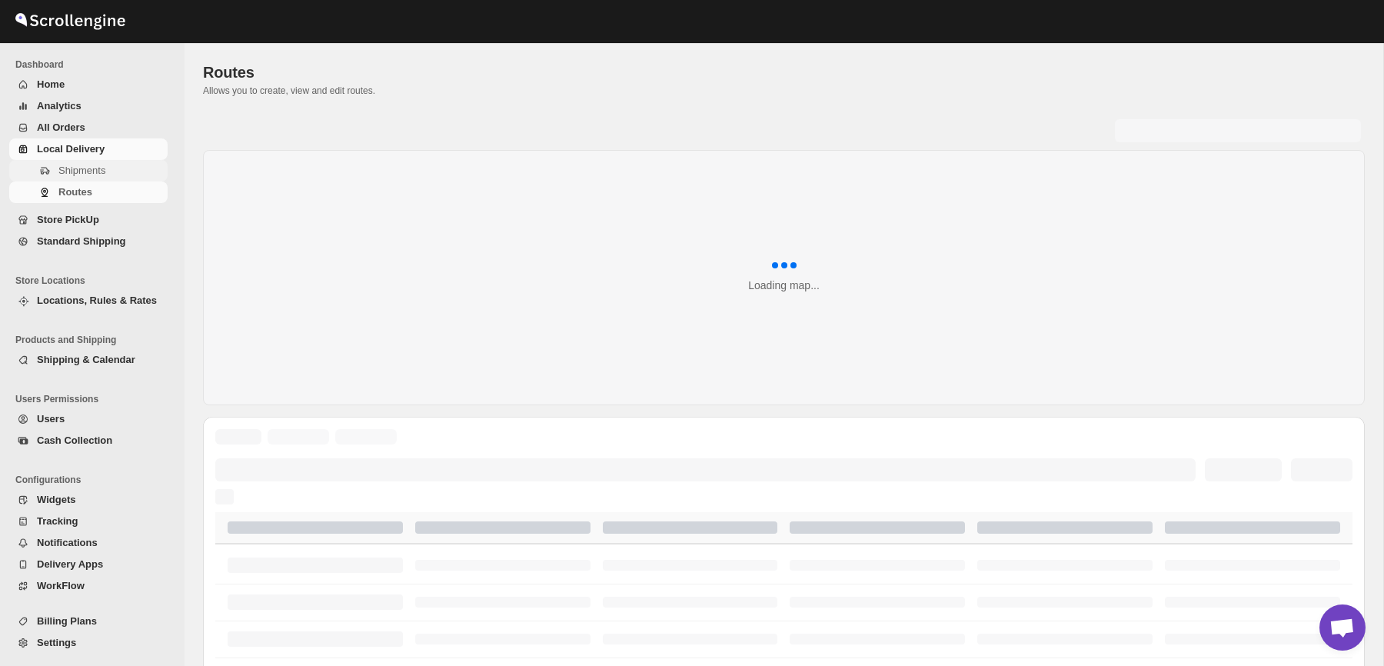
click at [148, 171] on span "Shipments" at bounding box center [111, 170] width 106 height 15
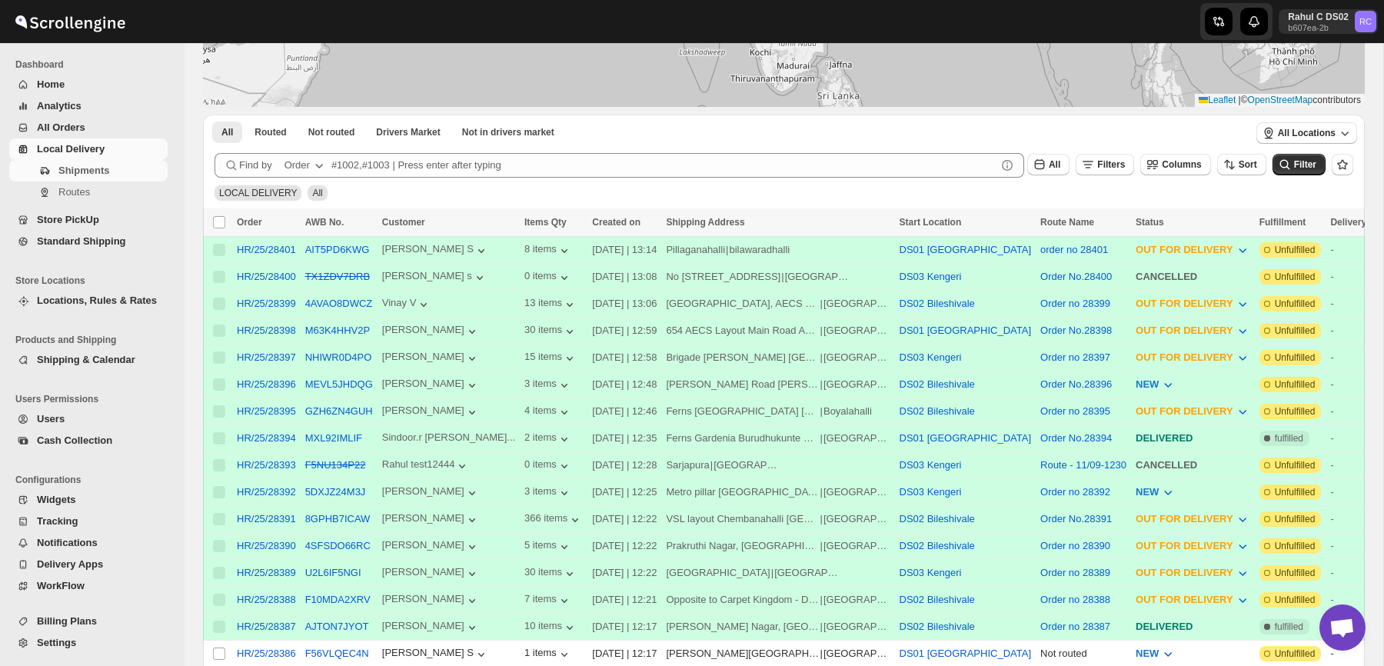
scroll to position [228, 0]
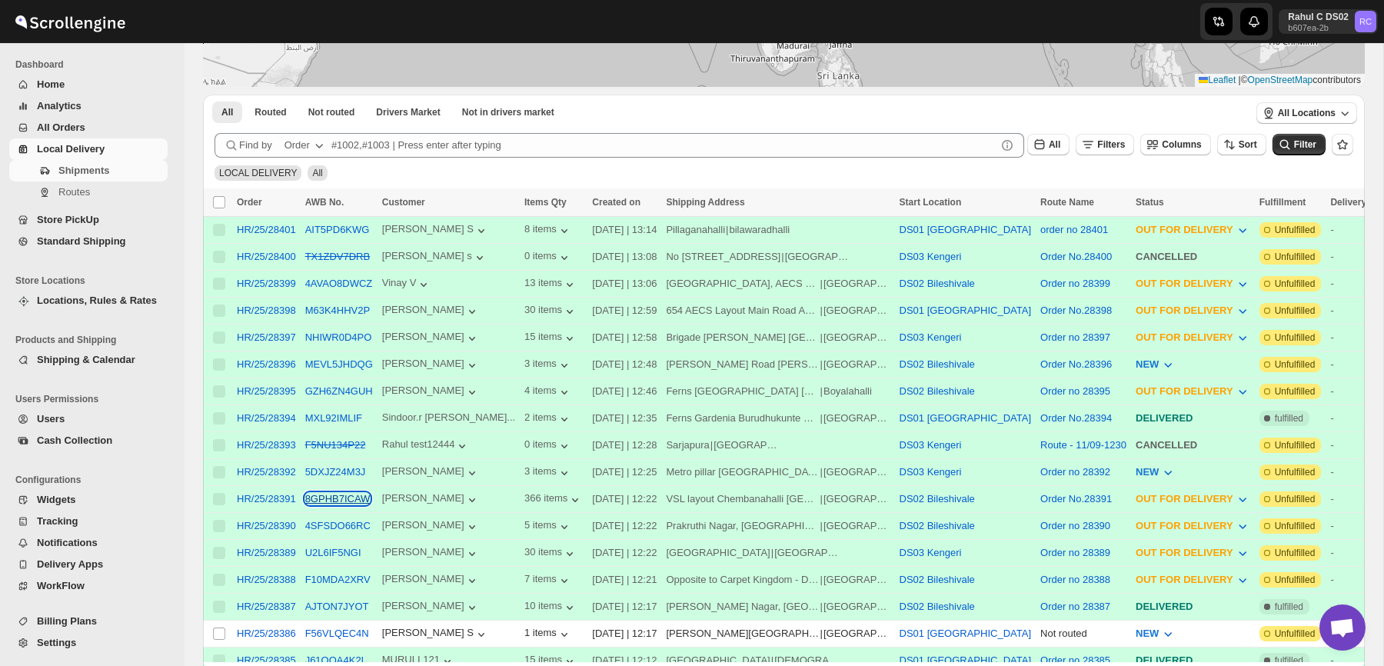
click at [351, 497] on button "8GPHB7ICAW" at bounding box center [337, 499] width 65 height 12
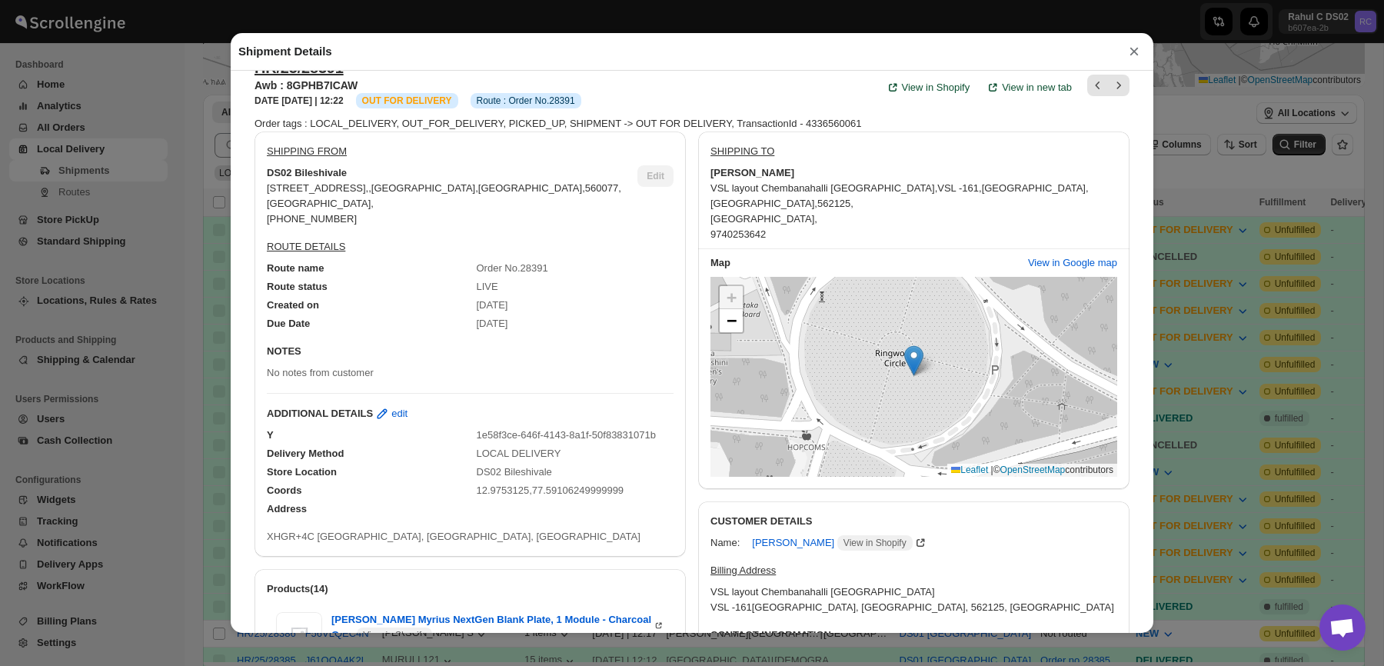
scroll to position [29, 0]
click at [730, 317] on span "−" at bounding box center [731, 319] width 10 height 19
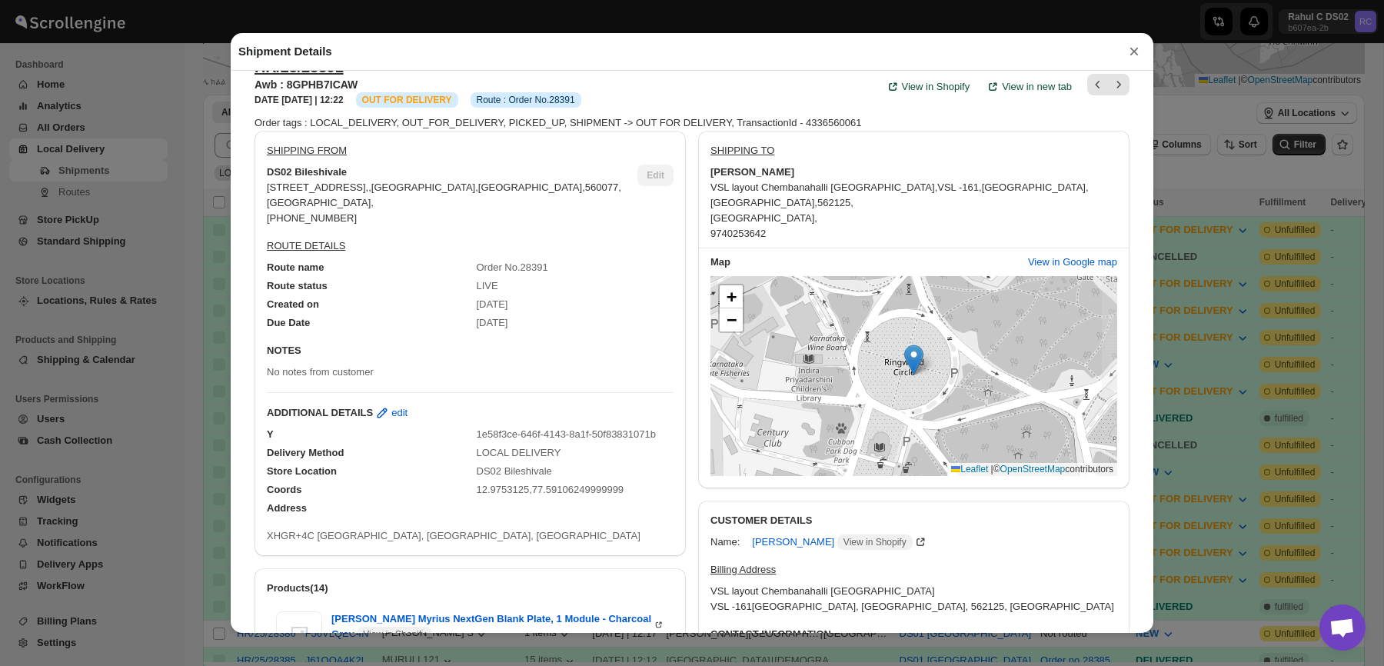
click at [954, 163] on div "SHIPPING TO" at bounding box center [913, 154] width 407 height 22
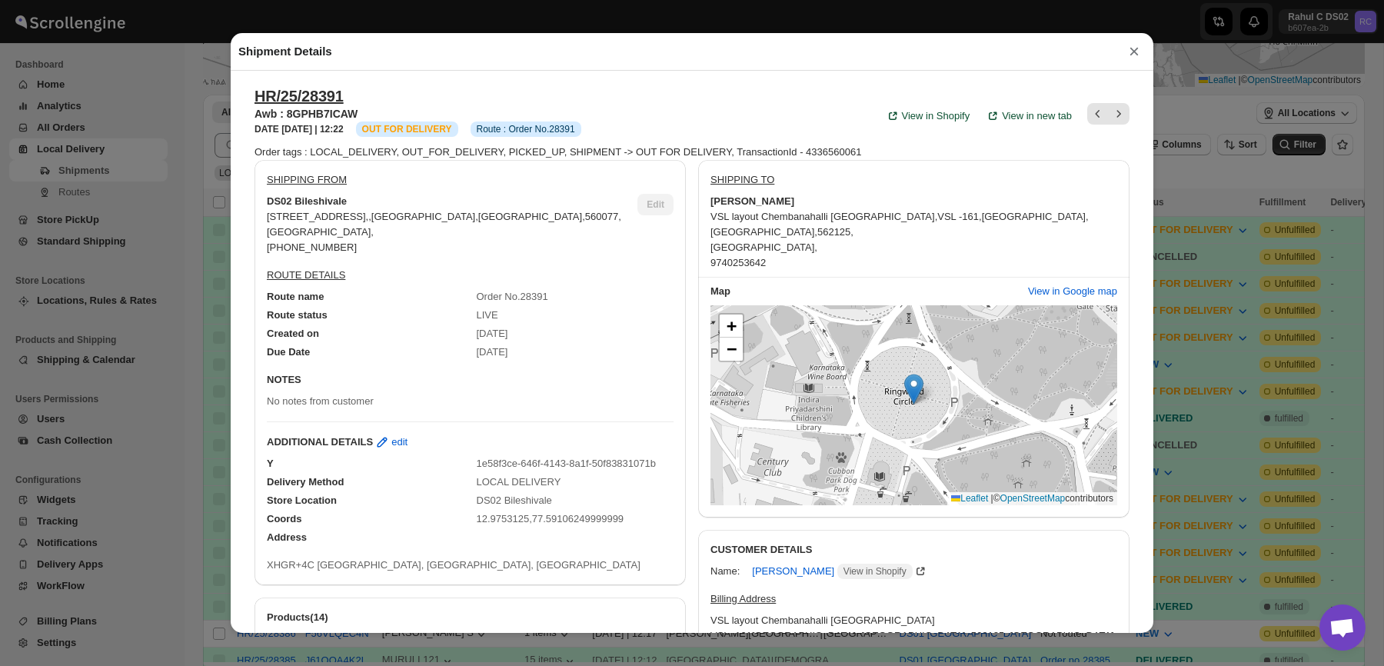
click at [167, 259] on div "Shipment Details × HR/25/28391 Awb : 8GPHB7ICAW DATE [DATE] | 12:22 Info OUT FO…" at bounding box center [692, 333] width 1384 height 666
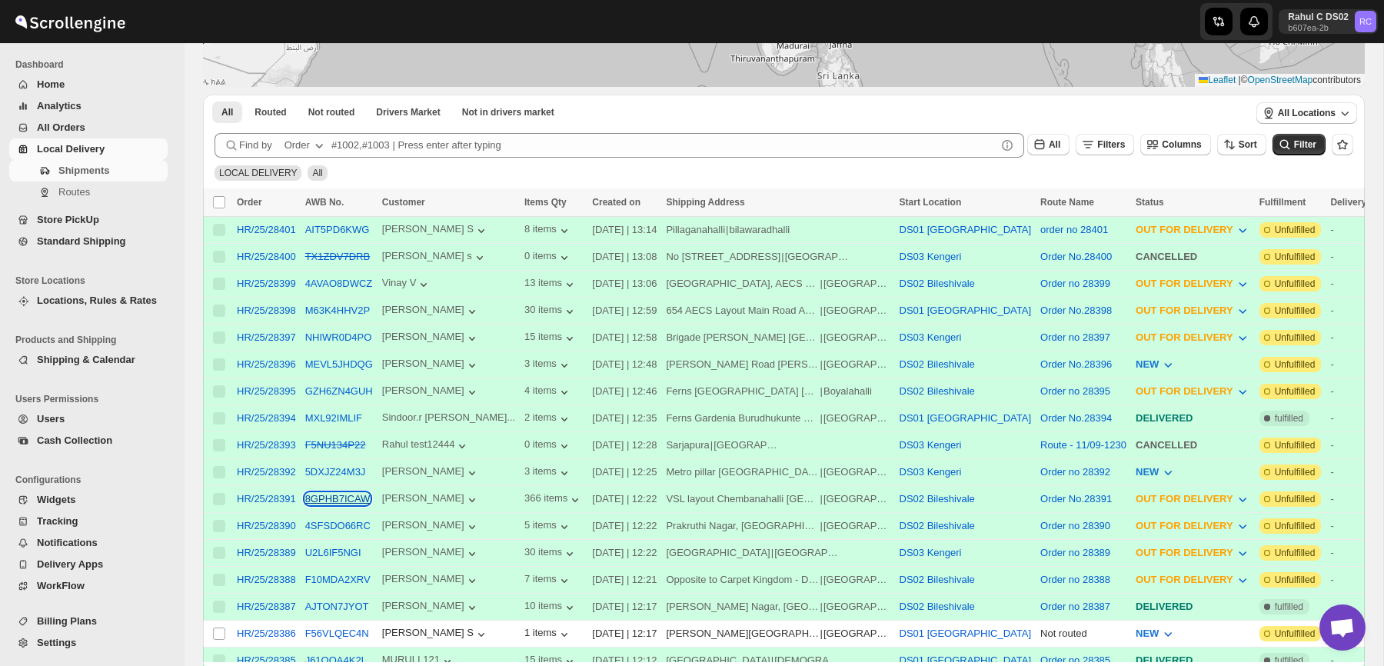
click at [360, 499] on button "8GPHB7ICAW" at bounding box center [337, 499] width 65 height 12
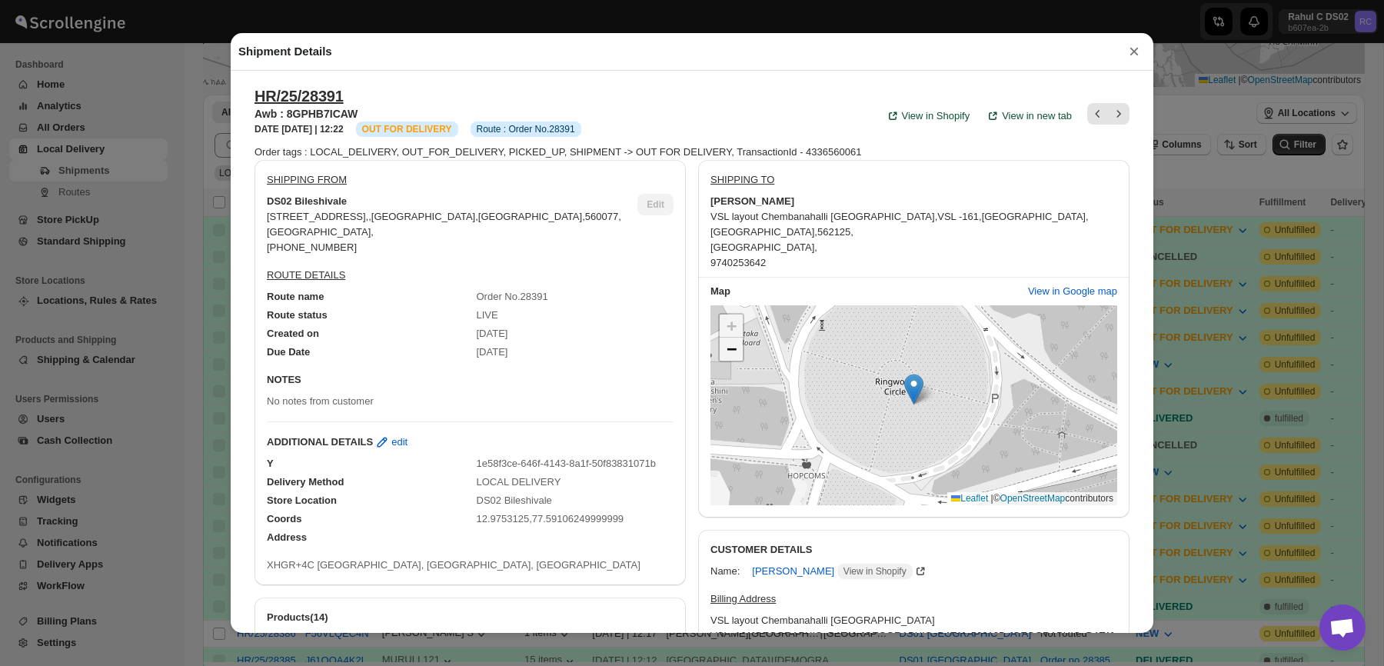
click at [726, 357] on span "−" at bounding box center [731, 348] width 10 height 19
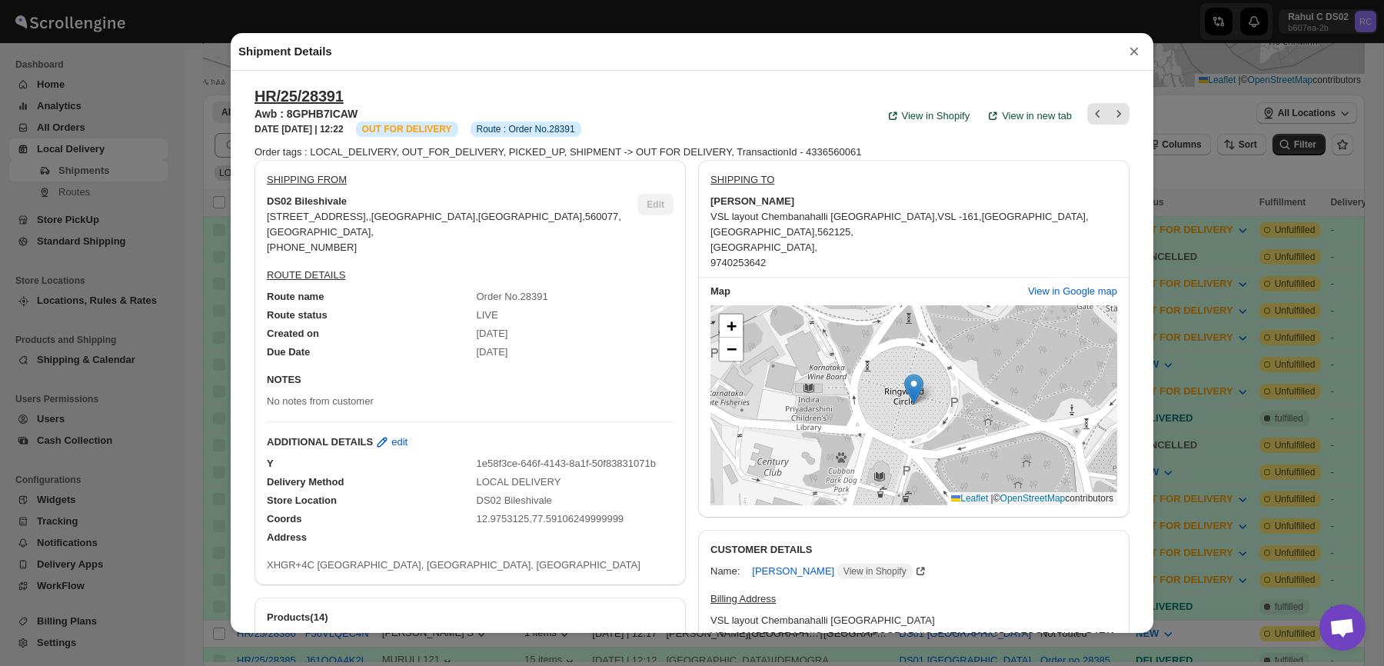
click at [148, 143] on div "Shipment Details × HR/25/28391 Awb : 8GPHB7ICAW DATE [DATE] | 12:22 Info OUT FO…" at bounding box center [692, 333] width 1384 height 666
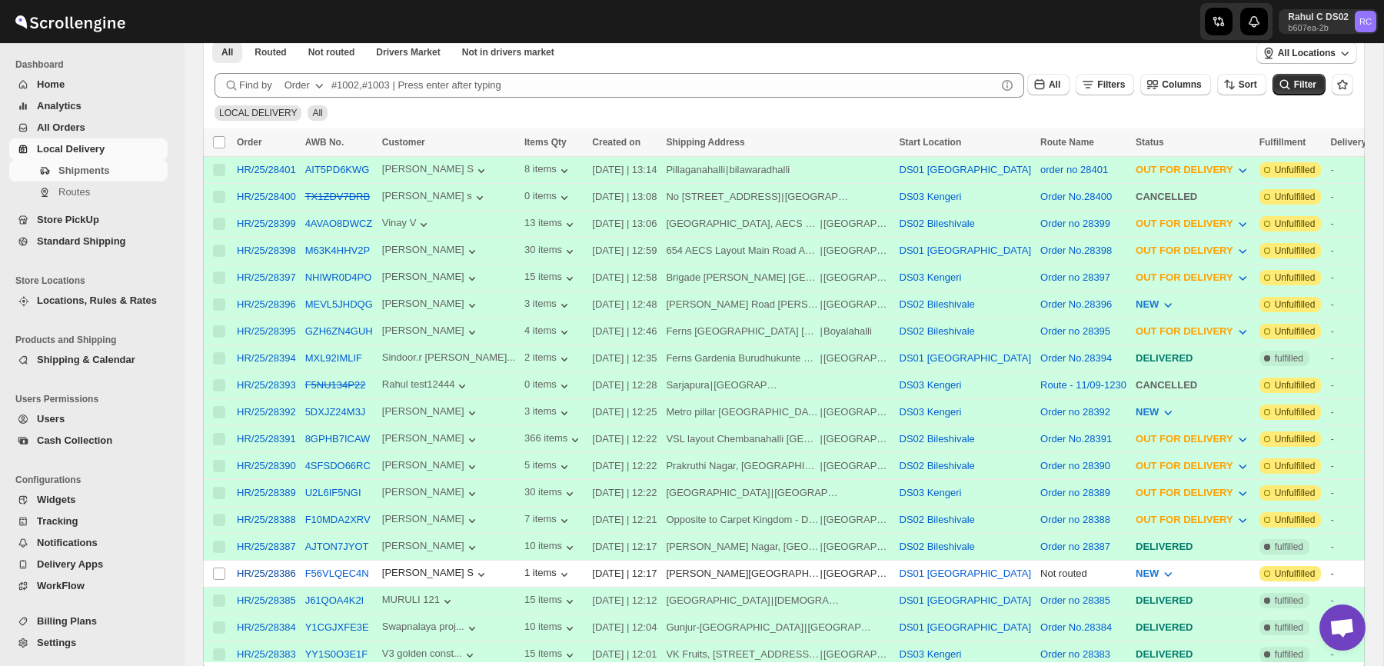
scroll to position [298, 0]
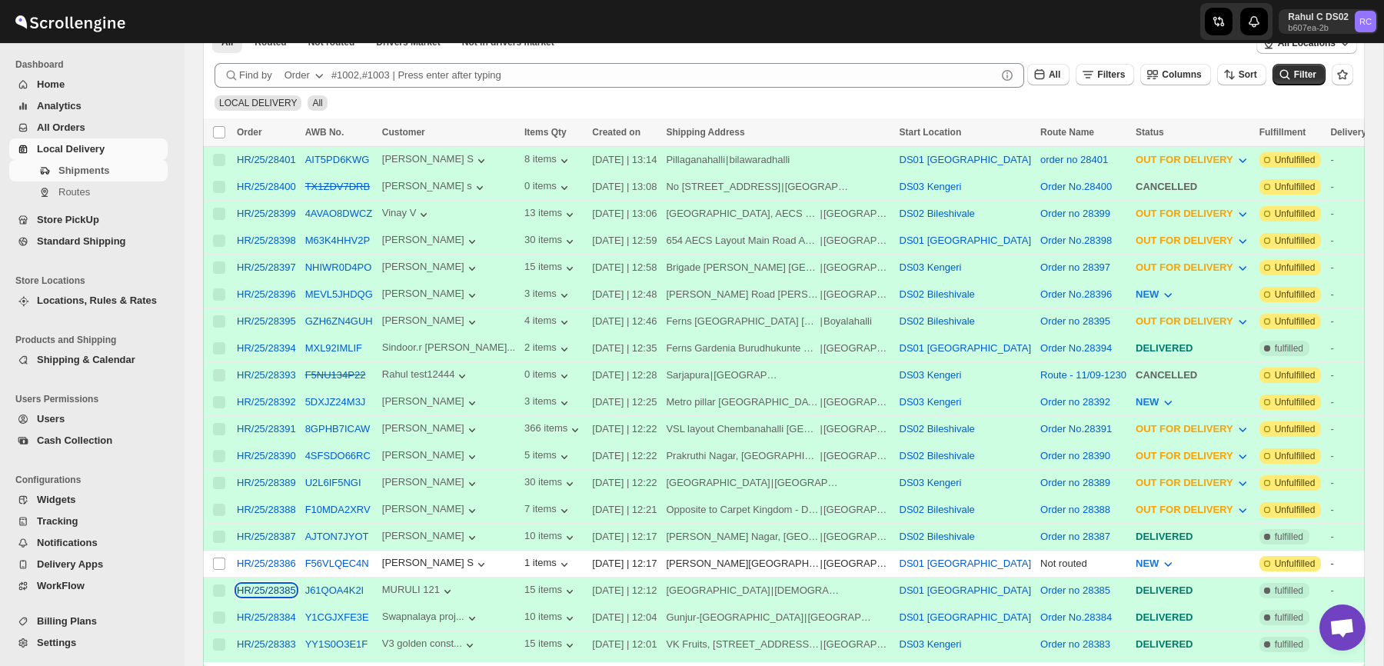
click at [284, 592] on div "HR/25/28385" at bounding box center [266, 590] width 59 height 12
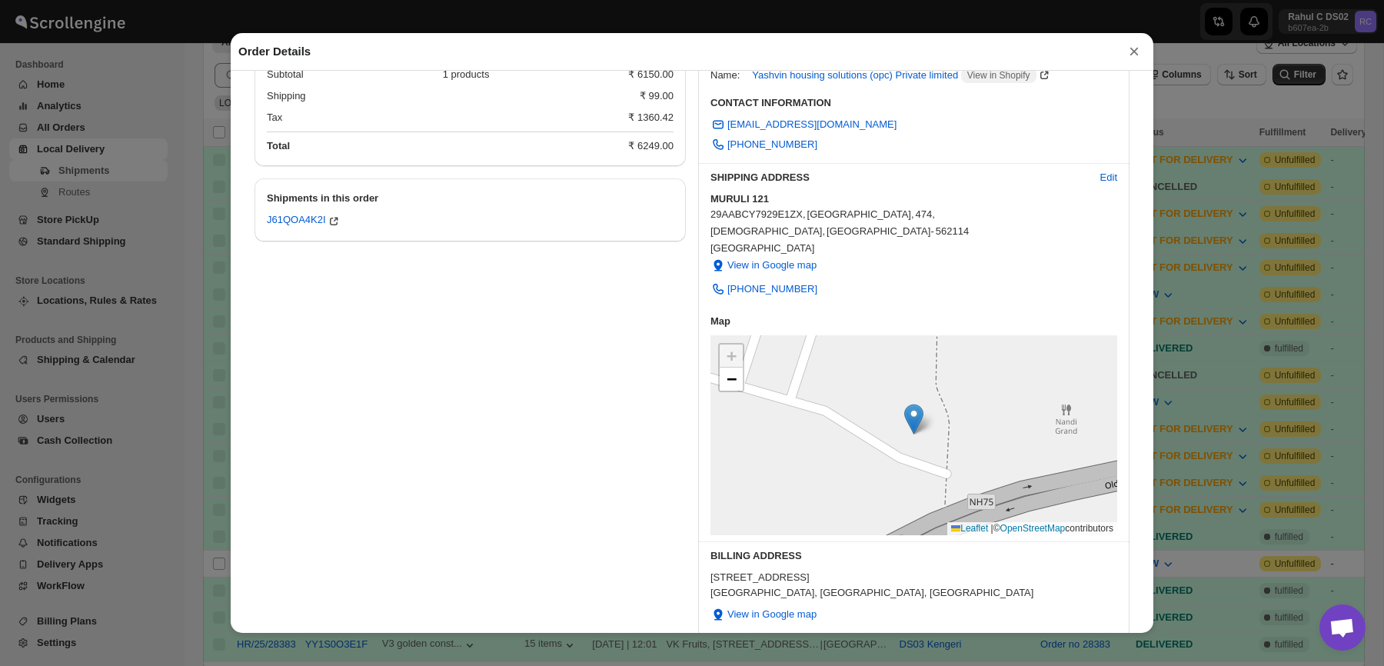
scroll to position [242, 0]
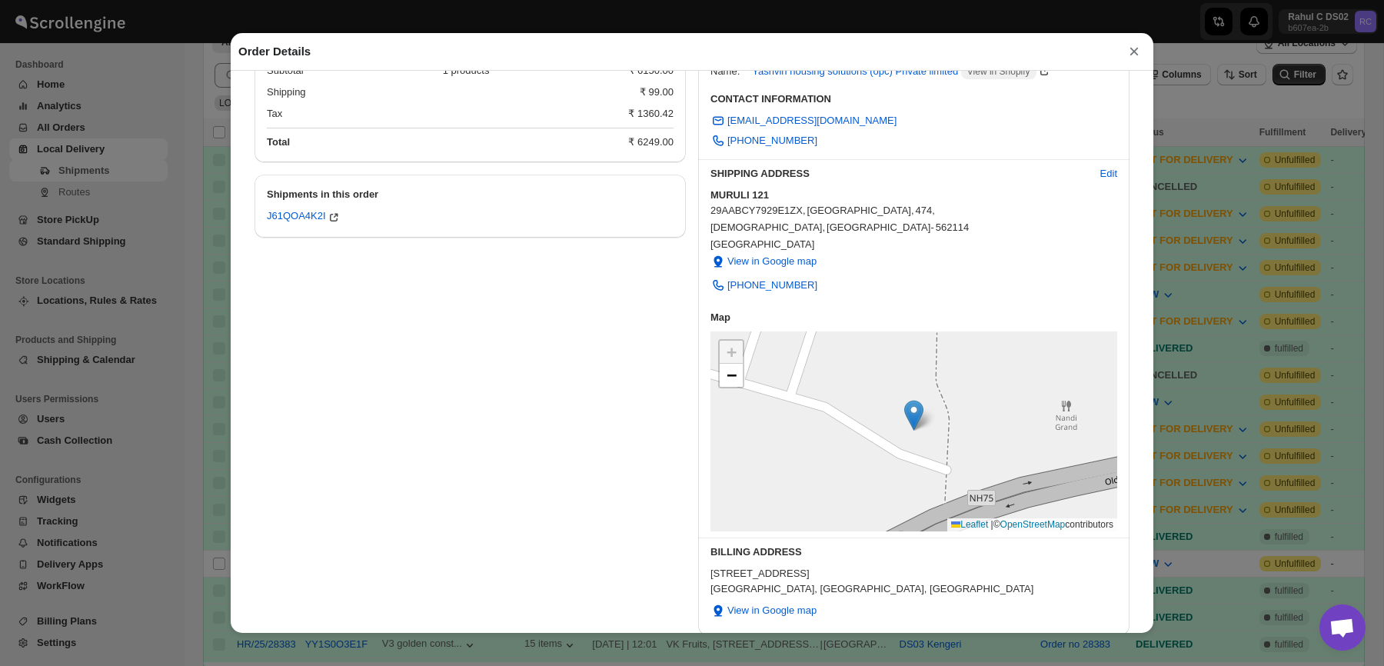
click at [76, 381] on div "Order Details × Order HR/25/28385 View in shopify View in new tab Order Placed …" at bounding box center [692, 333] width 1384 height 666
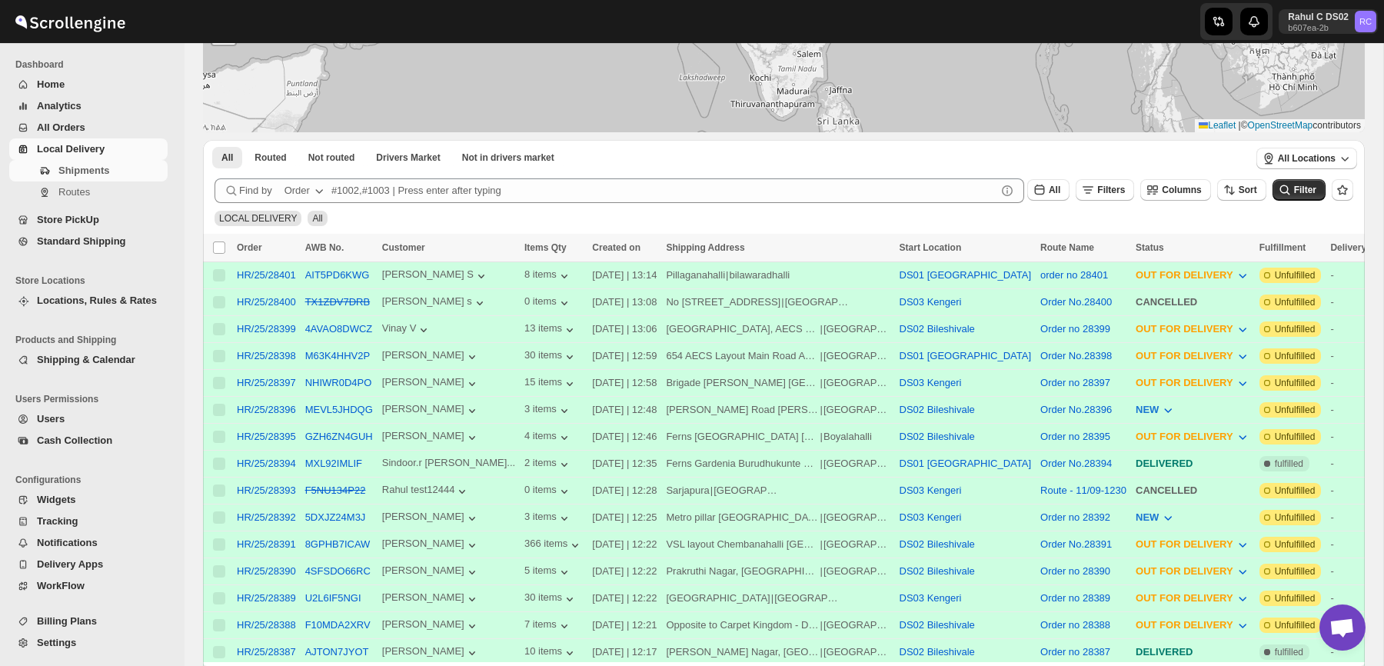
scroll to position [0, 0]
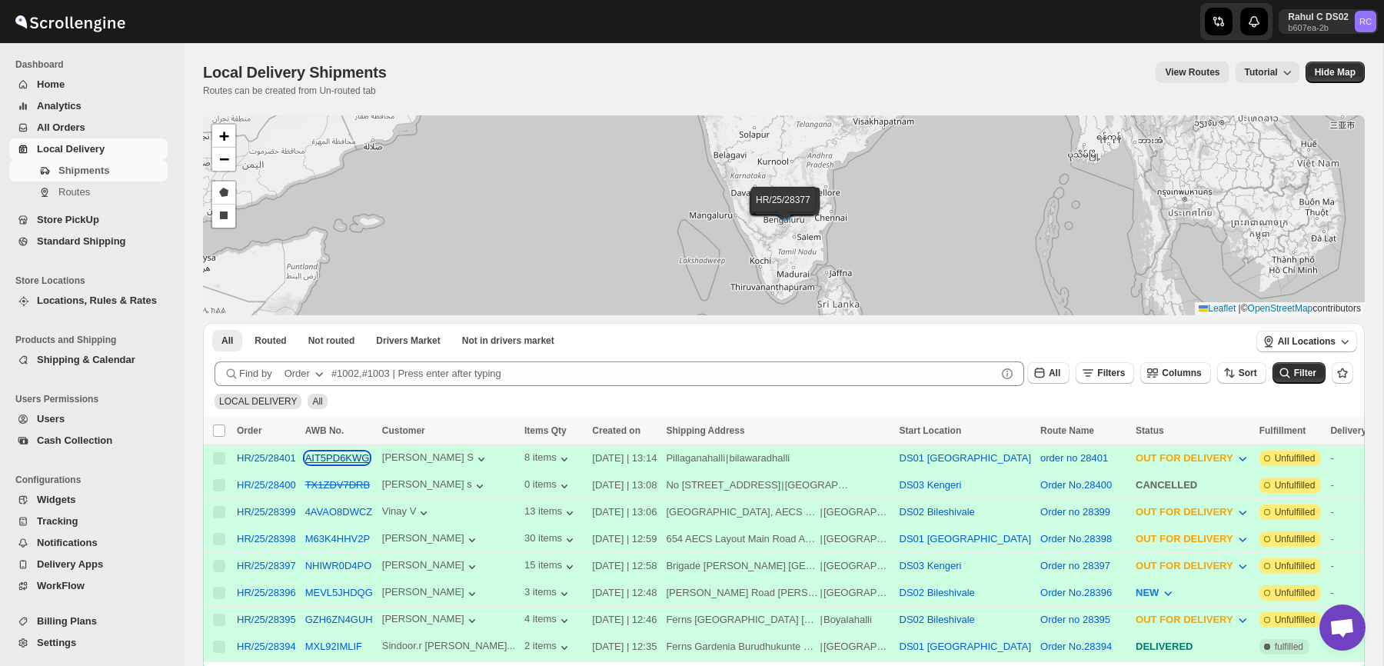
click at [346, 457] on button "AIT5PD6KWG" at bounding box center [337, 458] width 65 height 12
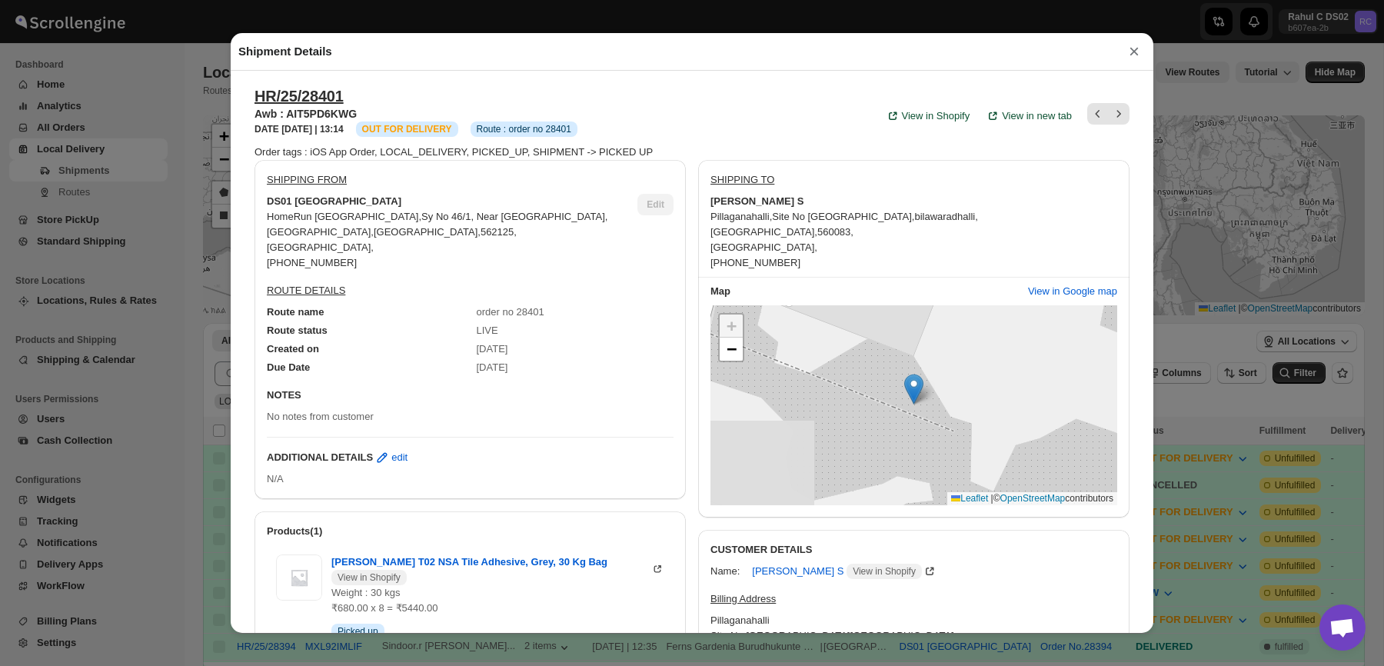
click at [188, 377] on div "Shipment Details × HR/25/28401 Awb : AIT5PD6KWG DATE [DATE] | 13:14 Info OUT FO…" at bounding box center [692, 333] width 1384 height 666
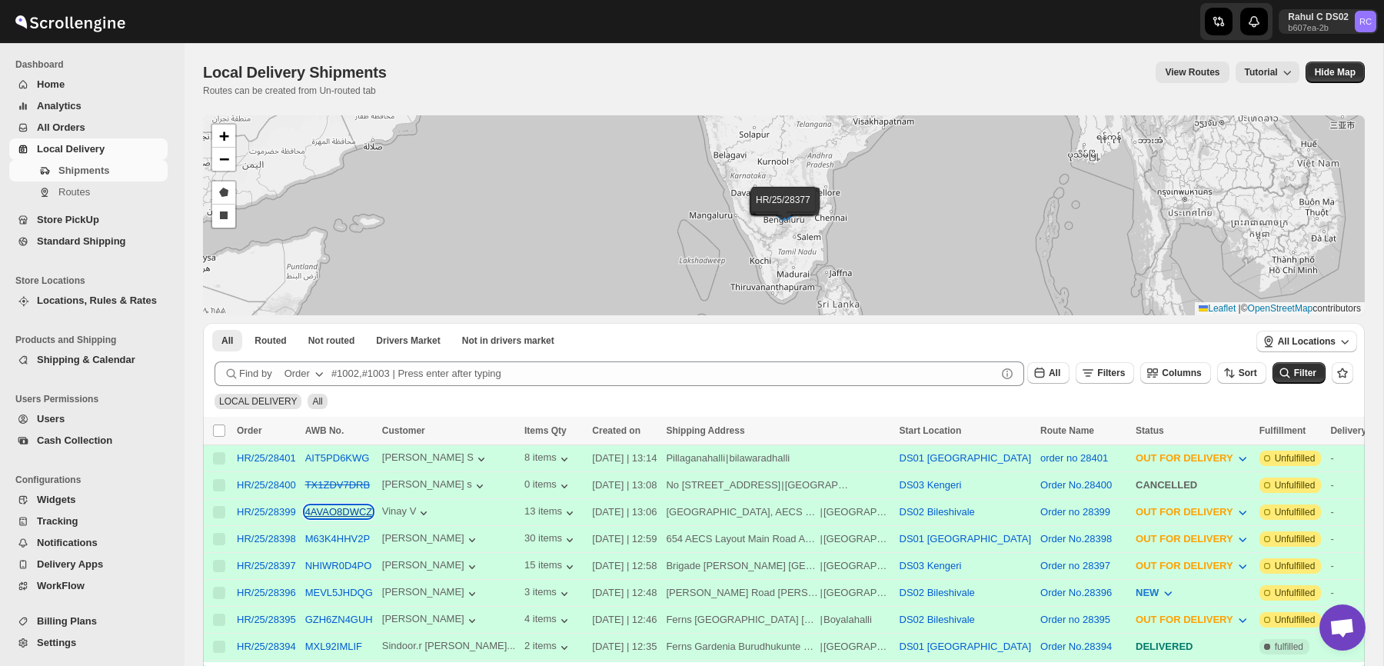
click at [360, 509] on button "4AVAO8DWCZ" at bounding box center [339, 512] width 68 height 12
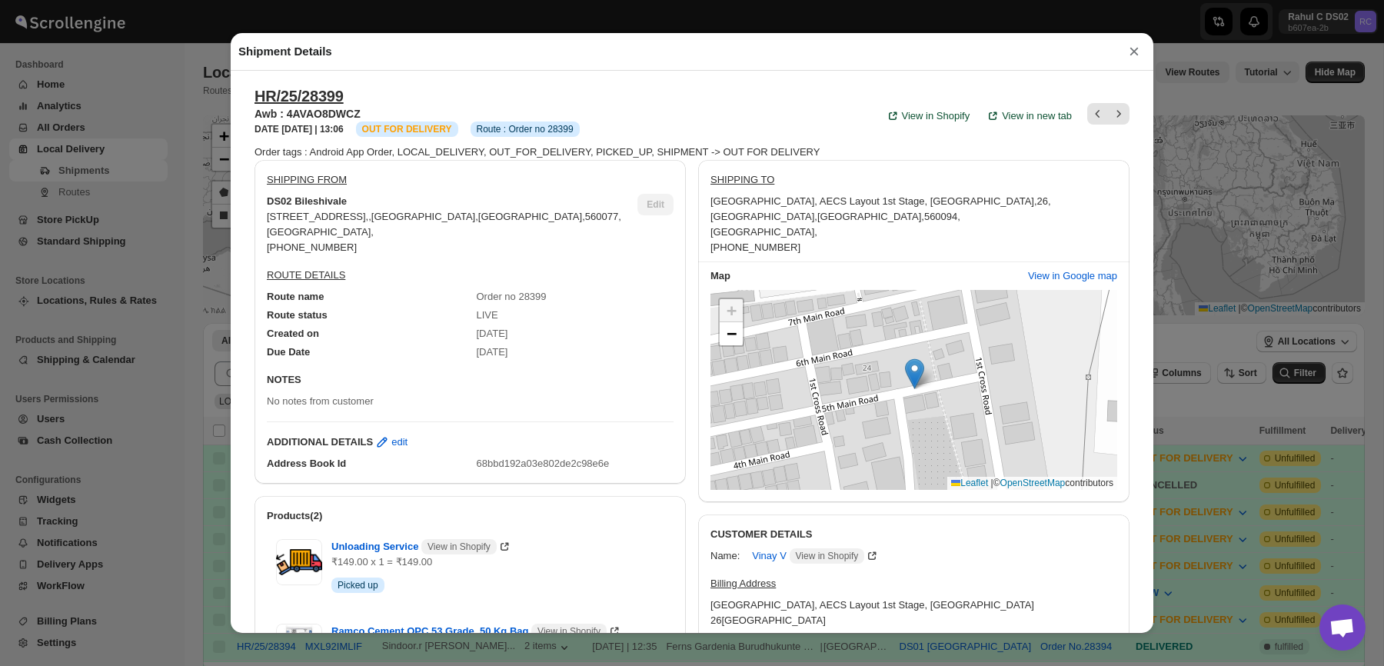
click at [171, 401] on div "Shipment Details × HR/25/28399 Awb : 4AVAO8DWCZ DATE [DATE] | 13:06 Info OUT FO…" at bounding box center [692, 333] width 1384 height 666
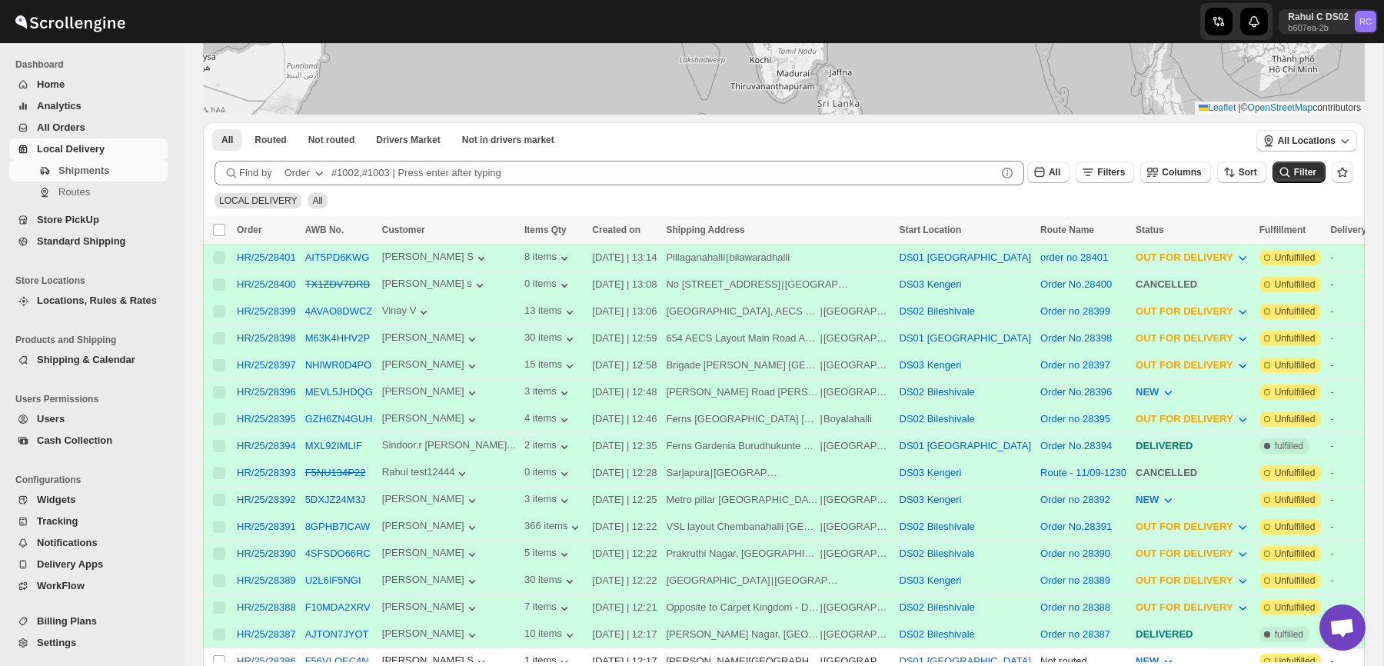
scroll to position [223, 0]
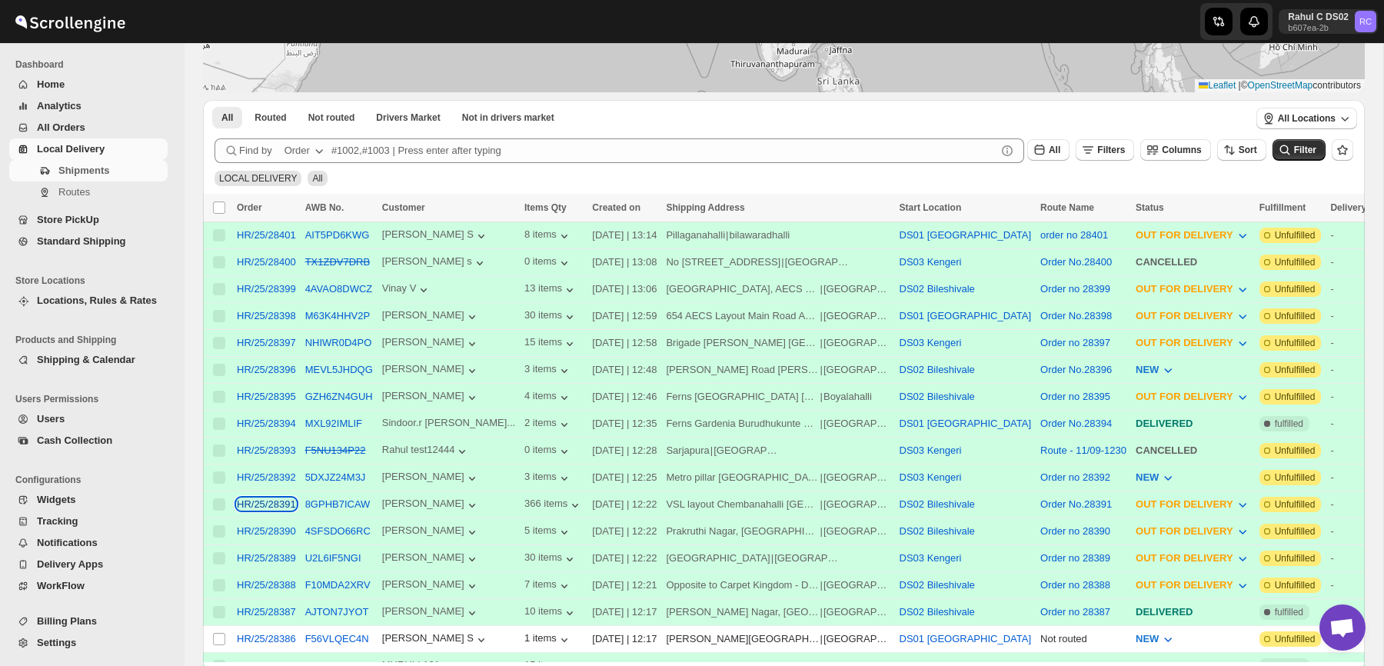
click at [281, 498] on div "HR/25/28391" at bounding box center [266, 504] width 59 height 12
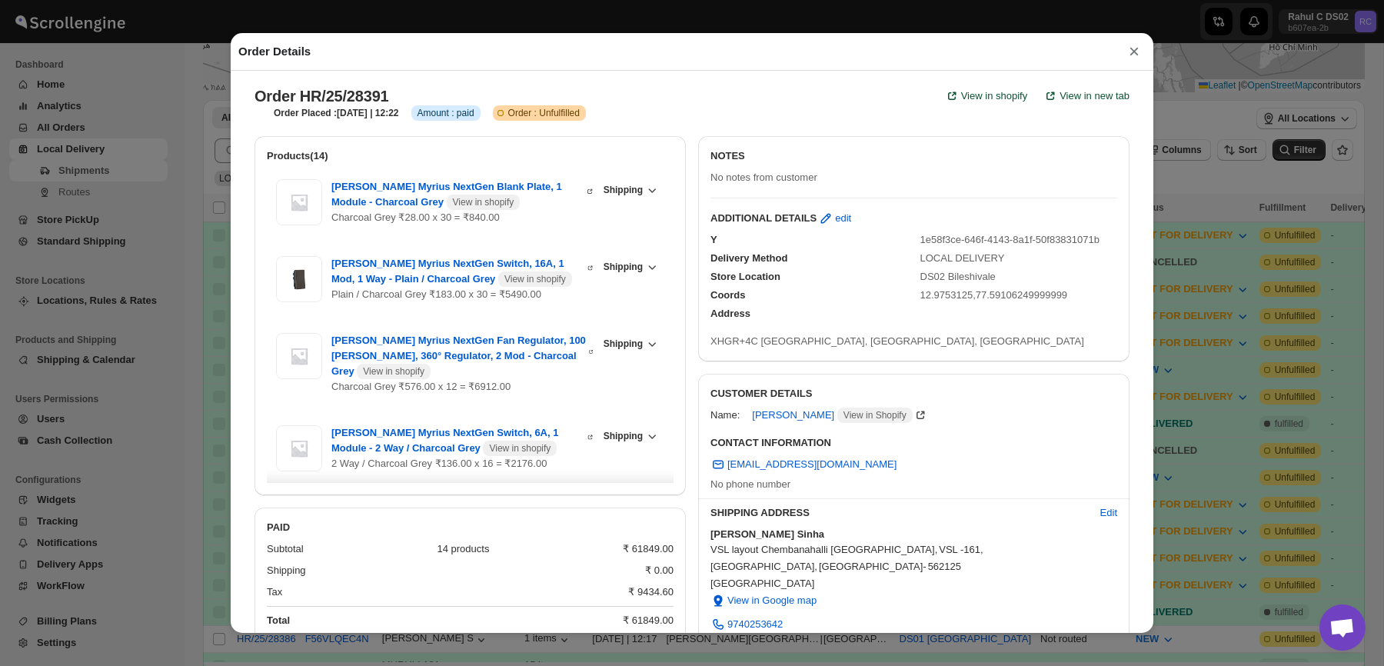
scroll to position [392, 0]
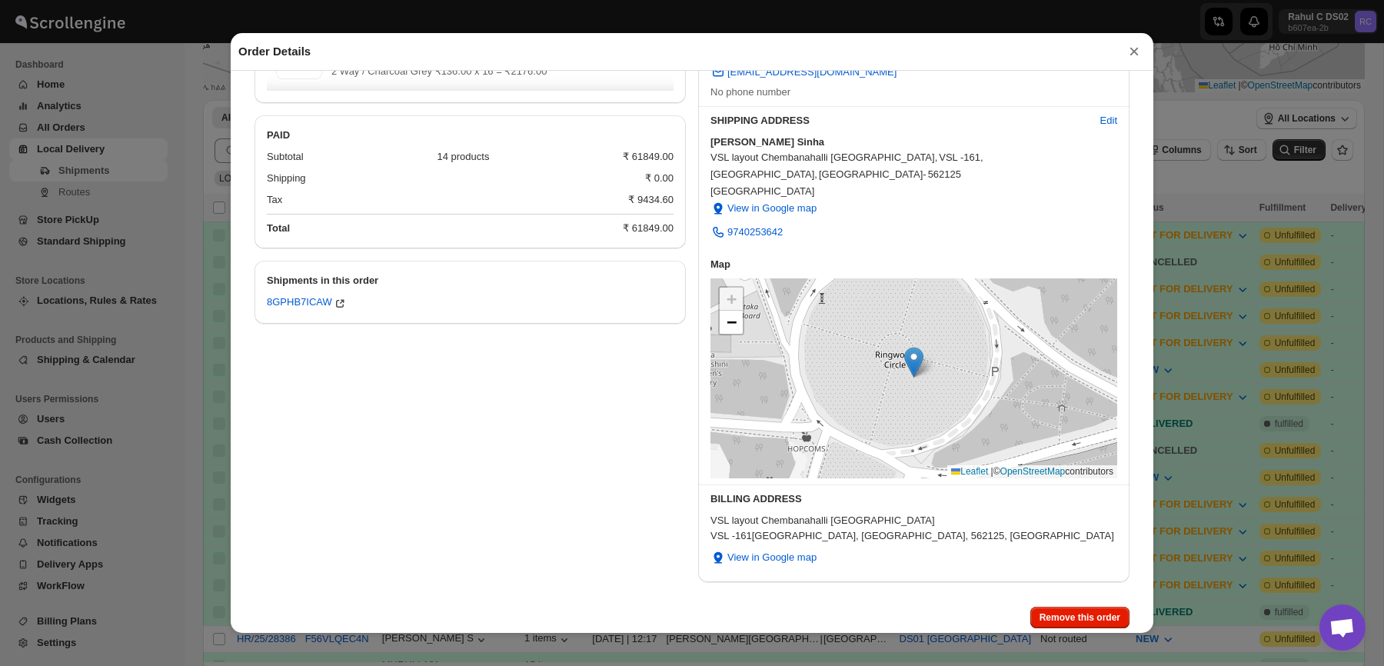
click at [170, 490] on div "Order Details × Order HR/25/28391 View in shopify View in new tab Order Placed …" at bounding box center [692, 333] width 1384 height 666
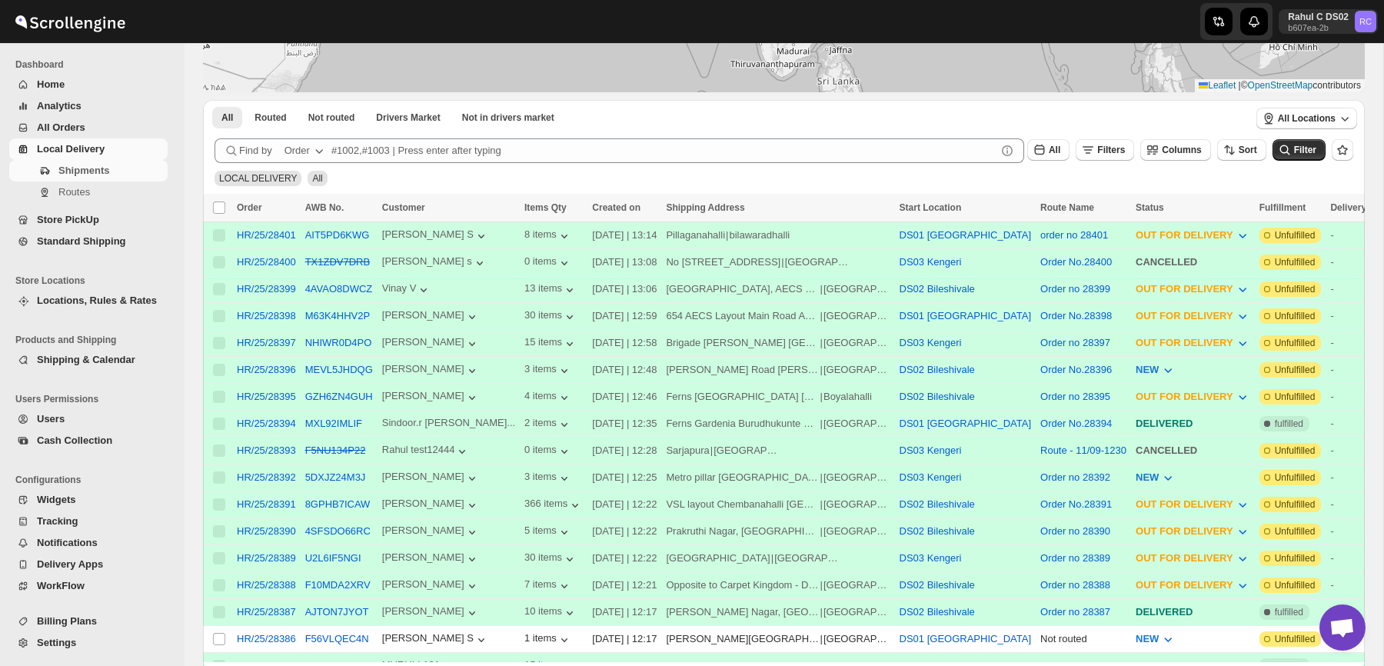
click at [278, 470] on div "HR/25/28392" at bounding box center [266, 477] width 59 height 15
click at [278, 476] on div "HR/25/28392" at bounding box center [266, 477] width 59 height 12
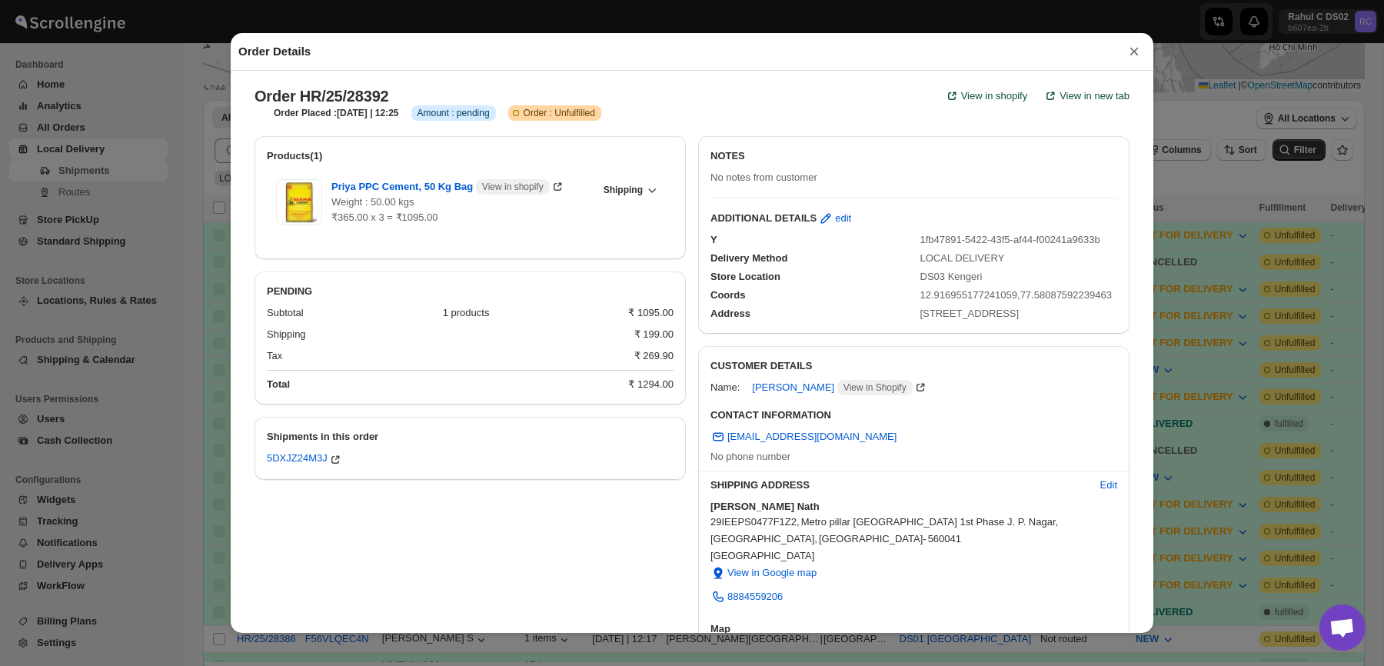
scroll to position [420, 0]
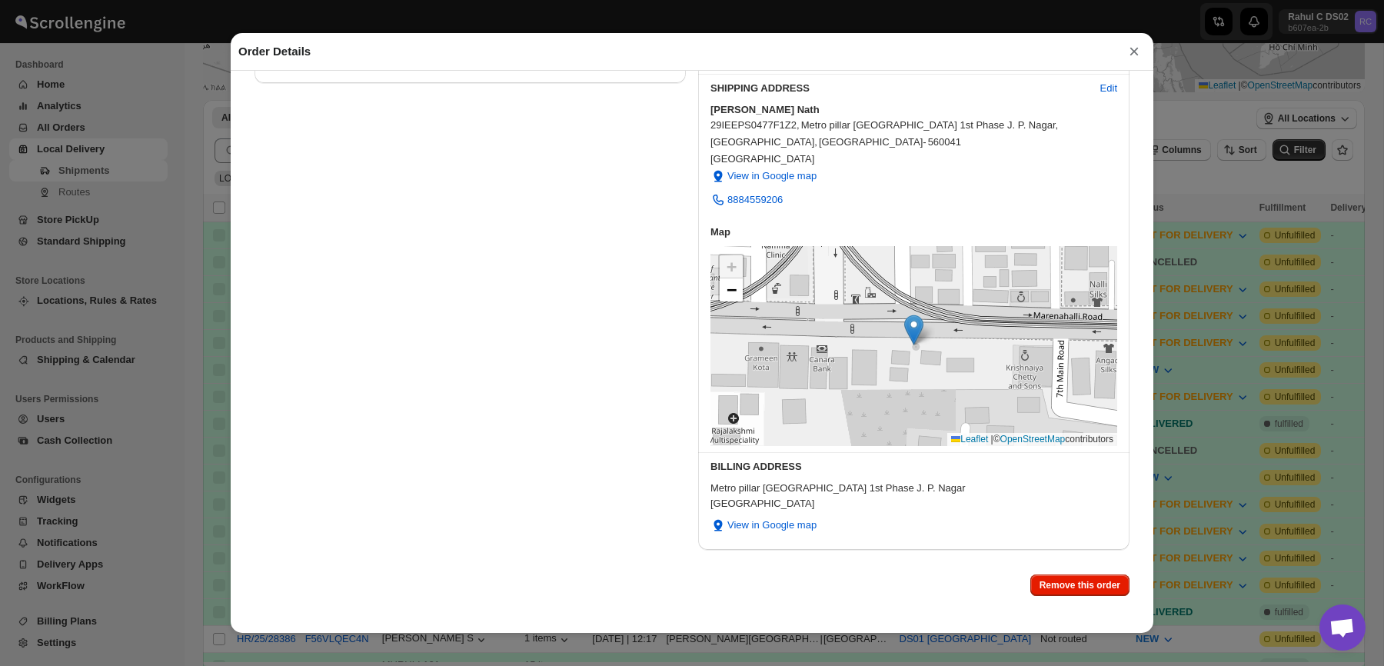
click at [197, 412] on div "Order Details × Order HR/25/28392 View in shopify View in new tab Order Placed …" at bounding box center [692, 333] width 1384 height 666
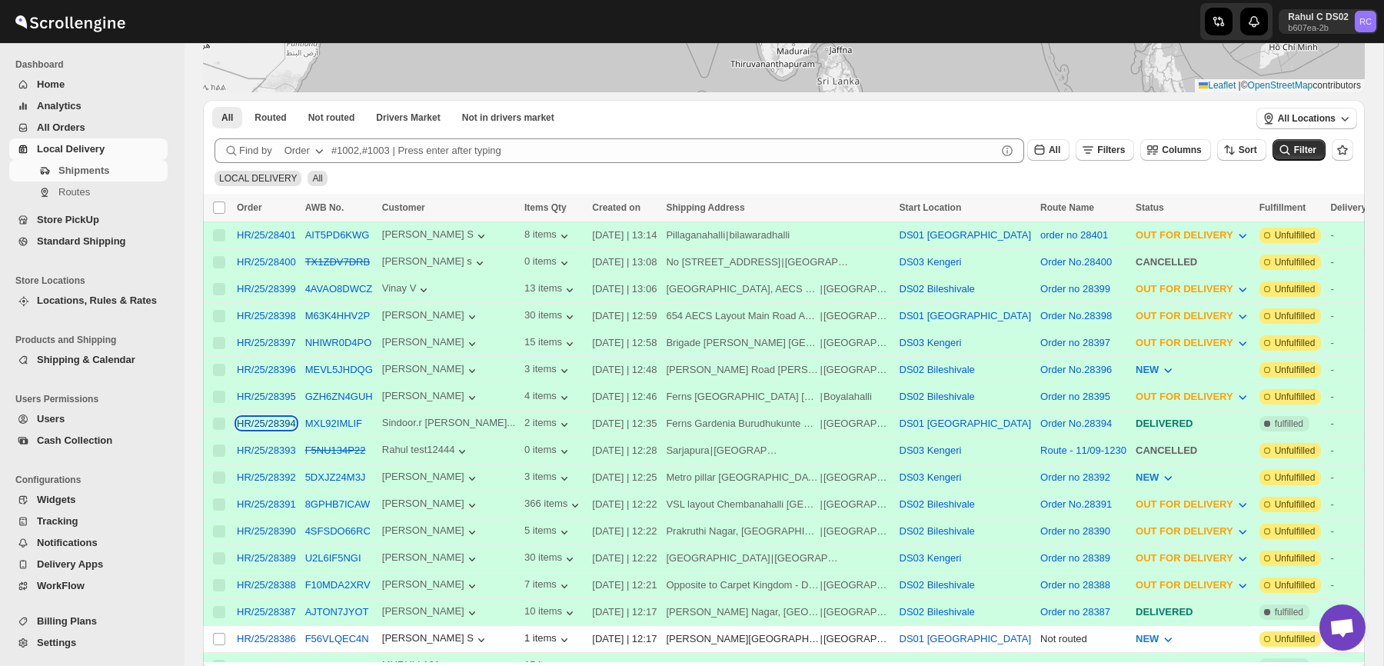
click at [286, 420] on div "HR/25/28394" at bounding box center [266, 423] width 59 height 12
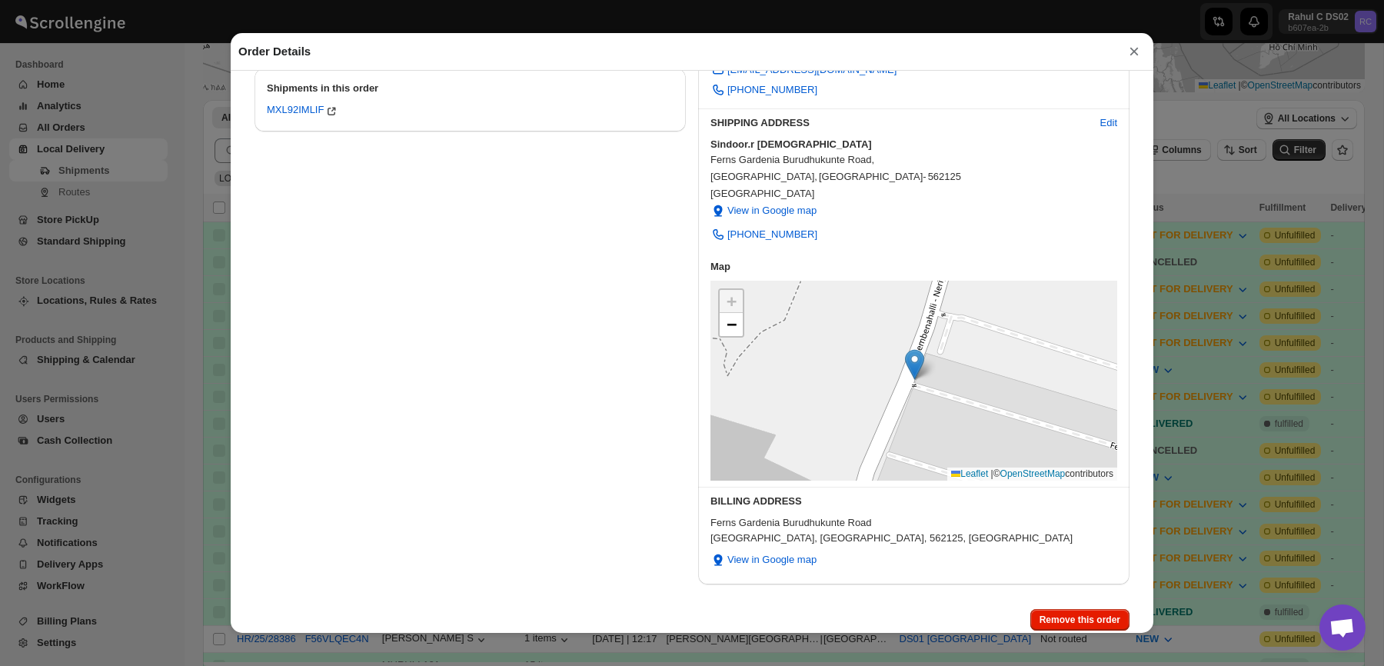
scroll to position [377, 0]
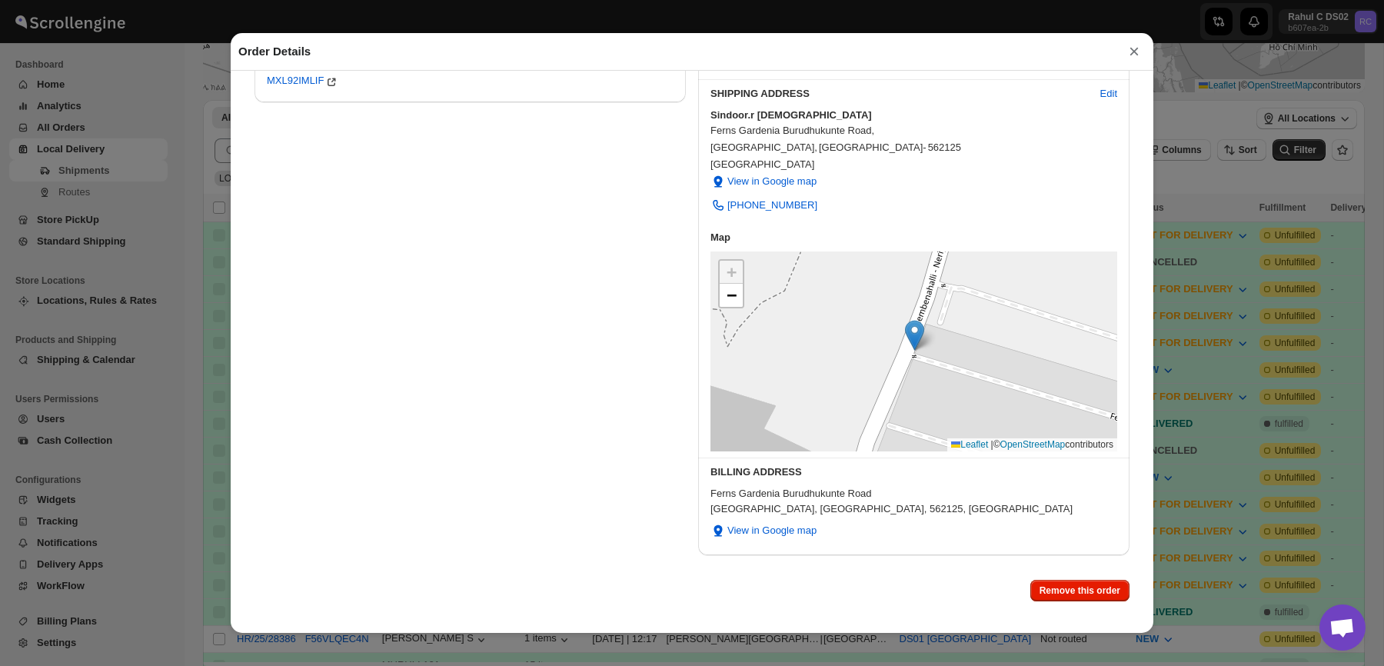
click at [159, 384] on div "Order Details × Order HR/25/28394 View in shopify View in new tab Order Placed …" at bounding box center [692, 333] width 1384 height 666
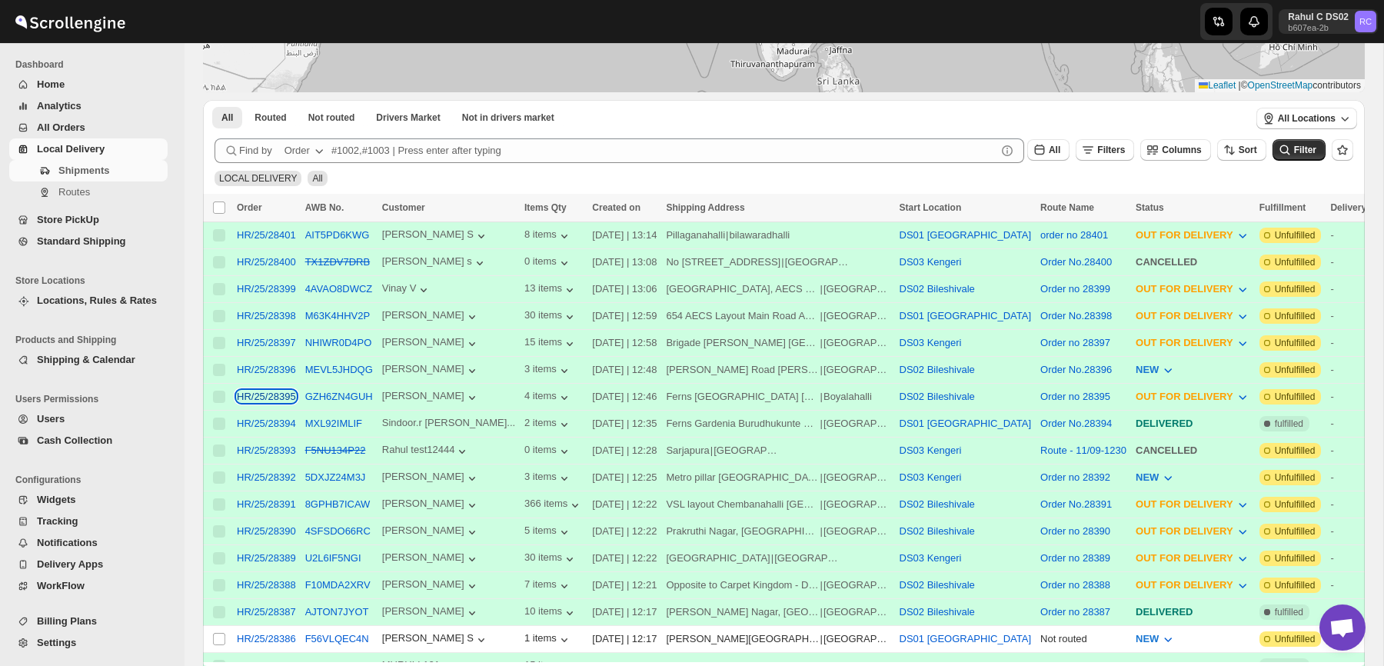
click at [281, 396] on div "HR/25/28395" at bounding box center [266, 397] width 59 height 12
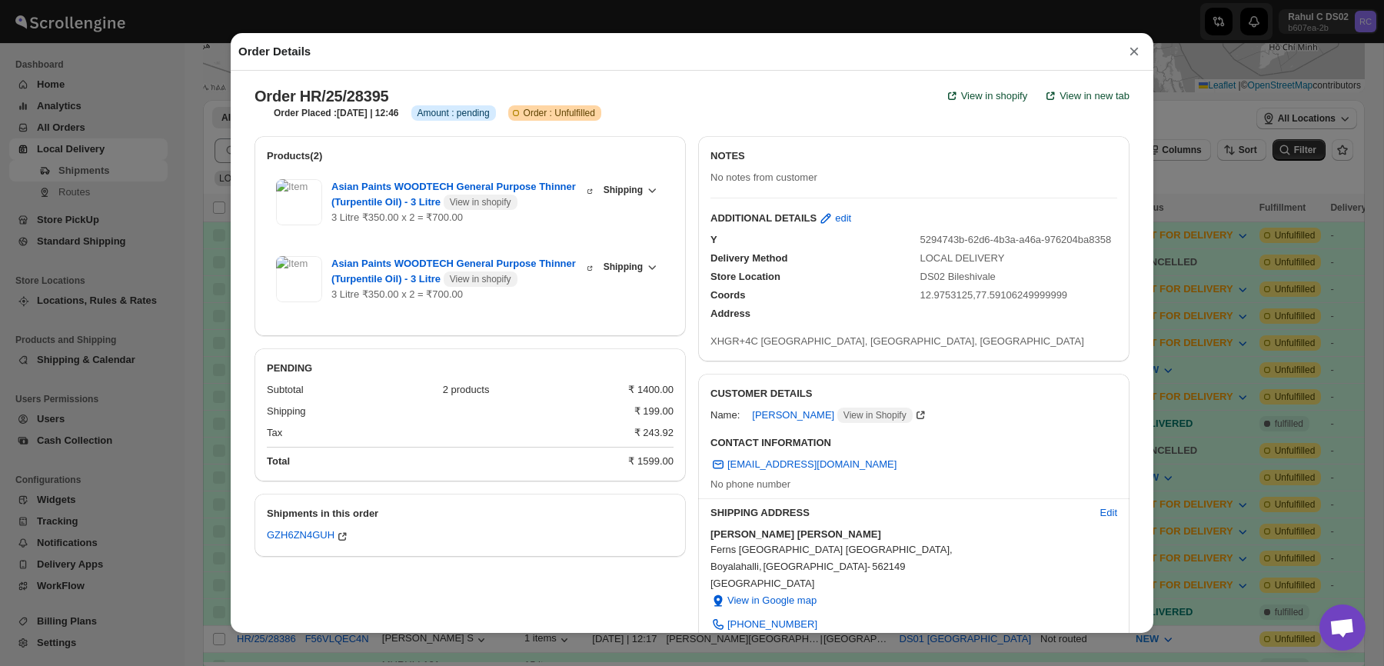
scroll to position [392, 0]
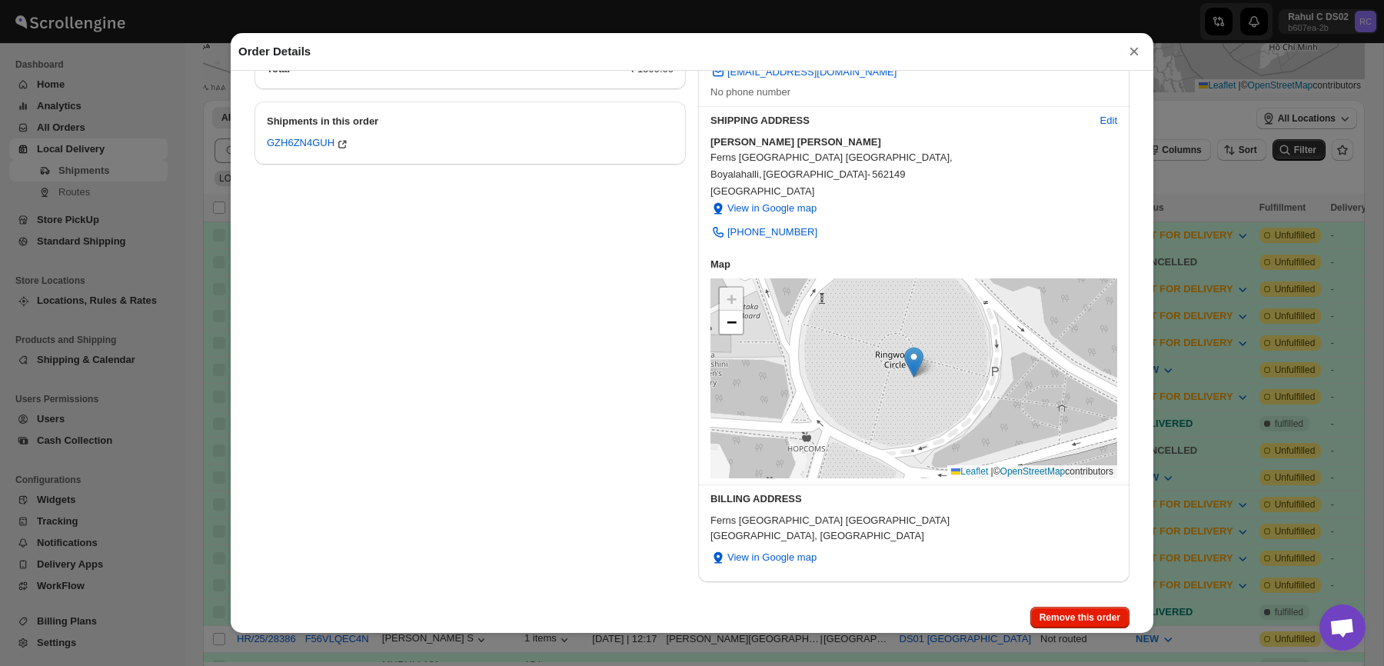
click at [238, 483] on div "Order HR/25/28395 View in shopify View in new tab Order Placed : [DATE] | 12:46…" at bounding box center [692, 351] width 922 height 561
click at [180, 471] on div "Order Details × Order HR/25/28395 View in shopify View in new tab Order Placed …" at bounding box center [692, 333] width 1384 height 666
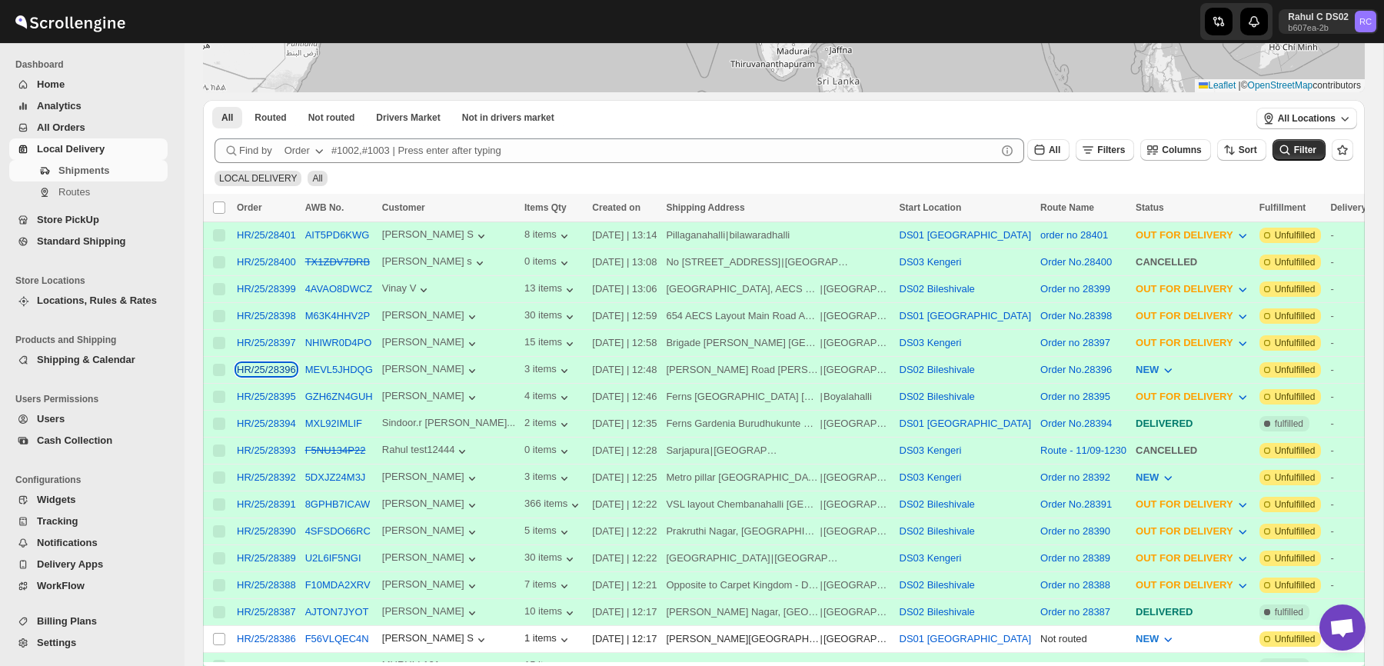
click at [281, 373] on div "HR/25/28396" at bounding box center [266, 370] width 59 height 12
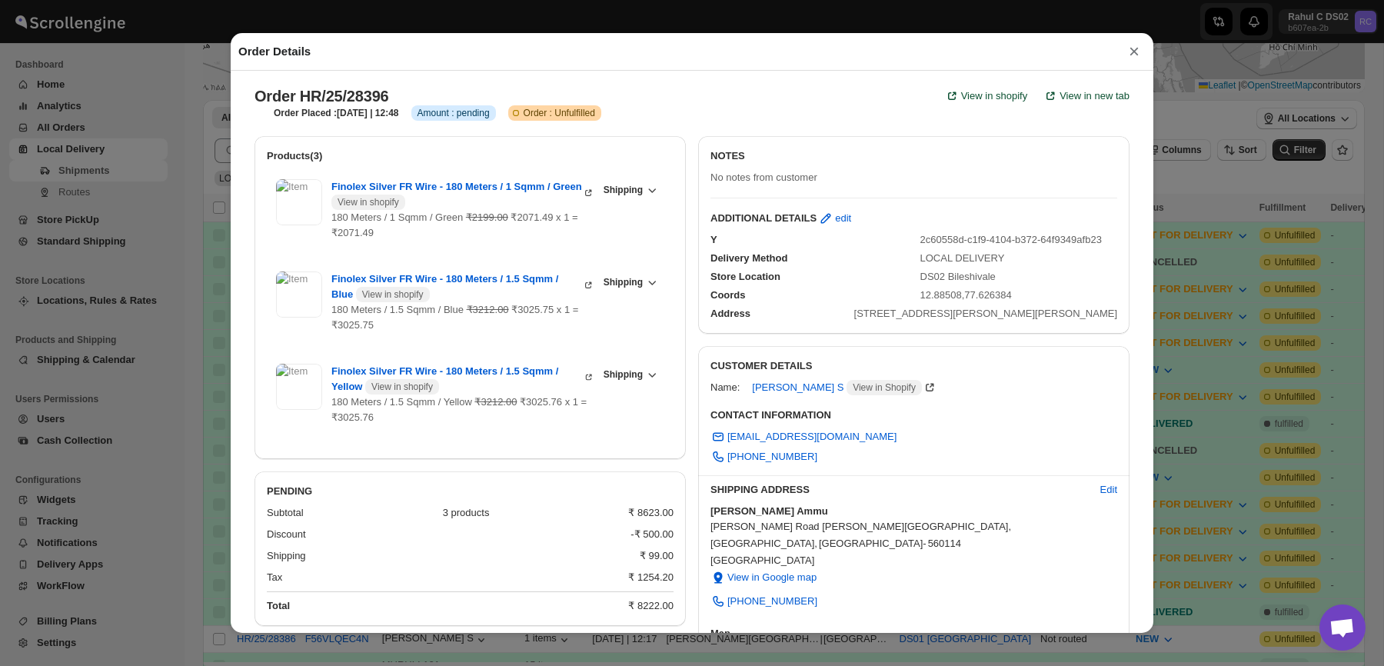
scroll to position [424, 0]
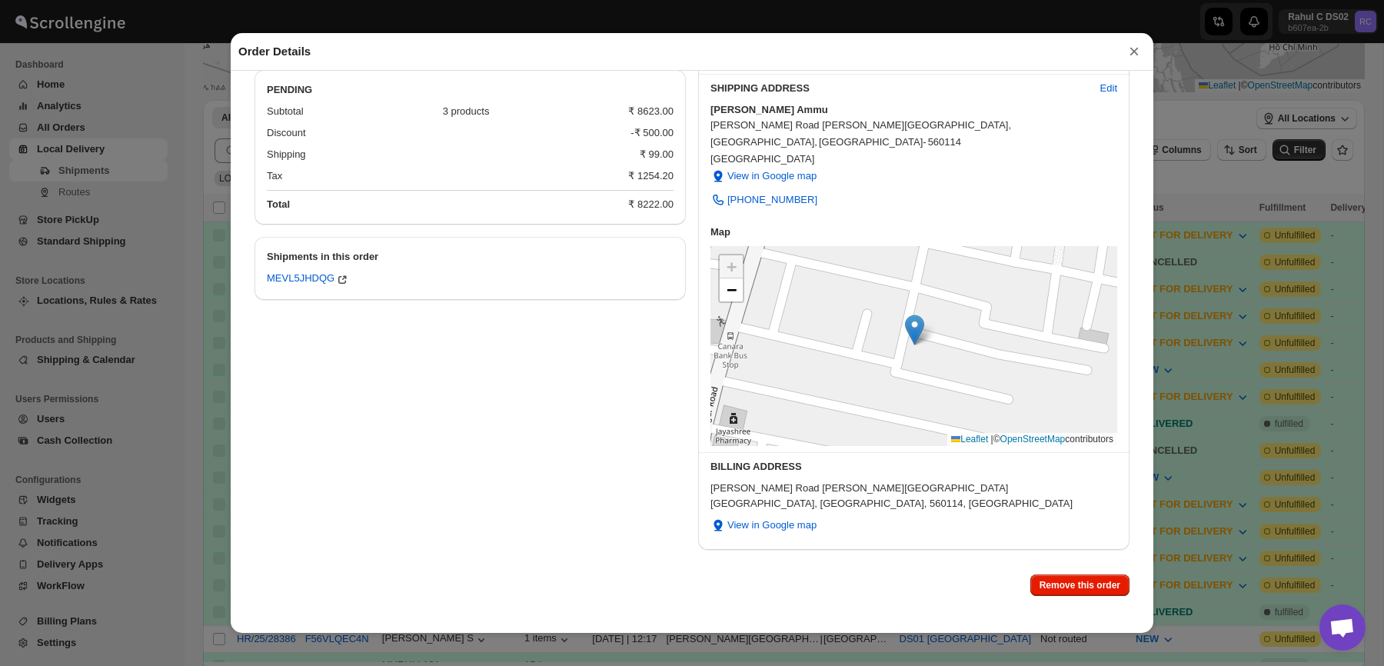
click at [138, 366] on div "Order Details × Order HR/25/28396 View in shopify View in new tab Order Placed …" at bounding box center [692, 333] width 1384 height 666
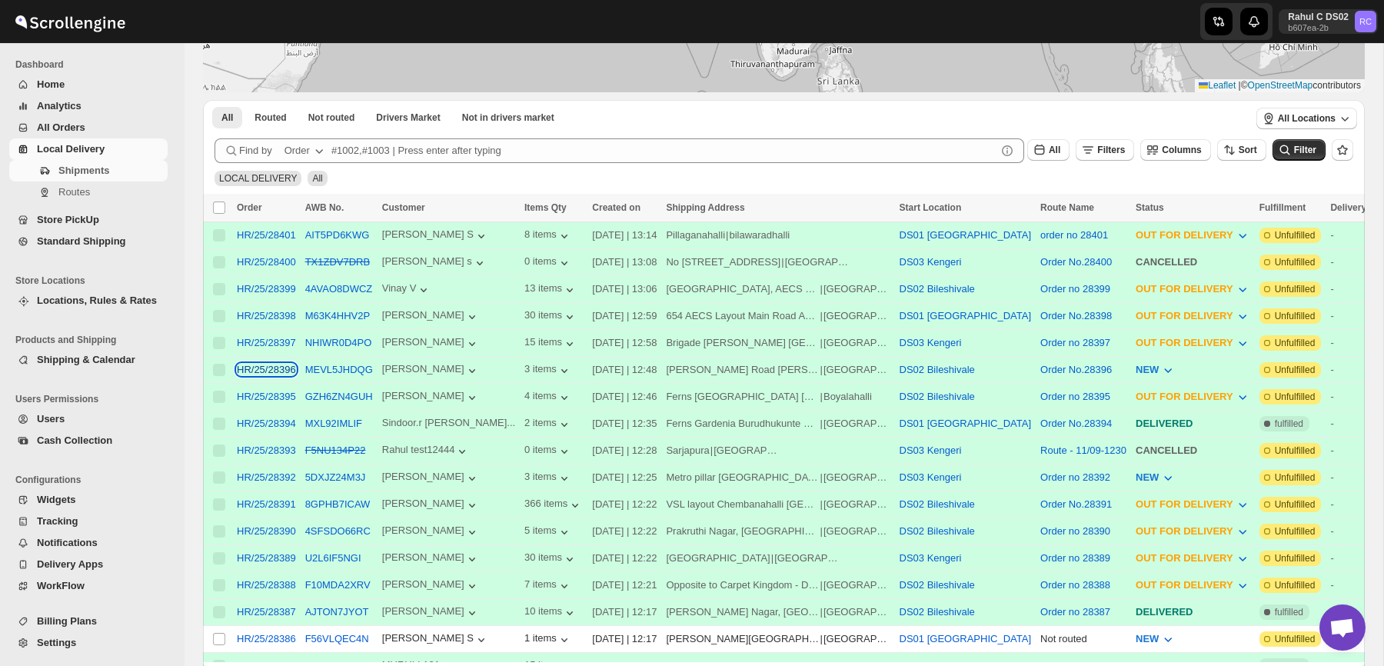
click at [284, 369] on div "HR/25/28396" at bounding box center [266, 370] width 59 height 12
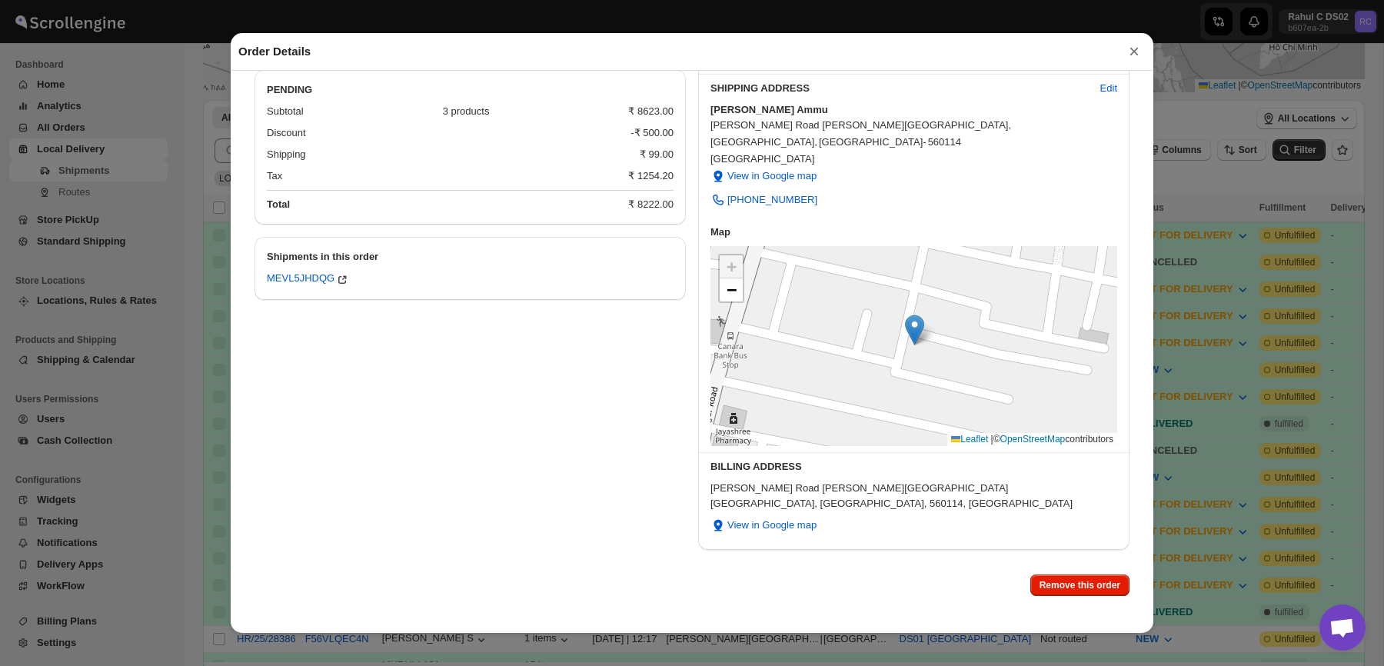
click at [181, 397] on div "Order Details × Order HR/25/28396 View in shopify View in new tab Order Placed …" at bounding box center [692, 333] width 1384 height 666
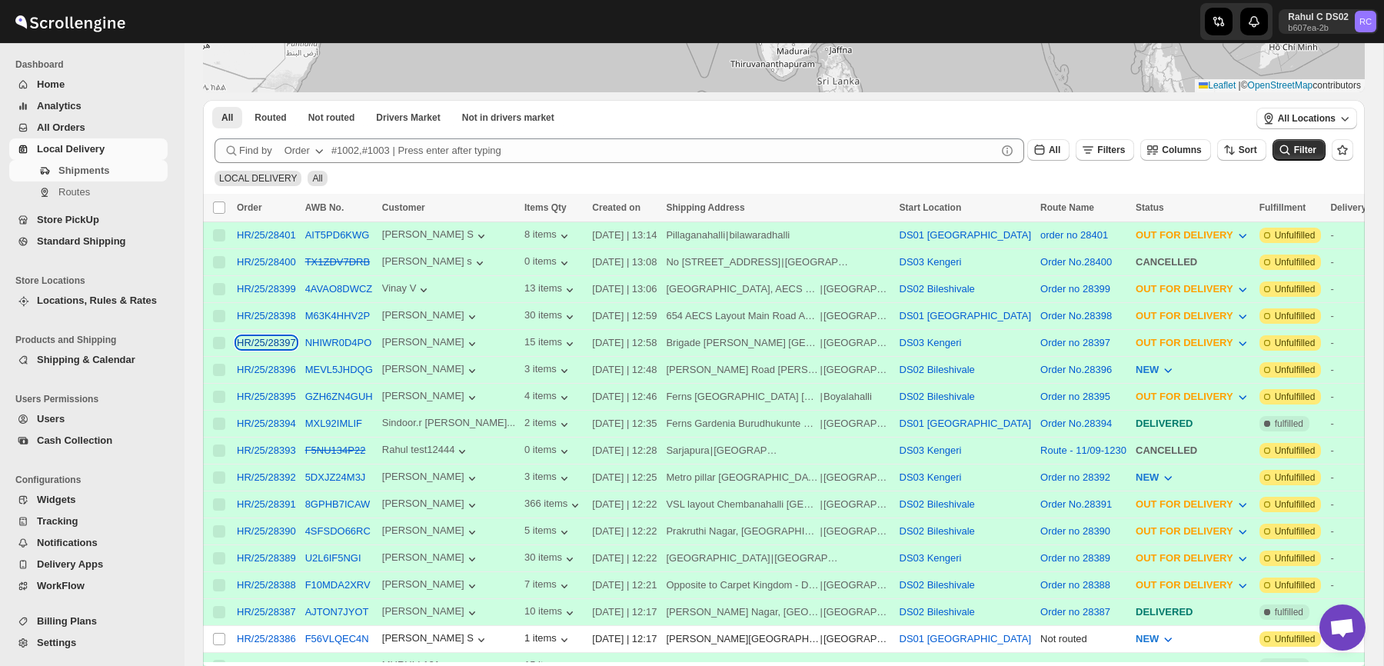
click at [282, 346] on div "HR/25/28397" at bounding box center [266, 343] width 59 height 12
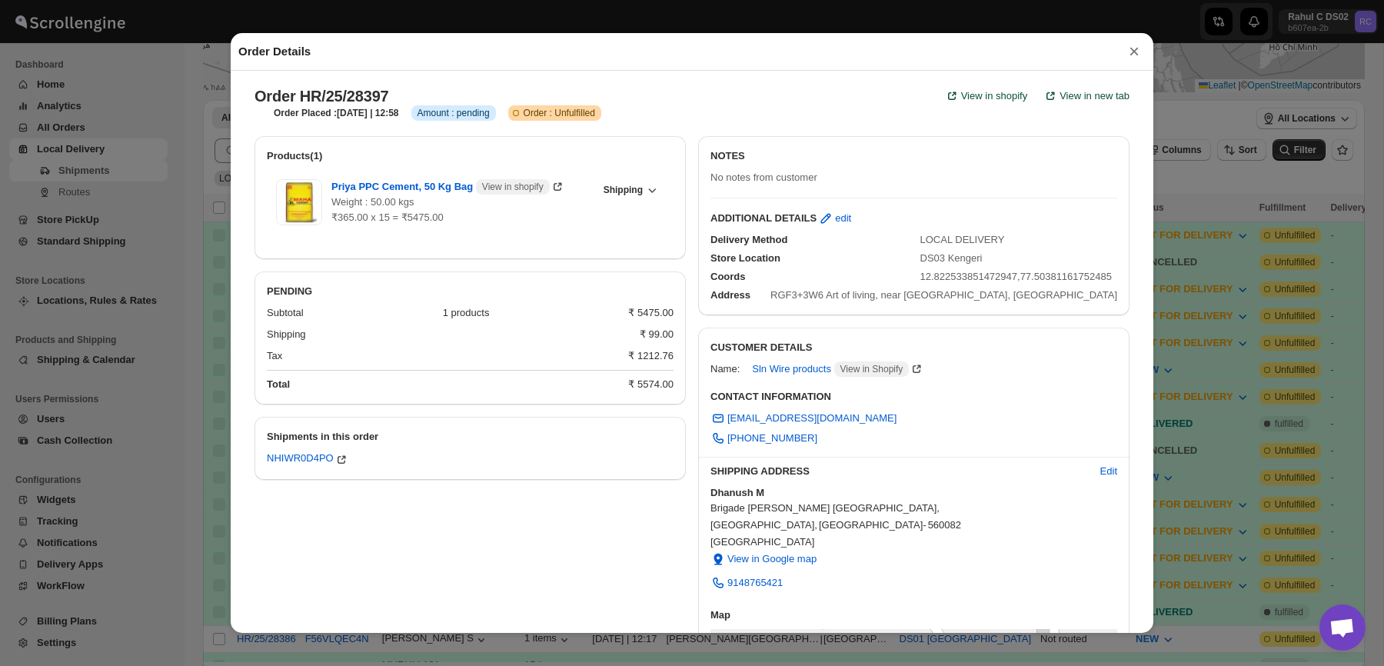
scroll to position [405, 0]
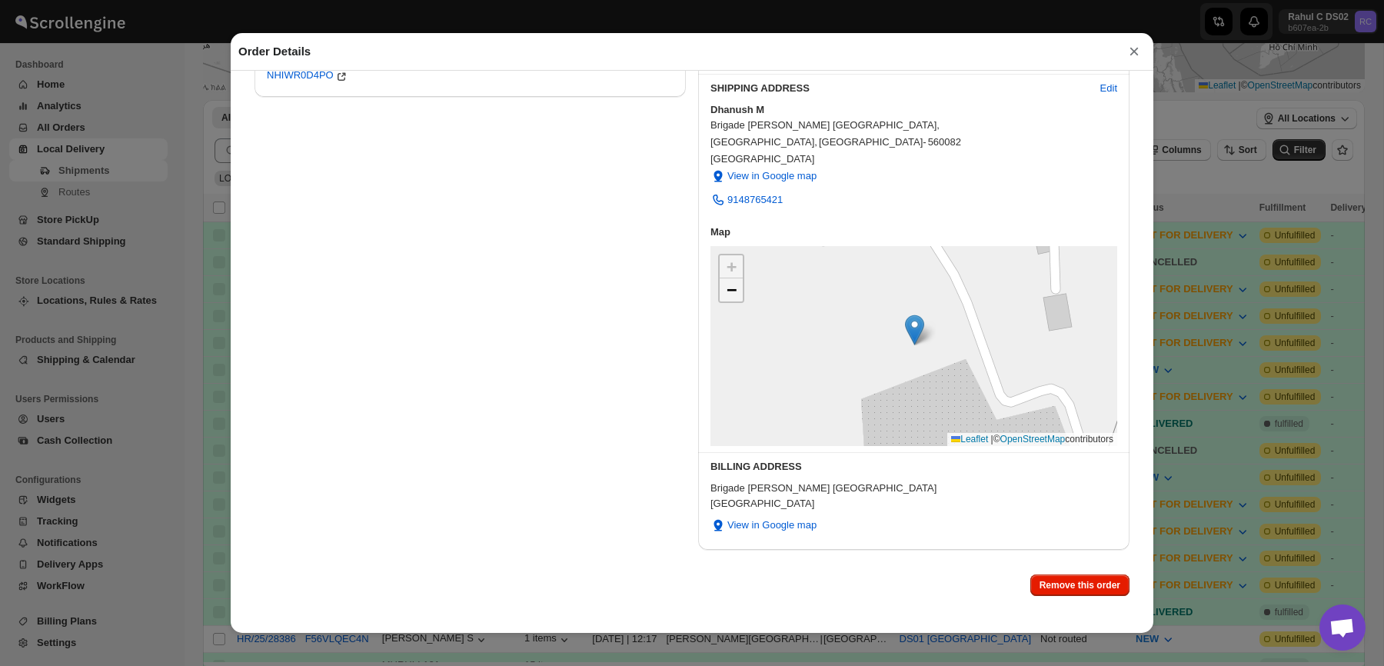
click at [738, 298] on link "−" at bounding box center [731, 289] width 23 height 23
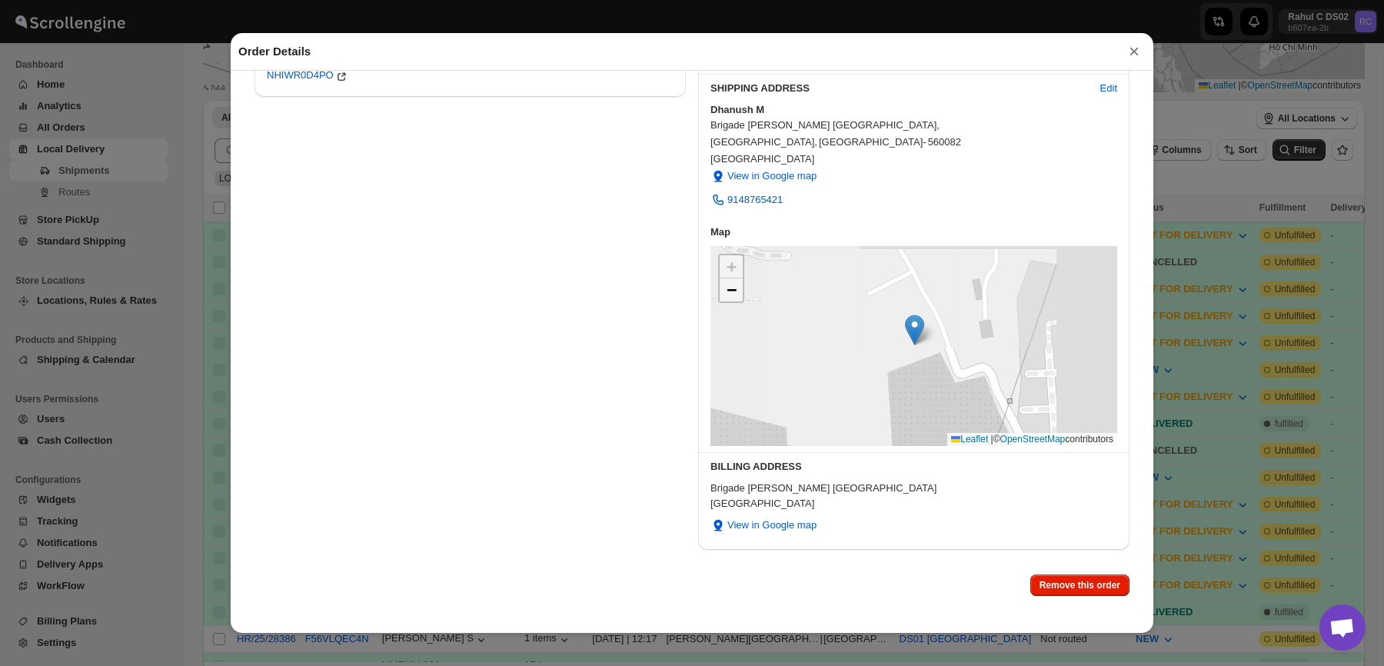
click at [738, 298] on link "−" at bounding box center [731, 289] width 23 height 23
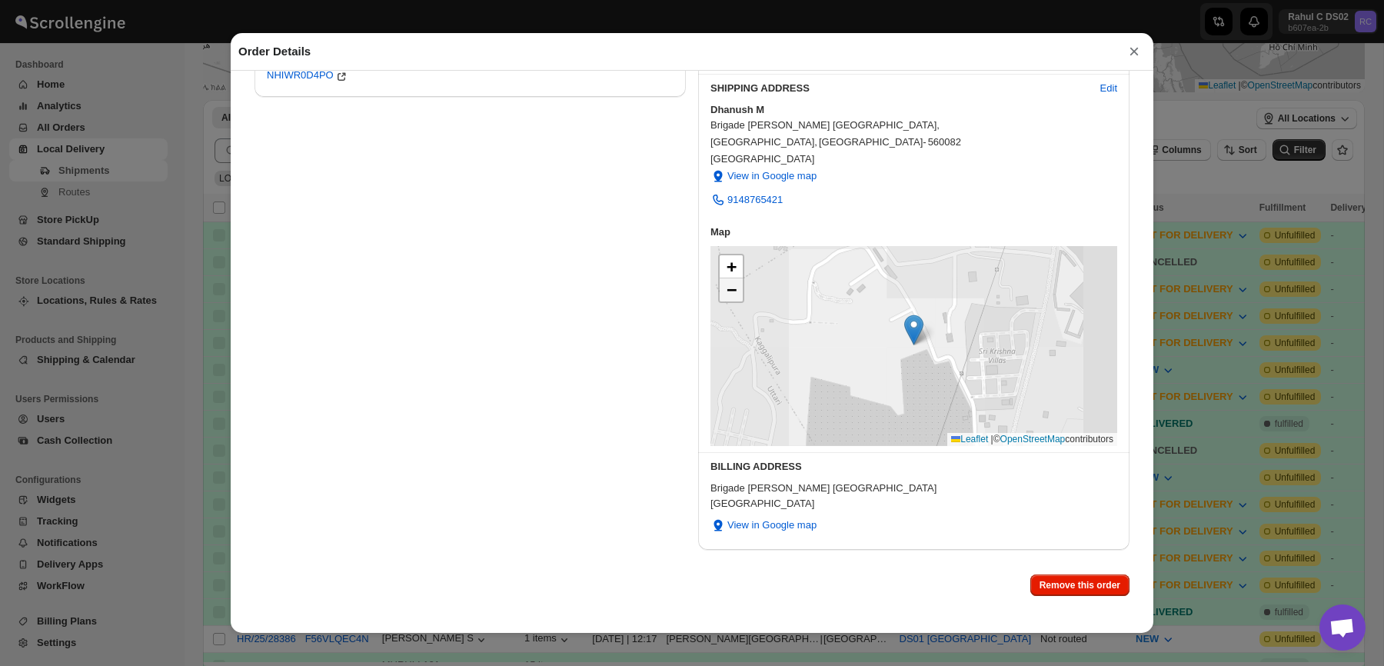
click at [738, 298] on link "−" at bounding box center [731, 289] width 23 height 23
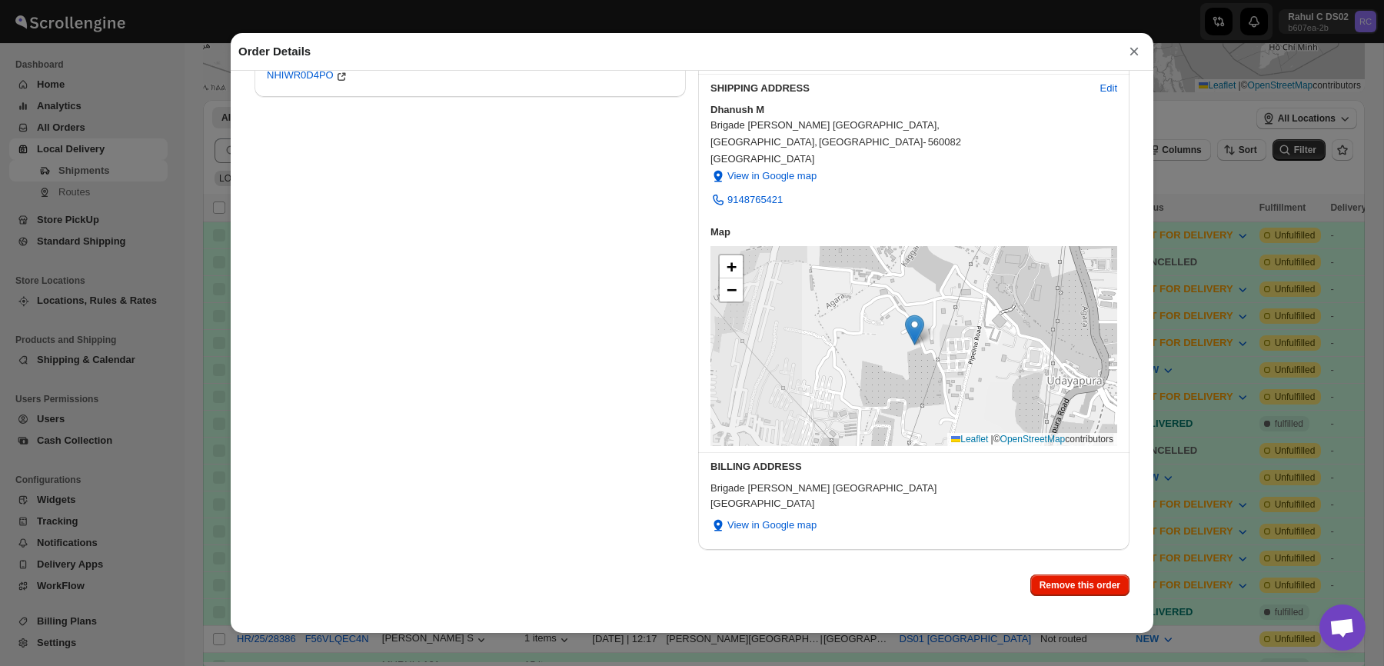
click at [288, 327] on div "Products(1) Priya PPC Cement, 50 Kg Bag View in shopify Weight : 50.00 kgs ₹365…" at bounding box center [685, 151] width 887 height 821
click at [163, 135] on div "Order Details × Order HR/25/28397 View in shopify View in new tab Order Placed …" at bounding box center [692, 333] width 1384 height 666
